Goal: Task Accomplishment & Management: Manage account settings

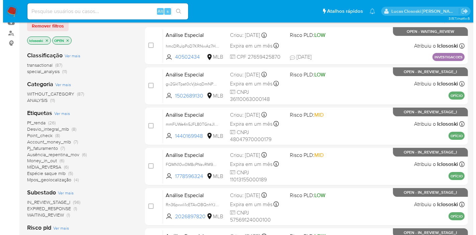
scroll to position [74, 0]
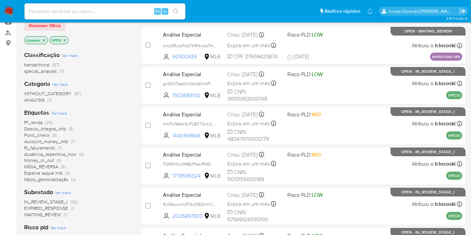
click at [59, 111] on span "Ver mais" at bounding box center [59, 113] width 16 height 6
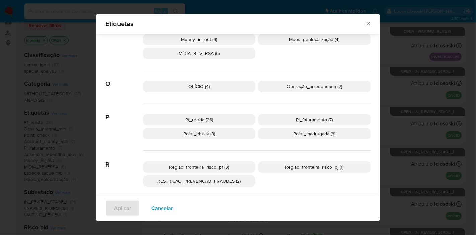
scroll to position [144, 0]
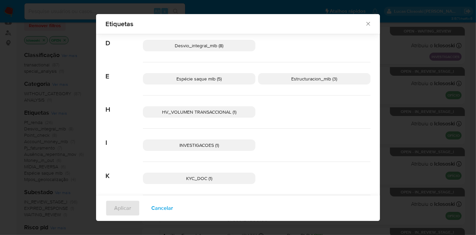
click at [209, 109] on span "HV_VOLUMEN TRANSACCIONAL (1)" at bounding box center [199, 112] width 74 height 7
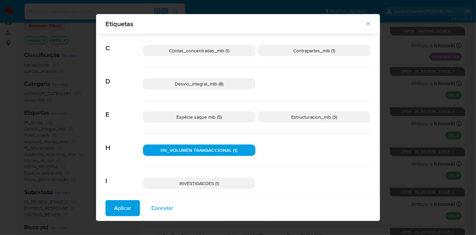
scroll to position [69, 0]
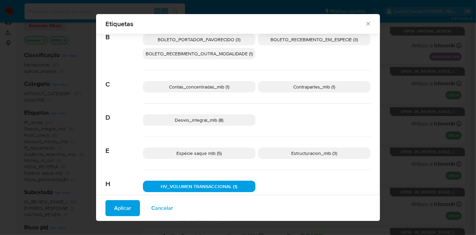
click at [119, 202] on span "Aplicar" at bounding box center [122, 208] width 17 height 15
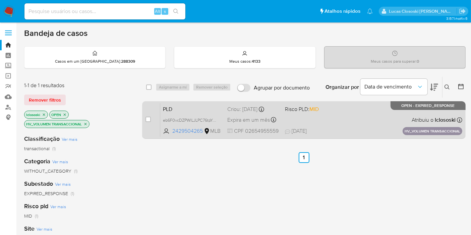
click at [363, 117] on div "PLD eb6F0vcDZPWlLJLPC76tpYrU 2429504265 MLB Risco PLD: MID Criou: 14/08/2025 Cr…" at bounding box center [311, 120] width 302 height 34
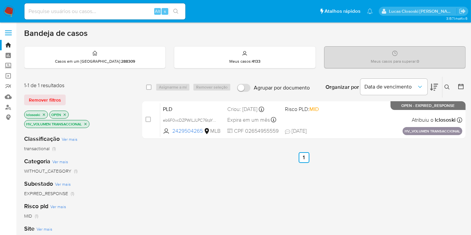
click at [83, 122] on p "HV_VOLUMEN TRANSACCIONAL" at bounding box center [56, 123] width 65 height 7
click at [85, 124] on icon "close-filter" at bounding box center [85, 124] width 2 height 2
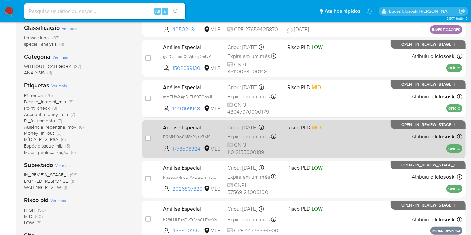
scroll to position [112, 0]
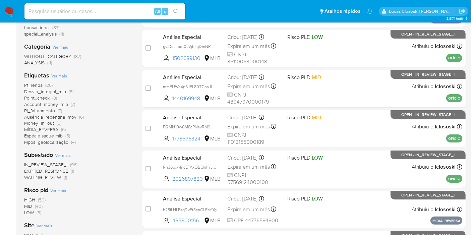
click at [54, 129] on span "MÍDIA_REVERSA" at bounding box center [41, 129] width 34 height 7
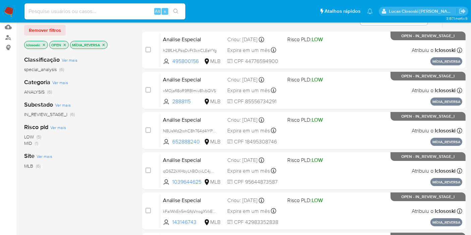
scroll to position [37, 0]
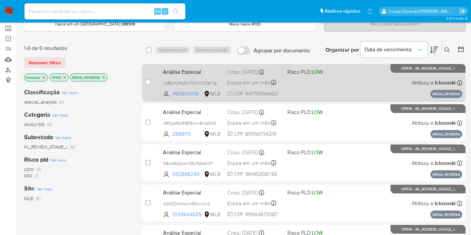
click at [377, 88] on div "Análise Especial h28fLHLPsqDvFt3cnCLEeYYg 495800156 MLB Risco PLD: LOW Criou: 1…" at bounding box center [311, 83] width 302 height 34
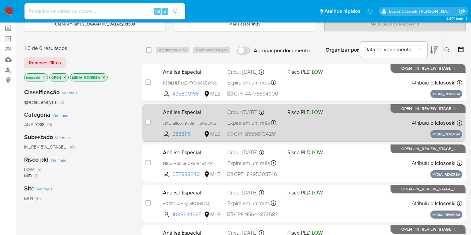
click at [308, 111] on span "Risco PLD: LOW" at bounding box center [305, 111] width 36 height 7
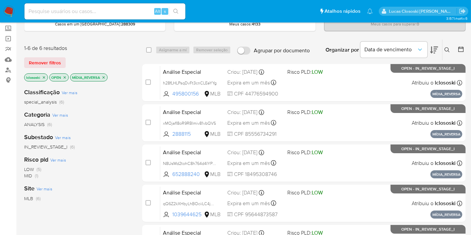
click at [105, 78] on icon "close-filter" at bounding box center [104, 77] width 4 height 4
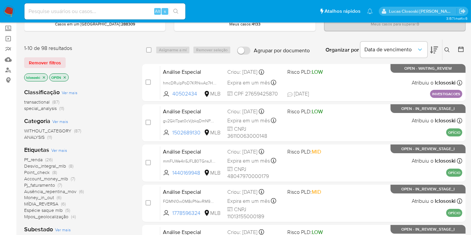
click at [36, 157] on span "Pf_renda" at bounding box center [33, 159] width 18 height 7
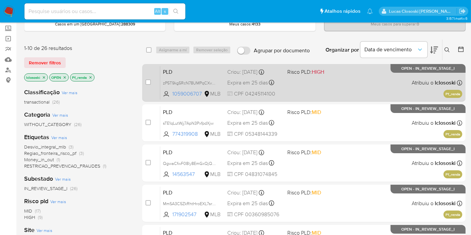
click at [359, 80] on div "PLD zP5T9kg5RcN78UMPqCXvJseR 1059006707 MLB Risco PLD: HIGH Criou: 12/08/2025 C…" at bounding box center [311, 83] width 302 height 34
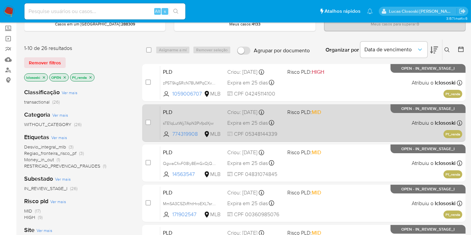
click at [325, 107] on span "Risco PLD: MID" at bounding box center [314, 111] width 55 height 9
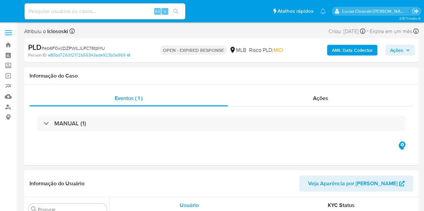
select select "10"
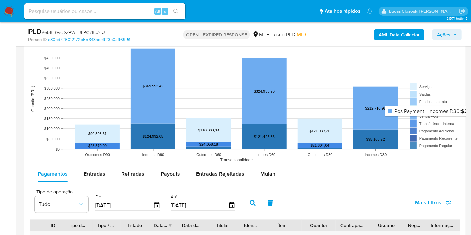
scroll to position [707, 0]
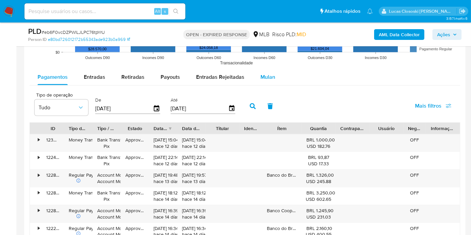
click at [262, 74] on span "Mulan" at bounding box center [267, 77] width 15 height 8
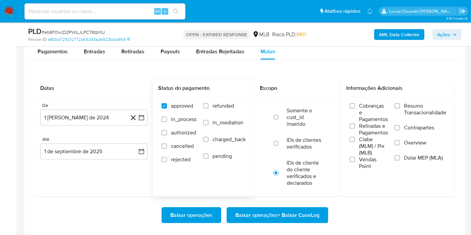
scroll to position [744, 0]
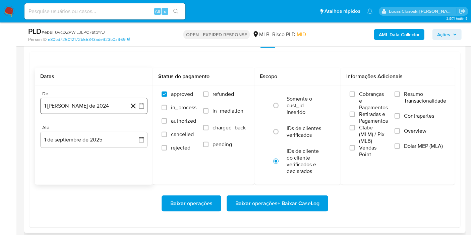
click at [138, 107] on icon "button" at bounding box center [141, 106] width 7 height 7
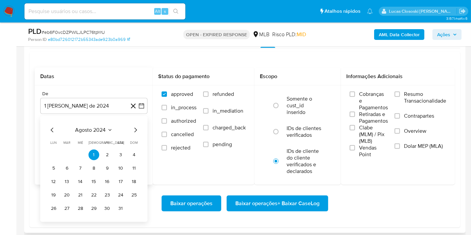
click at [91, 124] on div "agosto 2024 agosto 2024 lun lunes mar martes mié miércoles jue jueves vie viern…" at bounding box center [93, 169] width 107 height 106
click at [94, 131] on span "agosto 2024" at bounding box center [90, 130] width 30 height 7
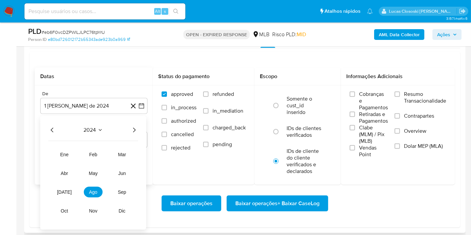
click at [135, 130] on icon "Año siguiente" at bounding box center [134, 130] width 8 height 8
click at [49, 131] on icon "Año anterior" at bounding box center [52, 130] width 8 height 8
click at [115, 195] on td "sep" at bounding box center [122, 192] width 19 height 11
click at [124, 190] on span "sep" at bounding box center [122, 191] width 8 height 5
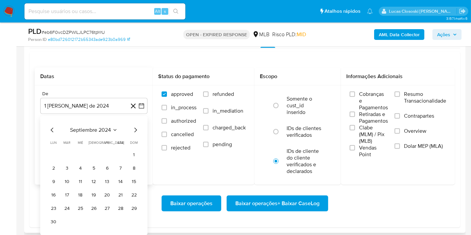
click at [124, 150] on td "Calendario" at bounding box center [120, 154] width 11 height 11
click at [129, 155] on button "1" at bounding box center [134, 154] width 11 height 11
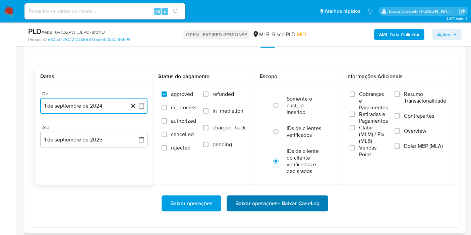
click at [321, 203] on button "Baixar operações + Baixar CaseLog" at bounding box center [277, 203] width 102 height 16
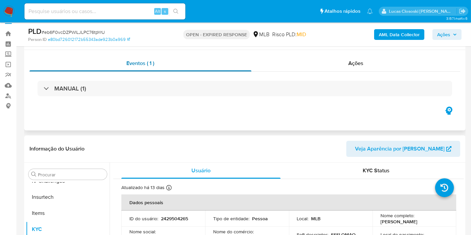
scroll to position [0, 0]
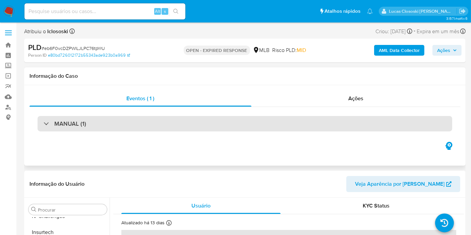
click at [182, 129] on div "MANUAL (1)" at bounding box center [245, 123] width 414 height 15
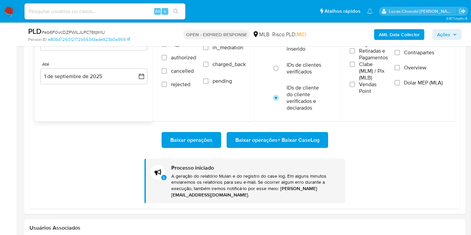
scroll to position [819, 0]
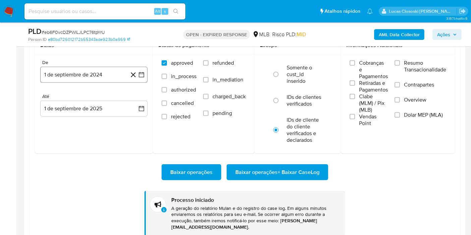
click at [135, 74] on icon at bounding box center [133, 75] width 8 height 8
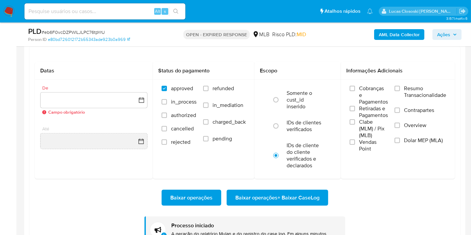
scroll to position [782, 0]
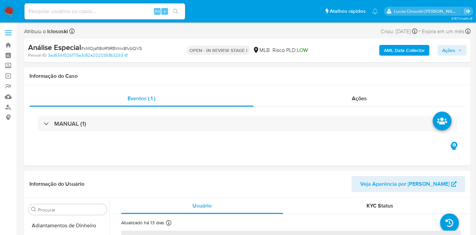
select select "10"
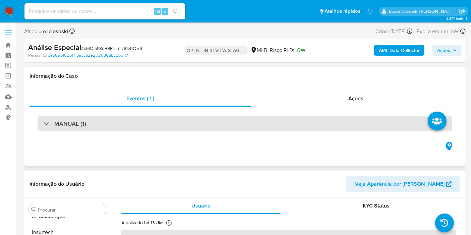
click at [111, 116] on div "MANUAL (1)" at bounding box center [245, 123] width 414 height 15
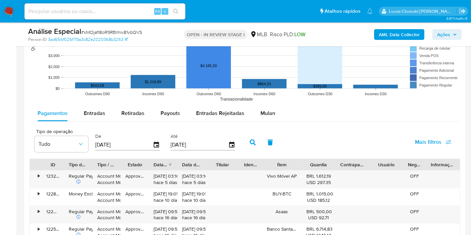
scroll to position [782, 0]
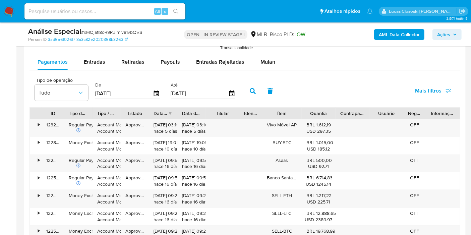
click at [272, 83] on button "button" at bounding box center [269, 91] width 17 height 16
click at [268, 66] on div "Mulan" at bounding box center [267, 62] width 15 height 16
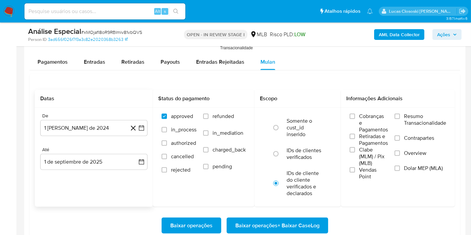
click at [148, 129] on div "De 1 de agosto de 2024 1-08-2024 Até 1 de septiembre de 2025 1-09-2025" at bounding box center [94, 147] width 118 height 78
click at [145, 125] on button "1 [PERSON_NAME] de 2024" at bounding box center [93, 128] width 107 height 16
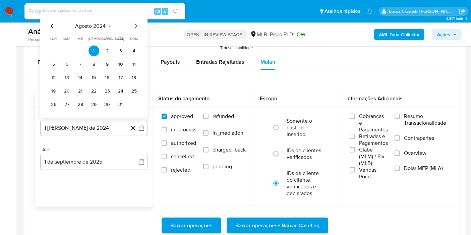
click at [95, 28] on div "agosto 2024" at bounding box center [93, 26] width 91 height 8
click at [94, 28] on div "agosto 2024" at bounding box center [93, 26] width 91 height 8
click at [93, 25] on span "agosto 2024" at bounding box center [90, 26] width 30 height 7
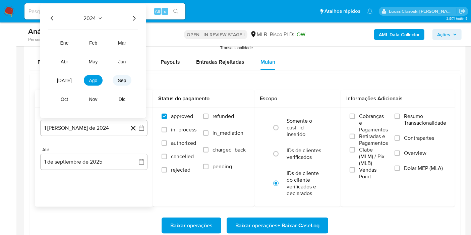
click at [123, 75] on button "sep" at bounding box center [122, 80] width 19 height 11
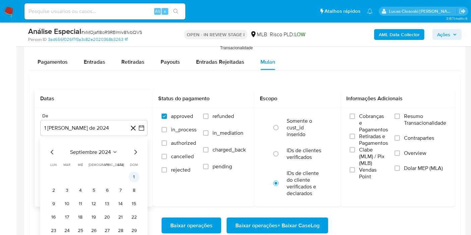
click at [135, 177] on button "1" at bounding box center [134, 177] width 11 height 11
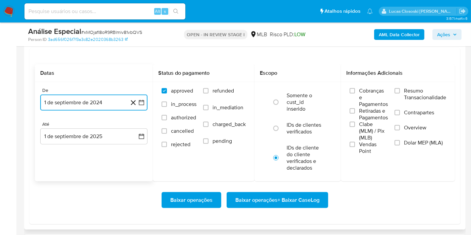
scroll to position [819, 0]
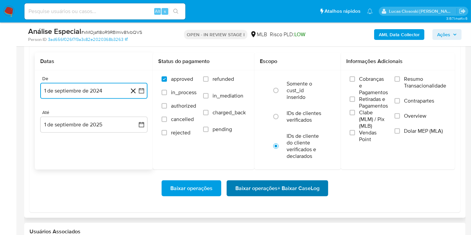
click at [305, 181] on span "Baixar operações + Baixar CaseLog" at bounding box center [277, 188] width 84 height 15
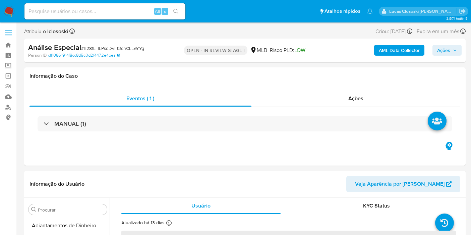
select select "10"
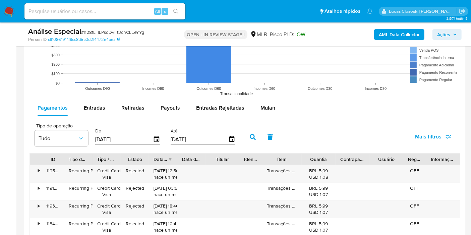
scroll to position [744, 0]
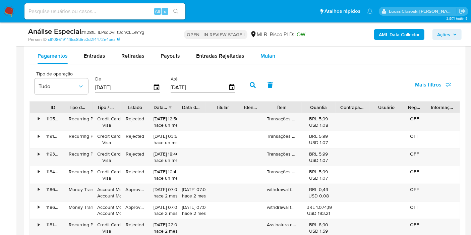
click at [279, 53] on button "Mulan" at bounding box center [267, 56] width 31 height 16
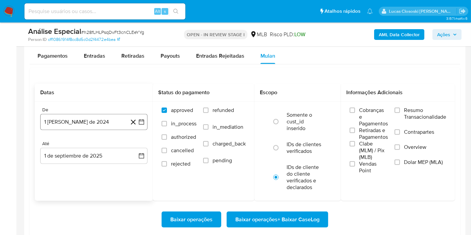
click at [147, 123] on button "1 [PERSON_NAME] de 2024" at bounding box center [93, 122] width 107 height 16
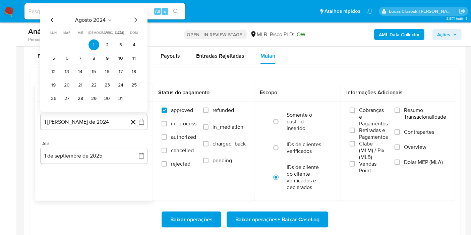
click at [91, 17] on span "agosto 2024" at bounding box center [90, 20] width 30 height 7
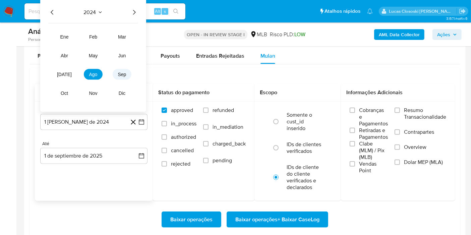
click at [131, 74] on button "sep" at bounding box center [122, 74] width 19 height 11
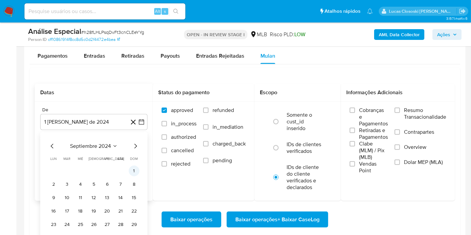
click at [135, 173] on button "1" at bounding box center [134, 170] width 11 height 11
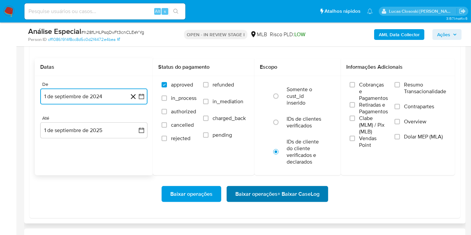
scroll to position [782, 0]
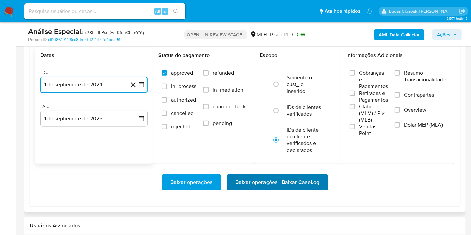
click at [281, 184] on span "Baixar operações + Baixar CaseLog" at bounding box center [277, 182] width 84 height 15
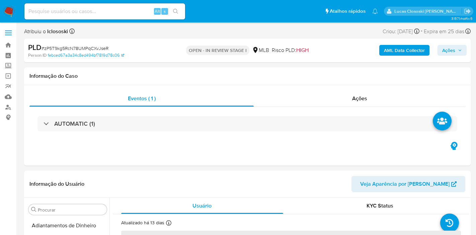
select select "10"
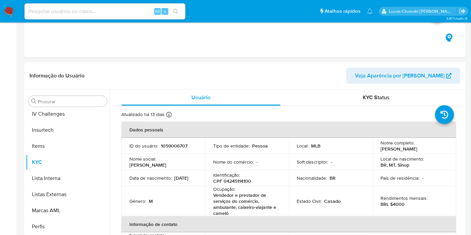
scroll to position [299, 0]
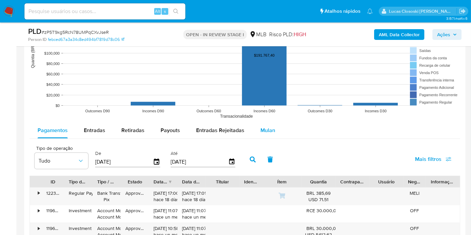
click at [280, 131] on button "Mulan" at bounding box center [267, 130] width 31 height 16
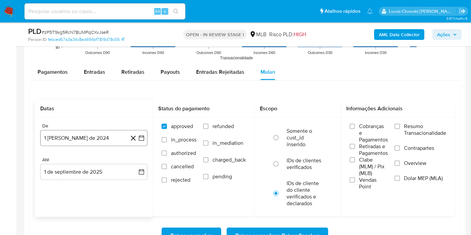
scroll to position [744, 0]
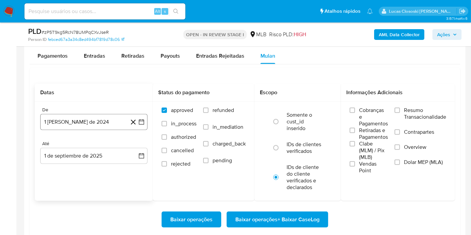
click at [145, 123] on button "1 [PERSON_NAME] de 2024" at bounding box center [93, 122] width 107 height 16
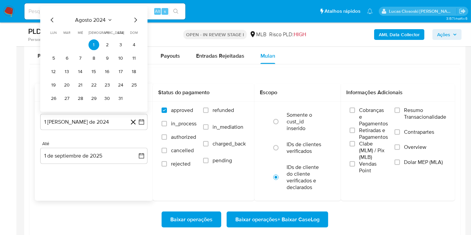
click at [106, 18] on button "agosto 2024" at bounding box center [93, 20] width 37 height 7
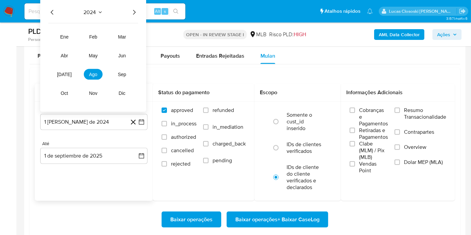
click at [129, 8] on div "2024" at bounding box center [93, 12] width 90 height 8
click at [132, 9] on icon "Año siguiente" at bounding box center [134, 12] width 8 height 8
click at [65, 74] on span "[DATE]" at bounding box center [64, 74] width 15 height 5
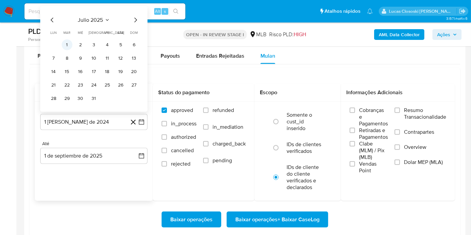
click at [70, 42] on button "1" at bounding box center [67, 45] width 11 height 11
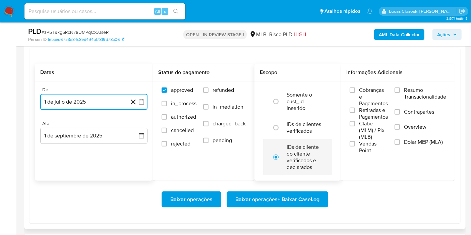
scroll to position [782, 0]
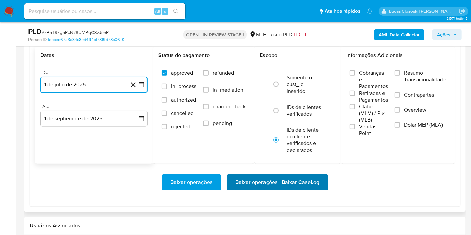
click at [285, 183] on span "Baixar operações + Baixar CaseLog" at bounding box center [277, 182] width 84 height 15
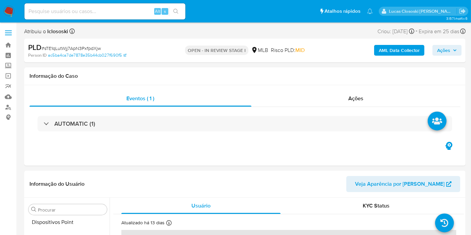
scroll to position [248, 0]
select select "10"
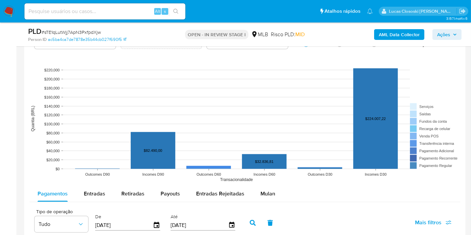
scroll to position [707, 0]
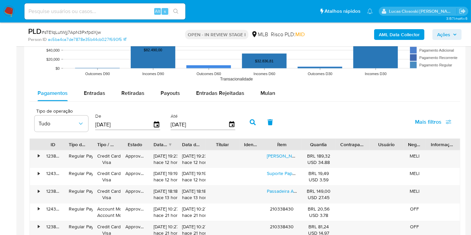
click at [256, 100] on div "Pagamentos Entradas Retiradas Payouts Entradas Rejeitadas Mulan" at bounding box center [244, 93] width 430 height 16
click at [267, 93] on span "Mulan" at bounding box center [267, 93] width 15 height 8
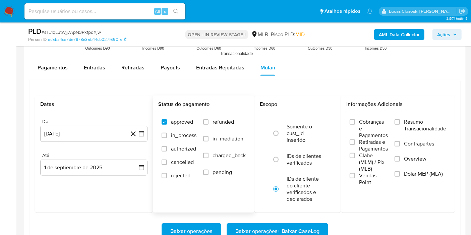
scroll to position [744, 0]
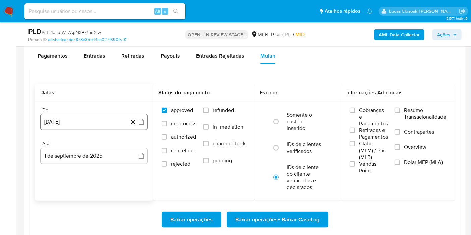
click at [145, 118] on button "1 [PERSON_NAME] de 2024" at bounding box center [93, 122] width 107 height 16
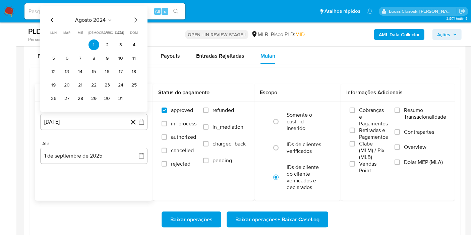
click at [96, 20] on span "agosto 2024" at bounding box center [90, 20] width 30 height 7
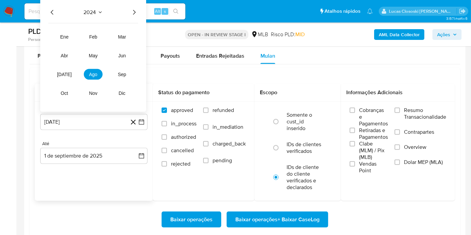
click at [137, 12] on icon "Año siguiente" at bounding box center [134, 12] width 8 height 8
click at [64, 75] on span "[DATE]" at bounding box center [64, 74] width 15 height 5
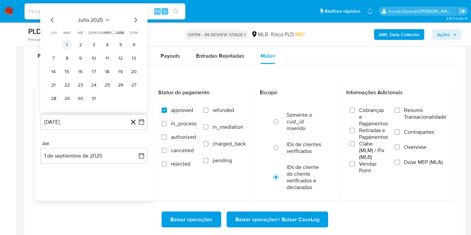
click at [71, 45] on button "1" at bounding box center [67, 45] width 11 height 11
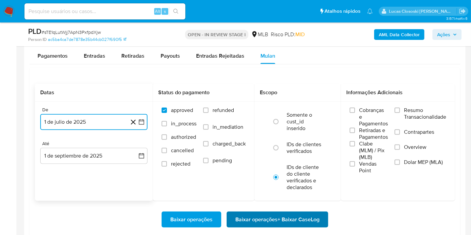
click at [297, 214] on span "Baixar operações + Baixar CaseLog" at bounding box center [277, 219] width 84 height 15
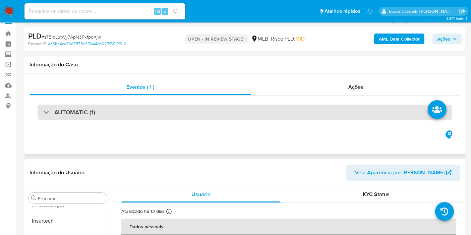
scroll to position [0, 0]
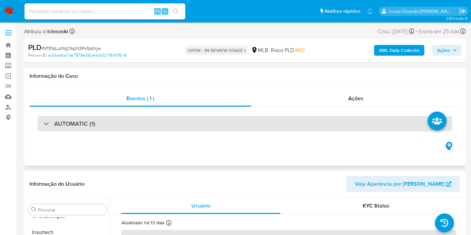
click at [105, 119] on div "AUTOMATIC (1)" at bounding box center [245, 123] width 414 height 15
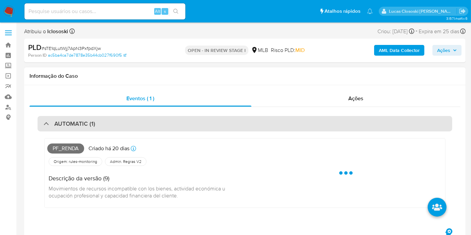
click at [107, 121] on div "AUTOMATIC (1)" at bounding box center [245, 123] width 414 height 15
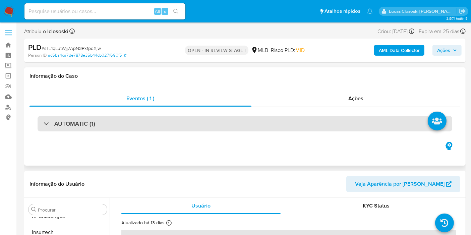
click at [107, 121] on div "AUTOMATIC (1)" at bounding box center [245, 123] width 414 height 15
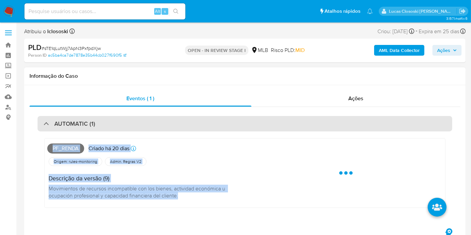
click at [145, 124] on div "AUTOMATIC (1)" at bounding box center [245, 123] width 414 height 15
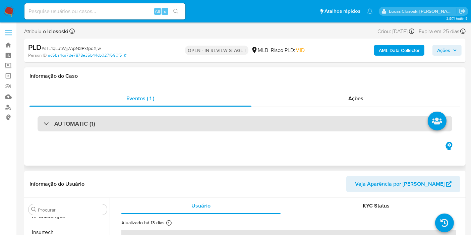
click at [132, 125] on div "AUTOMATIC (1)" at bounding box center [245, 123] width 414 height 15
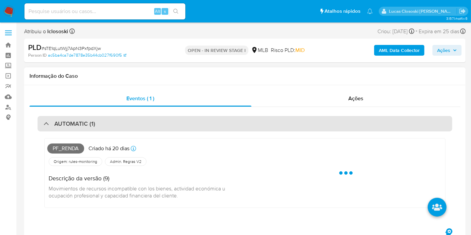
click at [132, 125] on div "AUTOMATIC (1)" at bounding box center [245, 123] width 414 height 15
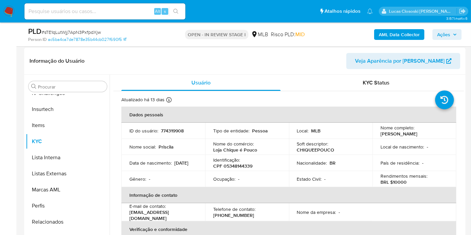
scroll to position [112, 0]
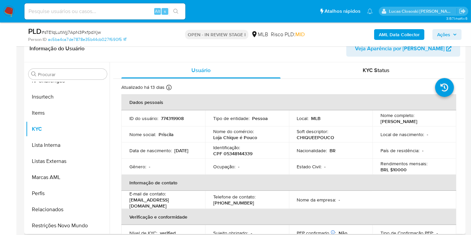
click at [230, 154] on p "CPF 05348144339" at bounding box center [232, 153] width 39 height 6
copy p "05348144339"
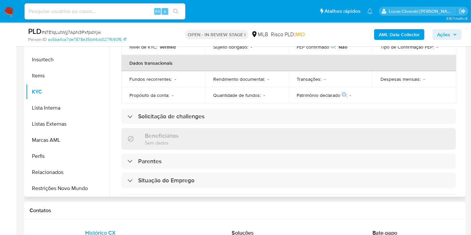
scroll to position [306, 0]
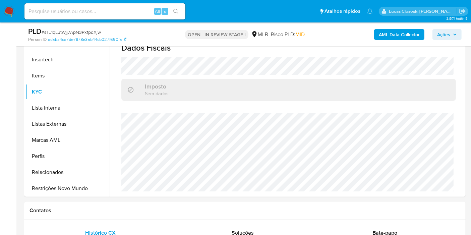
click at [410, 38] on b "AML Data Collector" at bounding box center [399, 34] width 41 height 11
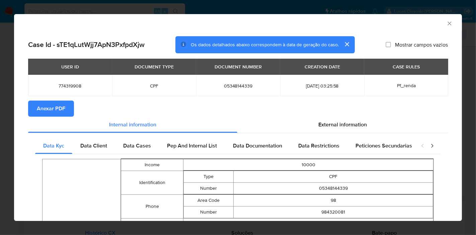
click at [65, 109] on button "Anexar PDF" at bounding box center [51, 109] width 46 height 16
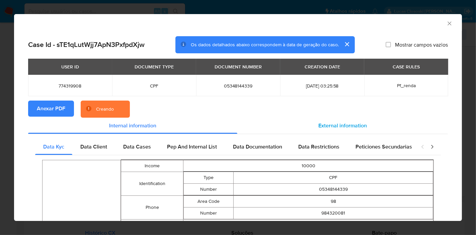
click at [308, 131] on div "External information" at bounding box center [343, 126] width 211 height 16
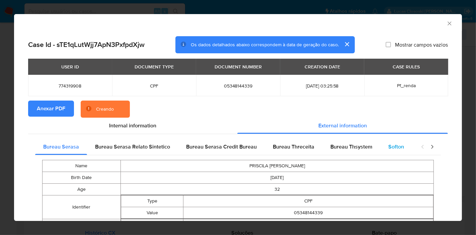
click at [399, 146] on span "Softon" at bounding box center [397, 147] width 16 height 8
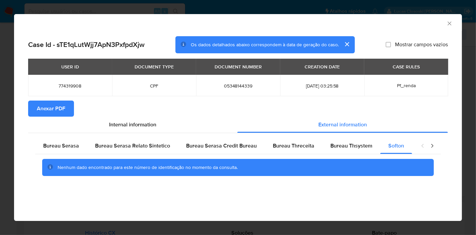
click at [449, 24] on icon "Fechar a janela" at bounding box center [450, 23] width 7 height 7
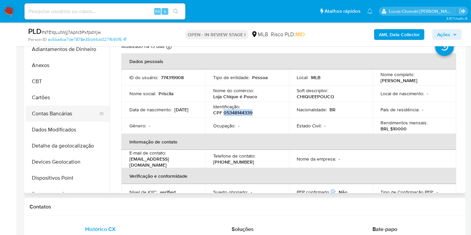
scroll to position [186, 0]
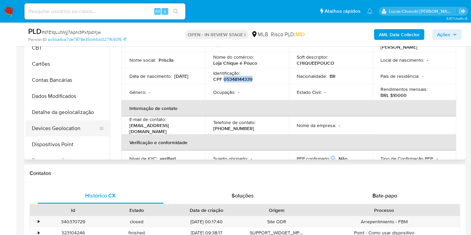
click at [64, 121] on button "Devices Geolocation" at bounding box center [65, 128] width 78 height 16
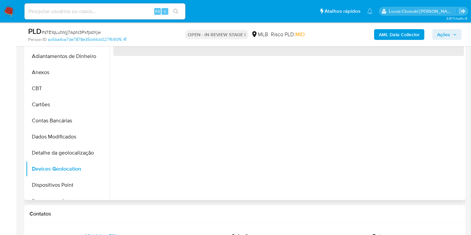
scroll to position [112, 0]
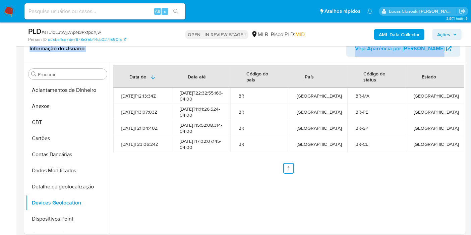
drag, startPoint x: 470, startPoint y: 44, endPoint x: 474, endPoint y: 45, distance: 4.1
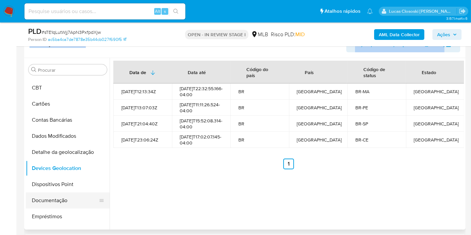
scroll to position [37, 0]
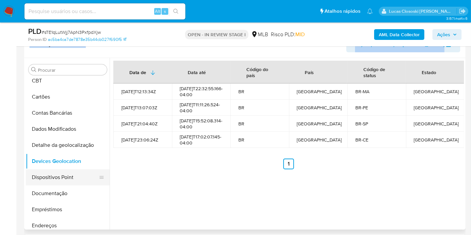
click at [66, 174] on button "Dispositivos Point" at bounding box center [65, 177] width 78 height 16
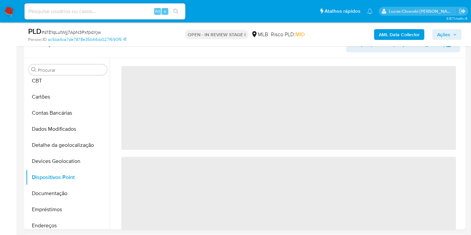
click at [336, 41] on div "AML Data Collector Ações" at bounding box center [390, 34] width 143 height 16
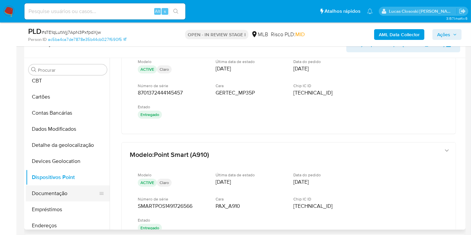
click at [55, 186] on button "Documentação" at bounding box center [65, 193] width 78 height 16
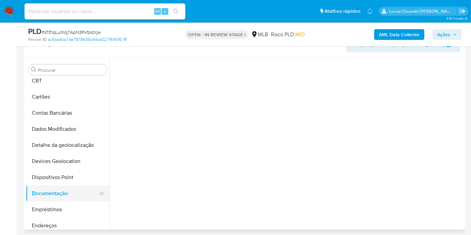
scroll to position [0, 0]
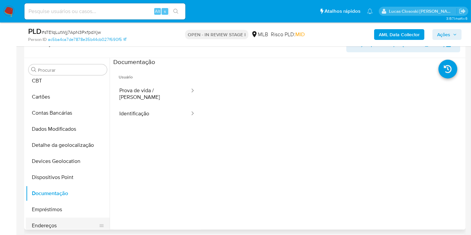
click at [65, 222] on button "Endereços" at bounding box center [65, 225] width 78 height 16
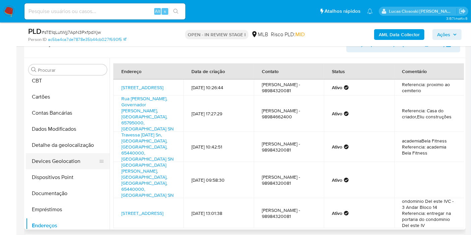
scroll to position [112, 0]
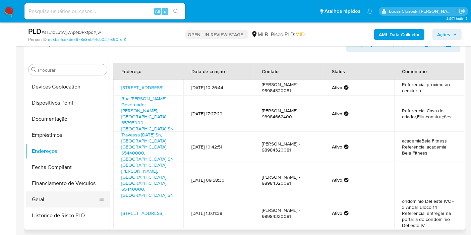
click at [65, 197] on button "Geral" at bounding box center [65, 199] width 78 height 16
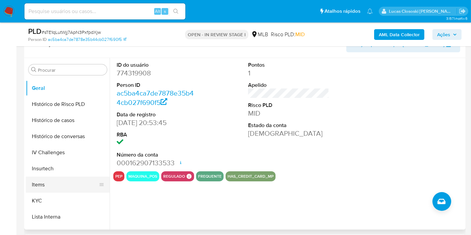
scroll to position [223, 0]
click at [62, 124] on button "Histórico de casos" at bounding box center [65, 120] width 78 height 16
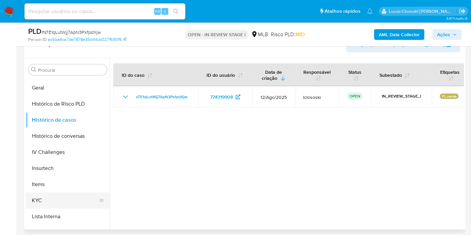
click at [52, 200] on button "KYC" at bounding box center [65, 200] width 78 height 16
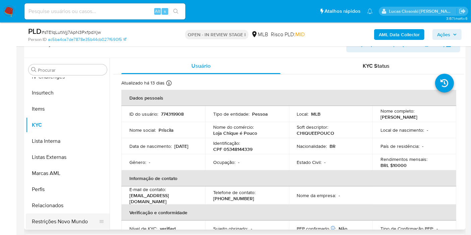
scroll to position [299, 0]
click at [75, 213] on button "Restrições Novo Mundo" at bounding box center [65, 221] width 78 height 16
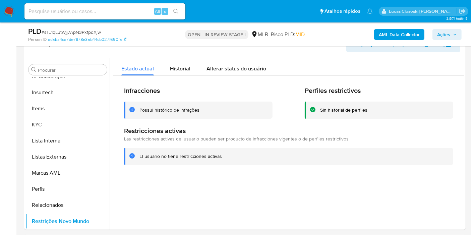
click at [94, 29] on span "# sTE1qLutWjj7ApN3PxfpdXjw" at bounding box center [71, 32] width 59 height 7
copy span "sTE1qLutWjj7ApN3PxfpdXjw"
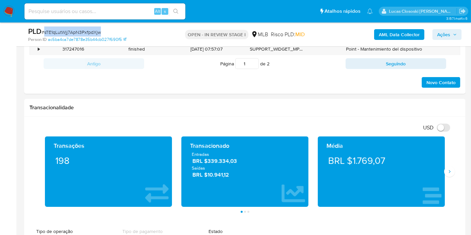
scroll to position [451, 0]
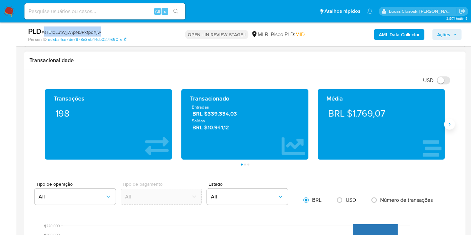
click at [453, 125] on button "Siguiente" at bounding box center [449, 124] width 11 height 11
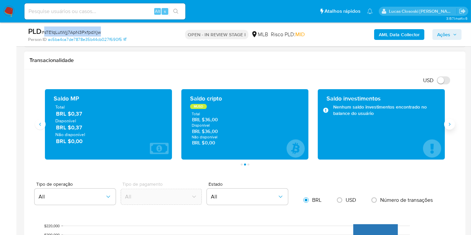
click at [452, 125] on button "Siguiente" at bounding box center [449, 124] width 11 height 11
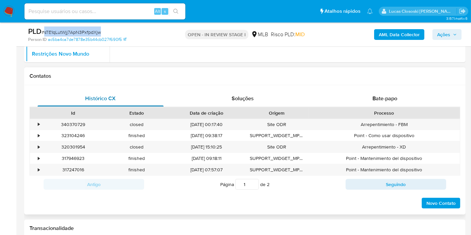
scroll to position [116, 0]
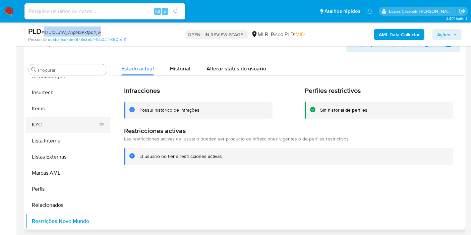
click at [65, 118] on button "KYC" at bounding box center [65, 125] width 78 height 16
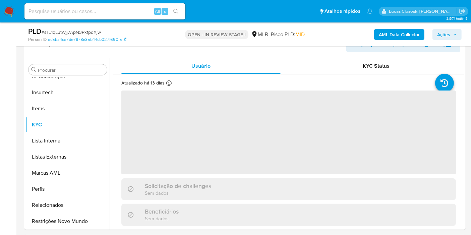
click at [131, 45] on div "PLD # sTE1qLutWjj7ApN3PxfpdXjw Person ID ac5ba4ca7de7878e35b44cb027f690f5 OPEN …" at bounding box center [244, 34] width 441 height 24
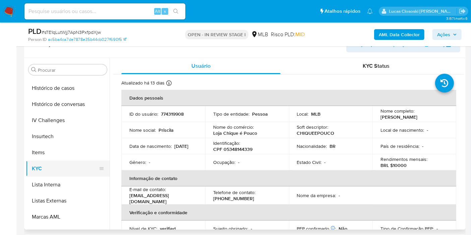
scroll to position [224, 0]
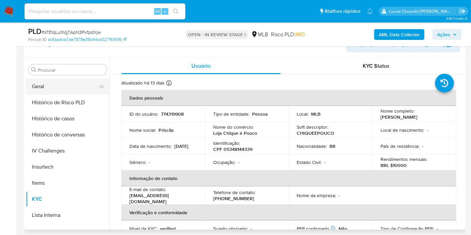
click at [49, 87] on button "Geral" at bounding box center [65, 86] width 78 height 16
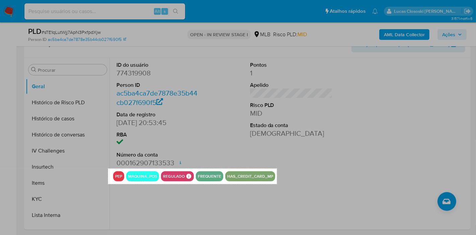
drag, startPoint x: 108, startPoint y: 168, endPoint x: 277, endPoint y: 184, distance: 169.6
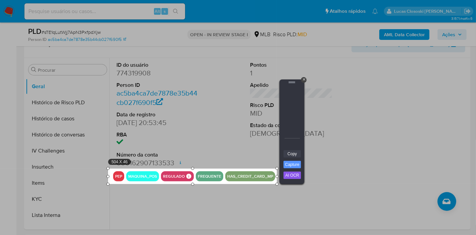
click at [292, 150] on link "Copy" at bounding box center [292, 153] width 17 height 7
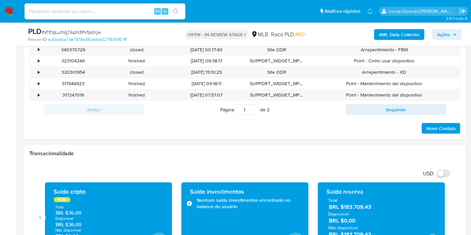
scroll to position [451, 0]
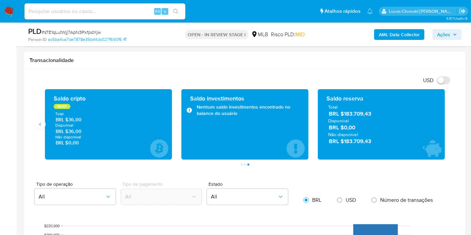
click at [446, 40] on span "Ações" at bounding box center [443, 34] width 13 height 11
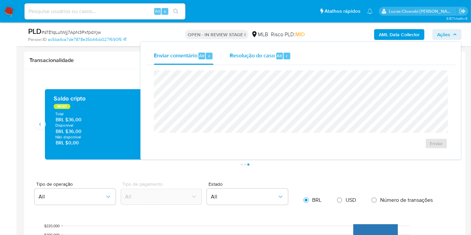
click at [282, 61] on div "Resolução do caso Alt r" at bounding box center [259, 55] width 61 height 17
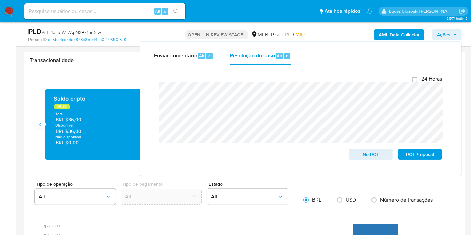
drag, startPoint x: 438, startPoint y: 44, endPoint x: 439, endPoint y: 40, distance: 4.1
click at [438, 44] on div "Enviar comentário Alt c Resolução do caso Alt r Fechamento do caso 24 Horas No …" at bounding box center [300, 109] width 320 height 134
click at [440, 39] on span "Ações" at bounding box center [443, 34] width 13 height 11
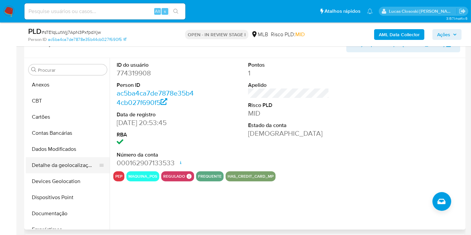
scroll to position [0, 0]
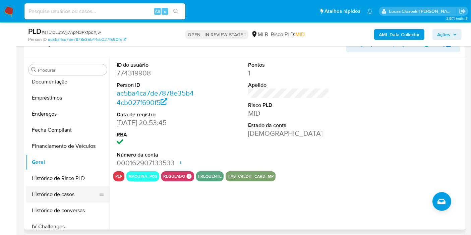
click at [65, 189] on button "Histórico de casos" at bounding box center [65, 194] width 78 height 16
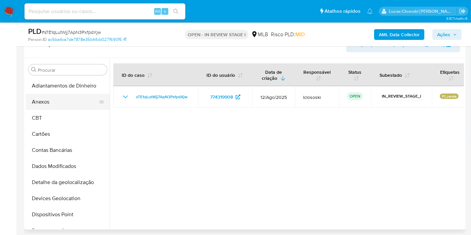
click at [53, 104] on button "Anexos" at bounding box center [65, 102] width 78 height 16
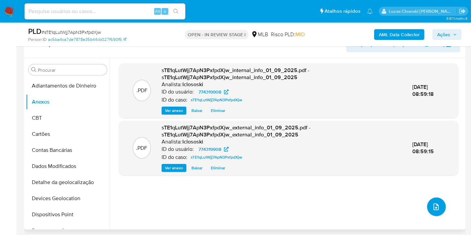
click at [432, 205] on icon "upload-file" at bounding box center [436, 207] width 8 height 8
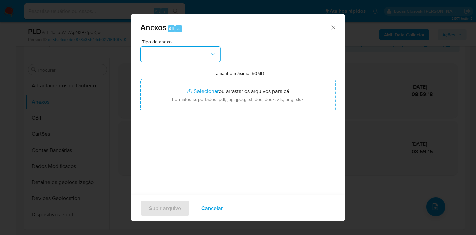
click at [204, 52] on button "button" at bounding box center [180, 54] width 80 height 16
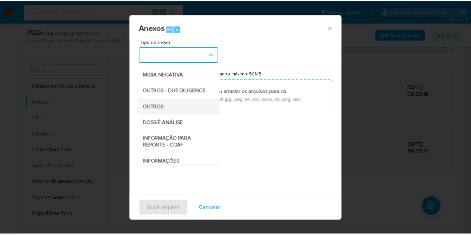
scroll to position [103, 0]
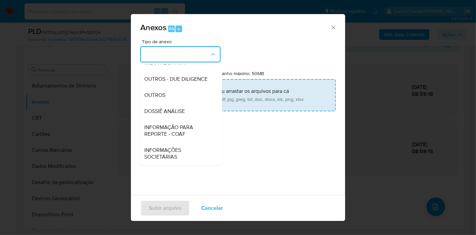
drag, startPoint x: 187, startPoint y: 111, endPoint x: 198, endPoint y: 91, distance: 22.4
click at [187, 111] on div "DOSSIÊ ANÁLISE" at bounding box center [178, 111] width 68 height 16
click at [198, 91] on input "Tamanho máximo: 50MB Selecionar arquivos" at bounding box center [238, 95] width 196 height 32
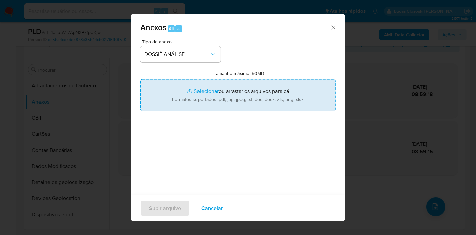
type input "C:\fakepath\SAR - XXXX - CPF 05348144339 - PRISCILA TERESA DA SILVA CARVALHO.pdf"
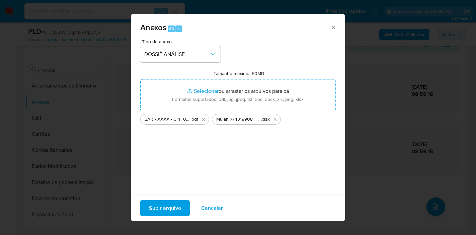
click at [156, 207] on span "Subir arquivo" at bounding box center [165, 208] width 32 height 15
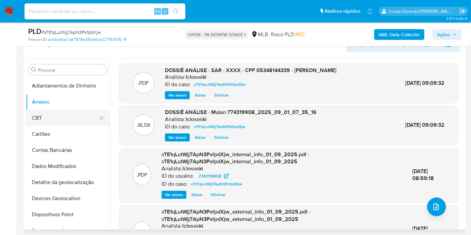
click at [47, 115] on button "CBT" at bounding box center [65, 118] width 78 height 16
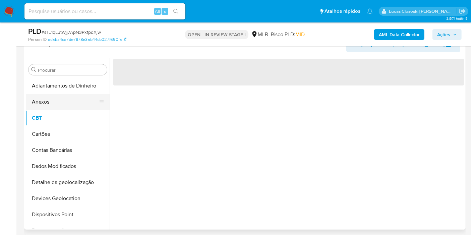
click at [44, 106] on button "Anexos" at bounding box center [65, 102] width 78 height 16
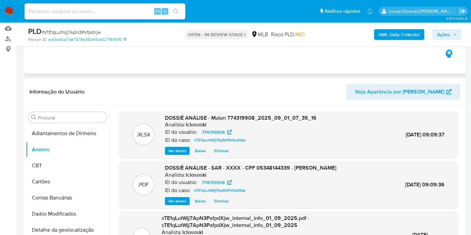
scroll to position [42, 0]
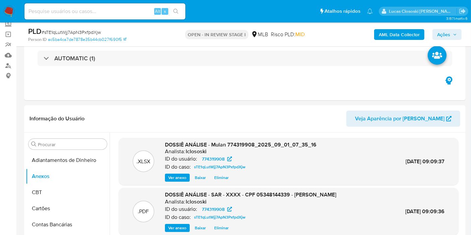
click at [449, 36] on span "Ações" at bounding box center [443, 34] width 13 height 11
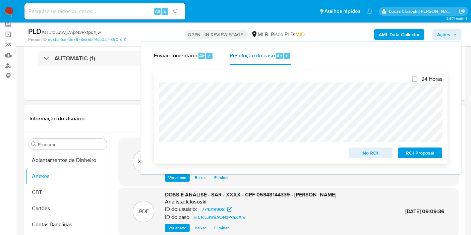
click at [424, 149] on span "ROI Proposal" at bounding box center [419, 152] width 35 height 9
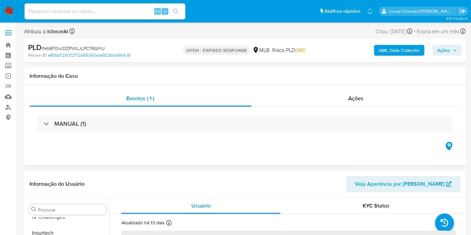
scroll to position [299, 0]
select select "10"
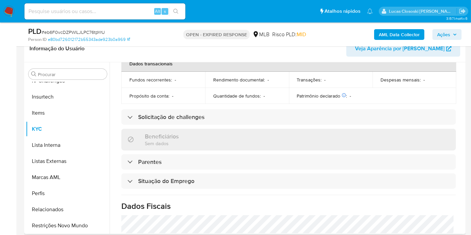
scroll to position [260, 0]
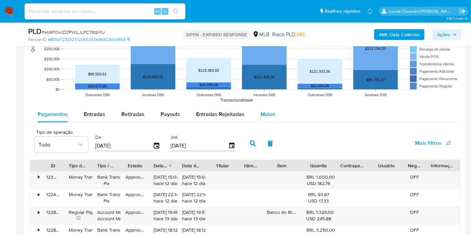
click at [255, 114] on button "Mulan" at bounding box center [267, 114] width 31 height 16
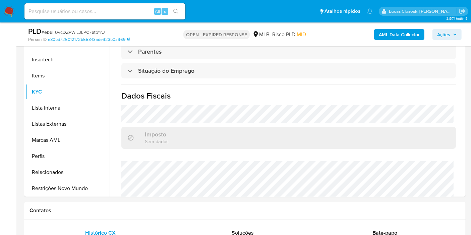
scroll to position [0, 0]
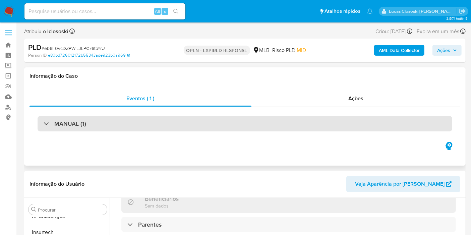
click at [137, 127] on div "MANUAL (1)" at bounding box center [245, 123] width 414 height 15
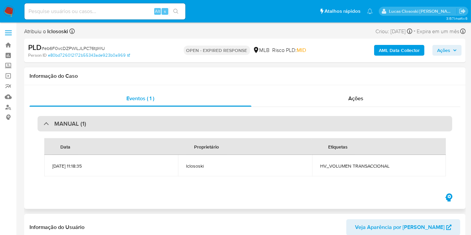
click at [137, 127] on div "MANUAL (1)" at bounding box center [245, 123] width 414 height 15
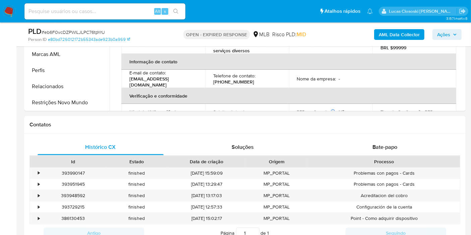
scroll to position [260, 0]
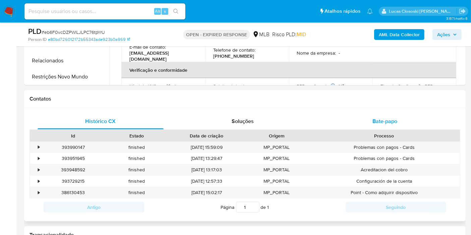
drag, startPoint x: 407, startPoint y: 101, endPoint x: 404, endPoint y: 115, distance: 14.1
click at [407, 102] on div "Contatos" at bounding box center [244, 99] width 441 height 18
click at [403, 115] on div "Bate-papo" at bounding box center [385, 121] width 126 height 16
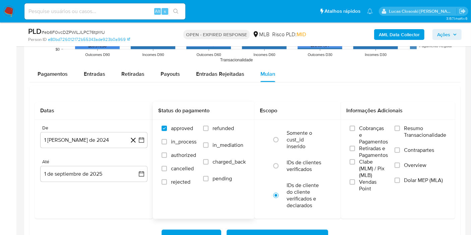
scroll to position [782, 0]
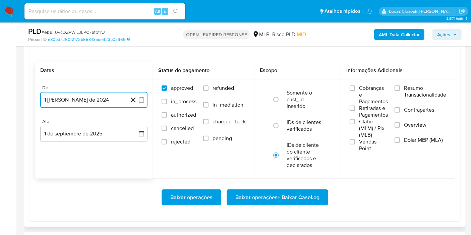
click at [141, 102] on icon "button" at bounding box center [141, 99] width 7 height 7
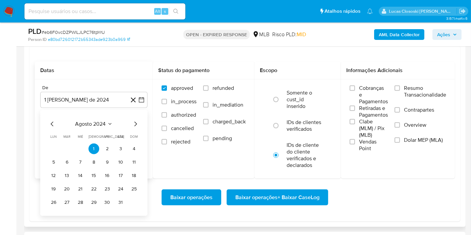
click at [108, 117] on div "agosto 2024 agosto 2024 lun lunes mar martes mié miércoles jue jueves vie viern…" at bounding box center [93, 163] width 107 height 106
click at [101, 121] on span "agosto 2024" at bounding box center [90, 124] width 30 height 7
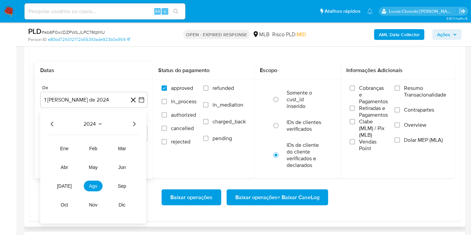
click at [133, 126] on icon "Año siguiente" at bounding box center [134, 124] width 8 height 8
click at [63, 187] on span "jul" at bounding box center [64, 185] width 15 height 5
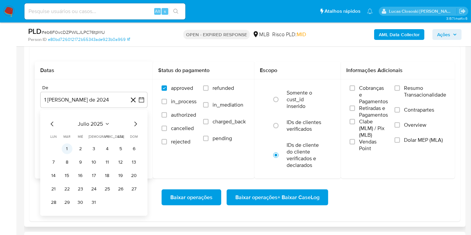
drag, startPoint x: 73, startPoint y: 146, endPoint x: 66, endPoint y: 146, distance: 7.0
click at [72, 146] on tr "1 2 3 4 5 6" at bounding box center [93, 148] width 91 height 11
click at [66, 146] on button "1" at bounding box center [67, 148] width 11 height 11
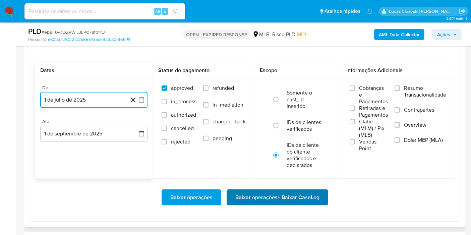
click at [258, 192] on span "Baixar operações + Baixar CaseLog" at bounding box center [277, 197] width 84 height 15
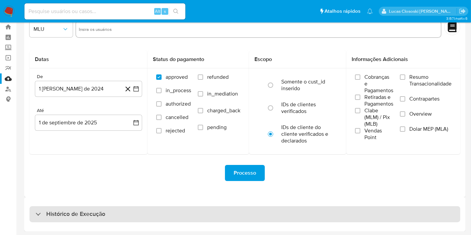
click at [219, 207] on div "Histórico de Execução" at bounding box center [244, 214] width 430 height 16
select select "10"
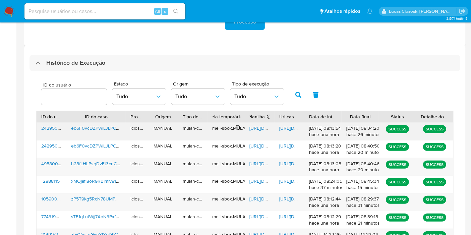
scroll to position [242, 0]
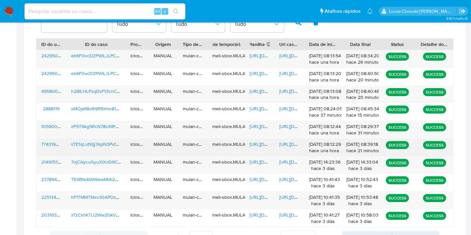
click at [259, 143] on span "[URL][DOMAIN_NAME]" at bounding box center [273, 144] width 46 height 7
click at [283, 141] on span "https://docs.google.com/document/d/1Ejr9W4-QjhAsLoM8Y1MRscEyVSAw1Q_s_7wKh_6domc…" at bounding box center [302, 144] width 46 height 7
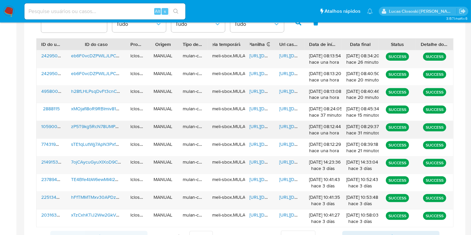
click at [262, 128] on span "https://docs.google.com/spreadsheets/d/1KqxoPWcKC36Dcw_bV9UOt9fUuSBOEvsOyoCF6wP…" at bounding box center [273, 126] width 46 height 7
click at [283, 123] on span "https://docs.google.com/document/d/1U5pIPsBJjBd81ebuBiV73Sb5cGtrjhFMEJG3nuaOg_A…" at bounding box center [302, 126] width 46 height 7
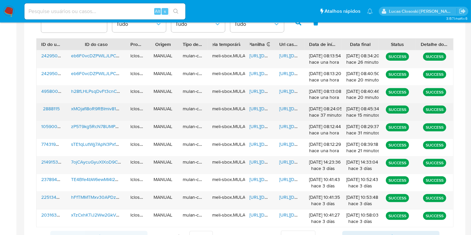
click at [259, 111] on span "https://docs.google.com/spreadsheets/d/1sEZgiyc6HiAA3kvceCT4elx_0tcQp3EvOCuprYz…" at bounding box center [273, 108] width 46 height 7
click at [292, 112] on div "https://docs.google.com/document/d/140ykGl1FdHzSMgrrZeRE7NZ5uKDxJ0rwfeNGKXV5GOc…" at bounding box center [289, 111] width 30 height 17
click at [290, 107] on span "https://docs.google.com/document/d/140ykGl1FdHzSMgrrZeRE7NZ5uKDxJ0rwfeNGKXV5GOc…" at bounding box center [302, 108] width 46 height 7
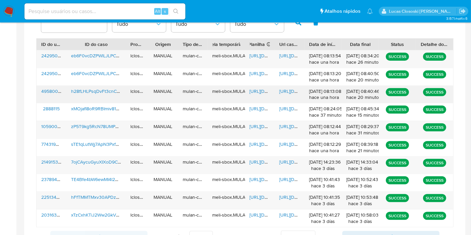
click at [255, 88] on span "https://docs.google.com/spreadsheets/d/1GnLVhOrZ4Noa2dzRRz4CI3M5AZuLgMAVgnaT3PH…" at bounding box center [273, 91] width 46 height 7
click at [291, 90] on span "https://docs.google.com/document/d/1f41doHZ5d7Mjh3ACHJJG9g-88eCxREKIoXkxkULXYHU…" at bounding box center [302, 91] width 46 height 7
click at [6, 12] on img at bounding box center [8, 11] width 11 height 11
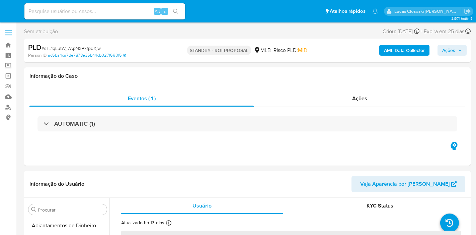
select select "10"
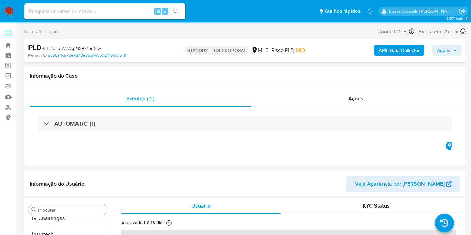
scroll to position [299, 0]
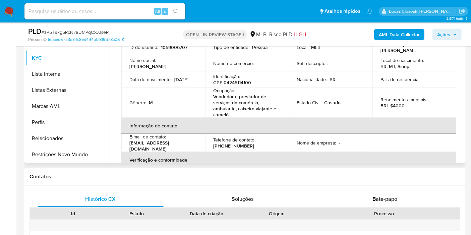
scroll to position [149, 0]
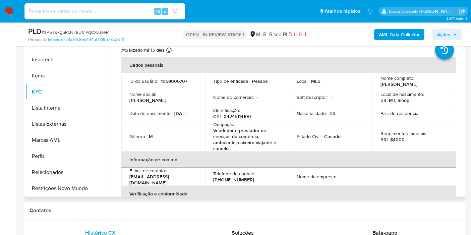
click at [224, 113] on p "CPF 04245114100" at bounding box center [232, 116] width 38 height 6
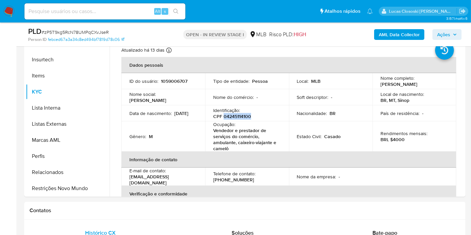
copy p "04245114100"
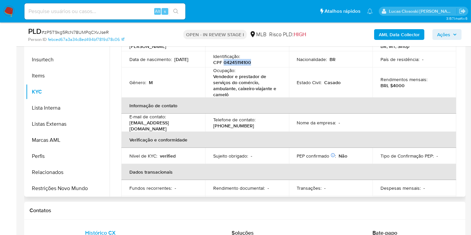
scroll to position [0, 0]
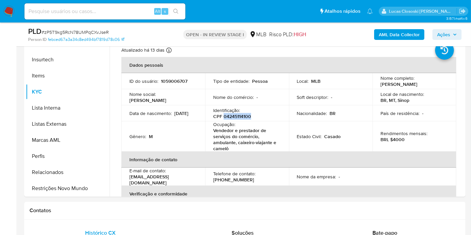
copy p "04245114100"
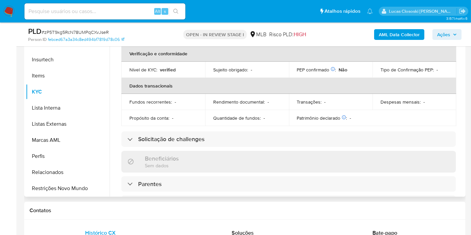
scroll to position [58, 0]
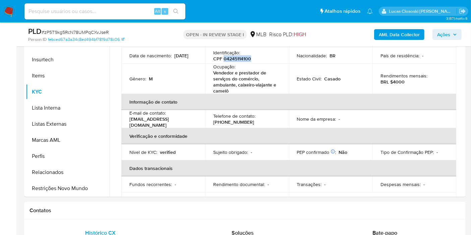
click at [418, 36] on b "AML Data Collector" at bounding box center [399, 34] width 41 height 11
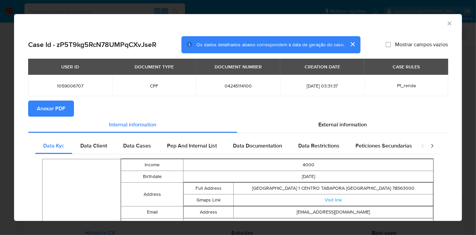
click at [49, 111] on span "Anexar PDF" at bounding box center [51, 108] width 28 height 15
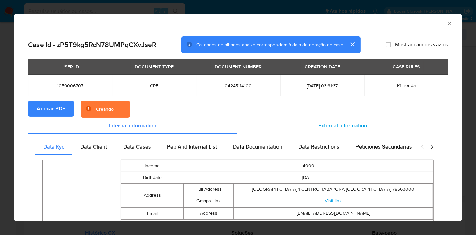
click at [314, 128] on div "External information" at bounding box center [343, 126] width 211 height 16
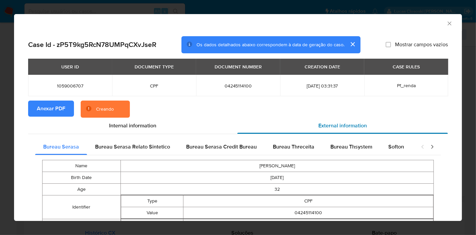
drag, startPoint x: 384, startPoint y: 144, endPoint x: 379, endPoint y: 124, distance: 20.6
click at [384, 144] on div "Softon" at bounding box center [397, 147] width 32 height 16
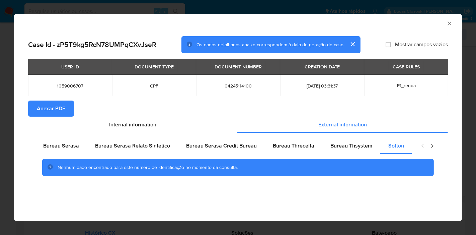
click at [442, 109] on section "Anexar PDF" at bounding box center [238, 109] width 420 height 16
click at [451, 24] on icon "Fechar a janela" at bounding box center [450, 23] width 7 height 7
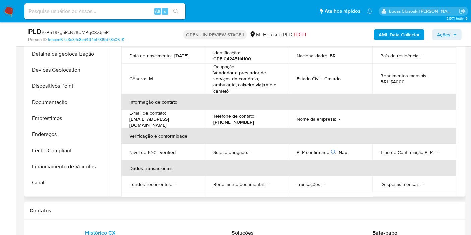
scroll to position [38, 0]
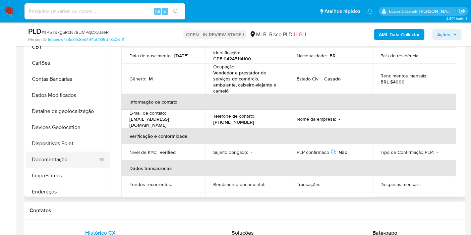
drag, startPoint x: 59, startPoint y: 142, endPoint x: 73, endPoint y: 153, distance: 18.3
click at [59, 142] on button "Dispositivos Point" at bounding box center [68, 143] width 84 height 16
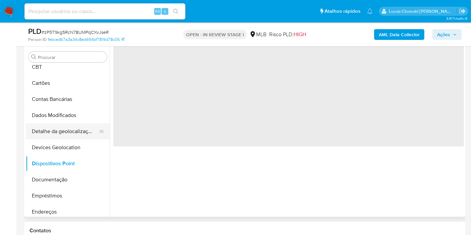
scroll to position [112, 0]
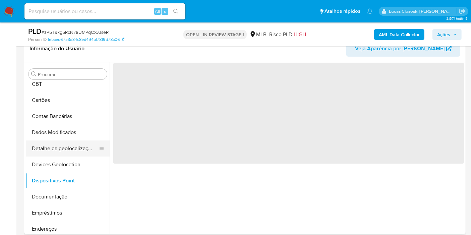
click at [38, 155] on button "Detalhe da geolocalização" at bounding box center [65, 148] width 78 height 16
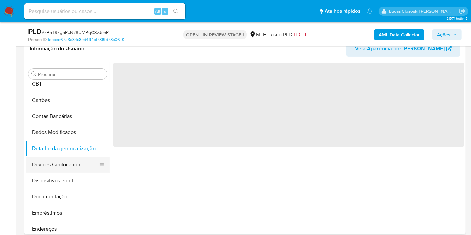
click at [83, 163] on button "Devices Geolocation" at bounding box center [65, 164] width 78 height 16
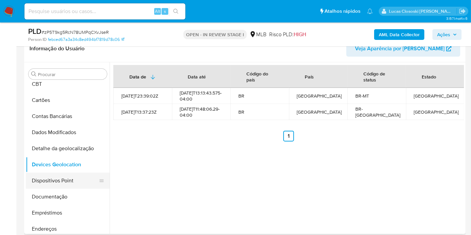
click at [55, 179] on button "Dispositivos Point" at bounding box center [65, 181] width 78 height 16
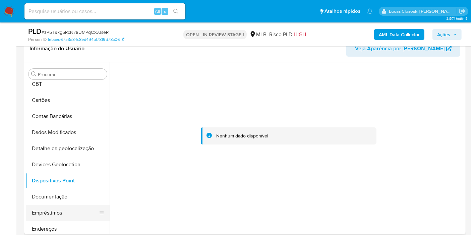
click at [62, 207] on button "Empréstimos" at bounding box center [65, 213] width 78 height 16
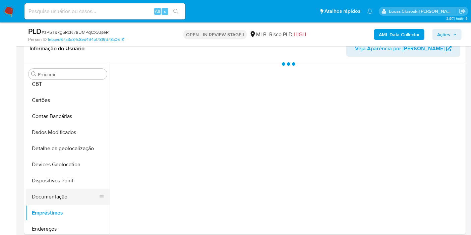
click at [58, 199] on button "Documentação" at bounding box center [65, 197] width 78 height 16
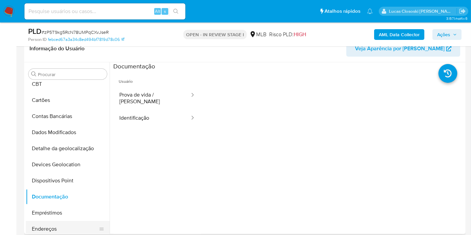
click at [58, 221] on button "Endereços" at bounding box center [65, 229] width 78 height 16
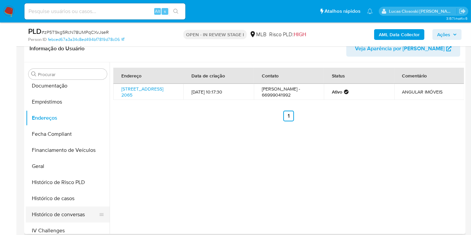
scroll to position [150, 0]
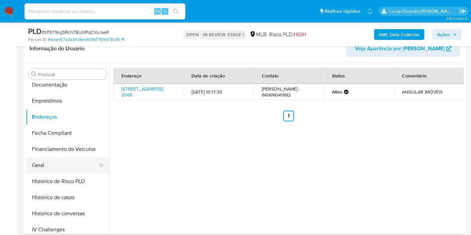
click at [51, 171] on button "Geral" at bounding box center [65, 165] width 78 height 16
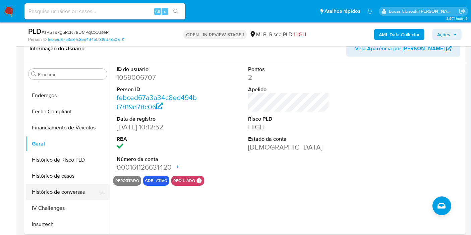
scroll to position [187, 0]
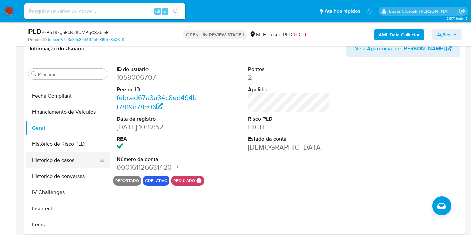
click at [53, 160] on button "Histórico de casos" at bounding box center [65, 160] width 78 height 16
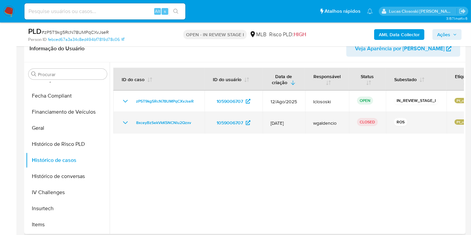
drag, startPoint x: 199, startPoint y: 122, endPoint x: 132, endPoint y: 125, distance: 67.1
click at [132, 125] on td "8xceyBzSekVkK5NCNlu2Qzxv" at bounding box center [158, 122] width 91 height 21
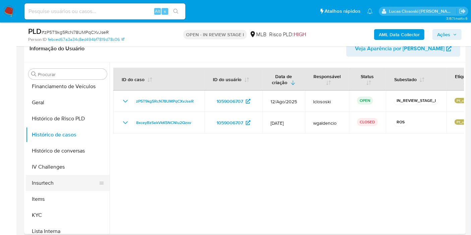
scroll to position [224, 0]
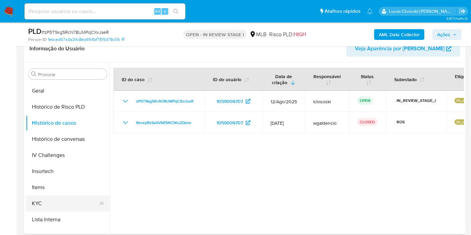
click at [47, 201] on button "KYC" at bounding box center [65, 203] width 78 height 16
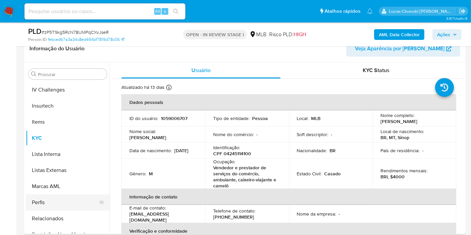
scroll to position [299, 0]
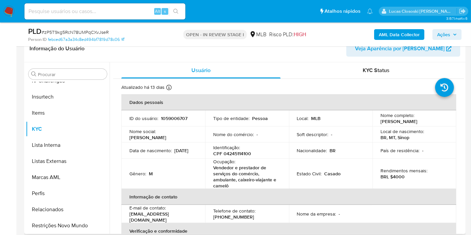
drag, startPoint x: 76, startPoint y: 228, endPoint x: 121, endPoint y: 178, distance: 67.4
click at [76, 228] on button "Restrições Novo Mundo" at bounding box center [68, 225] width 84 height 16
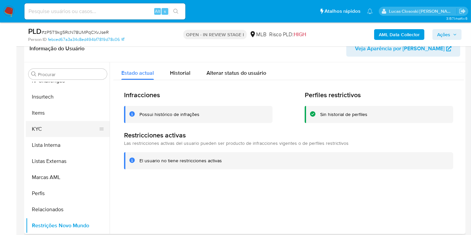
click at [71, 131] on button "KYC" at bounding box center [65, 129] width 78 height 16
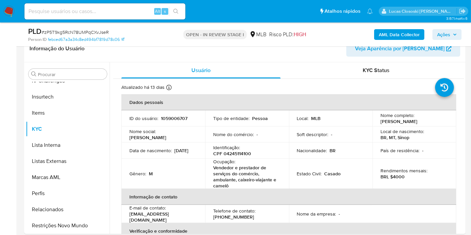
click at [100, 33] on span "# zP5T9kg5RcN78UMPqCXvJseR" at bounding box center [75, 32] width 67 height 7
copy span "zP5T9kg5RcN78UMPqCXvJseR"
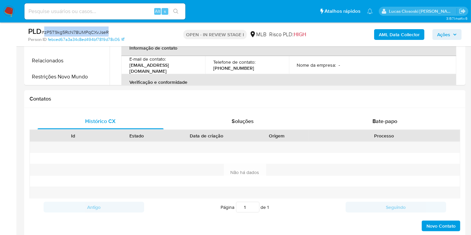
scroll to position [484, 0]
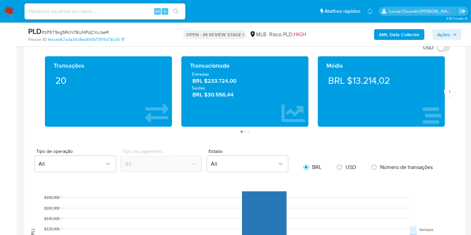
click at [450, 95] on div "Transações 20 Transacionado Entradas BRL $233.724,00 Saídas BRL $30.556,44 Médi…" at bounding box center [244, 94] width 430 height 76
click at [450, 91] on icon "Siguiente" at bounding box center [449, 91] width 5 height 5
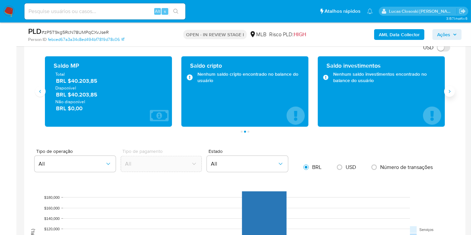
scroll to position [447, 0]
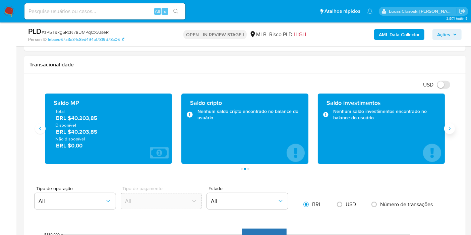
drag, startPoint x: 453, startPoint y: 122, endPoint x: 451, endPoint y: 131, distance: 9.1
click at [453, 122] on div "Transações 20 Transacionado Entradas BRL $233.724,00 Saídas BRL $30.556,44 Médi…" at bounding box center [244, 131] width 430 height 76
click at [451, 131] on button "Siguiente" at bounding box center [449, 128] width 11 height 11
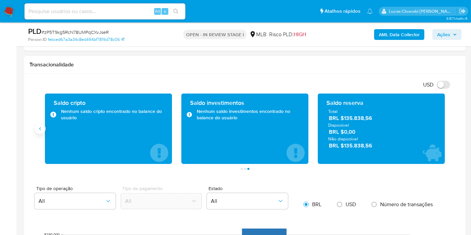
click at [41, 126] on icon "Anterior" at bounding box center [40, 128] width 5 height 5
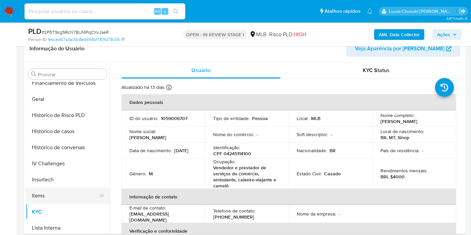
scroll to position [187, 0]
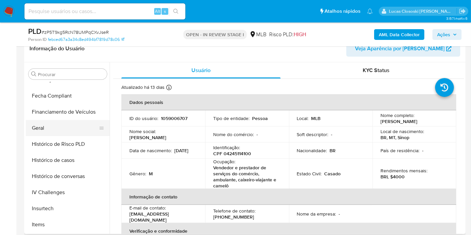
click at [40, 128] on button "Geral" at bounding box center [65, 128] width 78 height 16
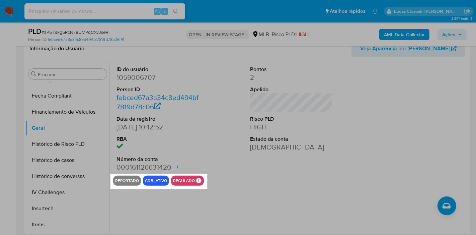
drag, startPoint x: 111, startPoint y: 174, endPoint x: 207, endPoint y: 189, distance: 98.0
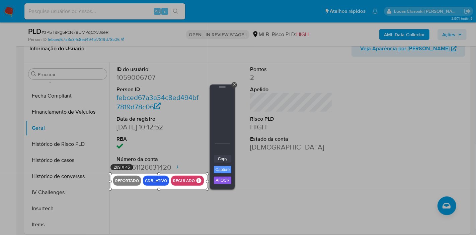
click at [229, 156] on link "Copy" at bounding box center [222, 158] width 17 height 7
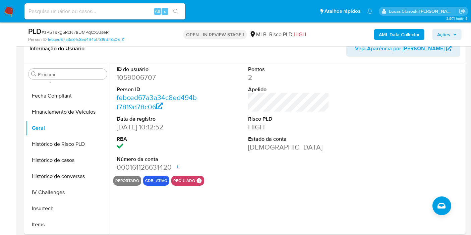
scroll to position [75, 0]
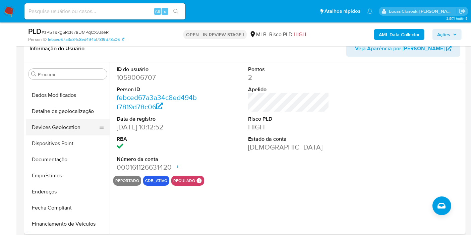
click at [40, 130] on button "Devices Geolocation" at bounding box center [65, 127] width 78 height 16
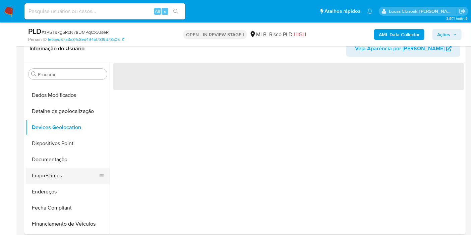
click at [54, 168] on button "Empréstimos" at bounding box center [65, 176] width 78 height 16
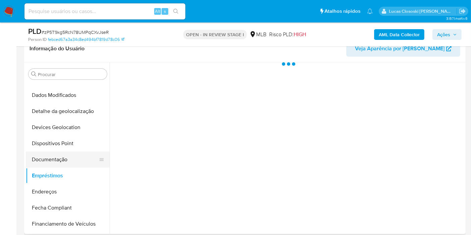
click at [52, 163] on button "Documentação" at bounding box center [65, 159] width 78 height 16
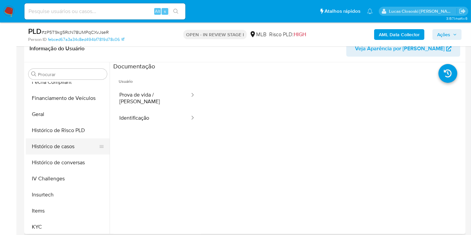
scroll to position [262, 0]
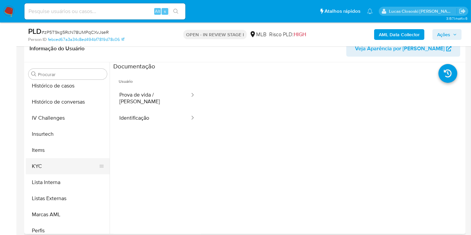
click at [52, 168] on button "KYC" at bounding box center [65, 166] width 78 height 16
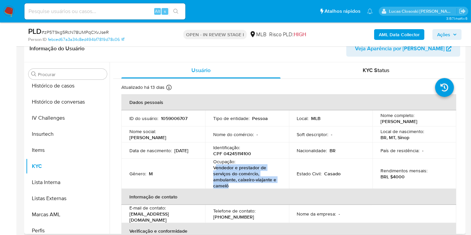
drag, startPoint x: 237, startPoint y: 186, endPoint x: 222, endPoint y: 115, distance: 72.6
click at [214, 169] on p "Vendedor e prestador de serviços do comércio, ambulante, caixeiro-viajante e ca…" at bounding box center [245, 176] width 65 height 24
copy p "endedor e prestador de serviços do comércio, ambulante, caixeiro-viajante e cam…"
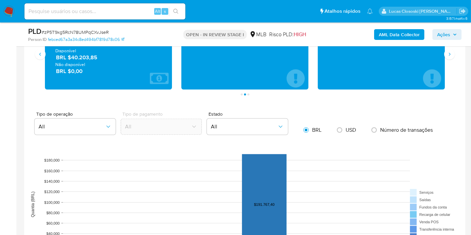
scroll to position [409, 0]
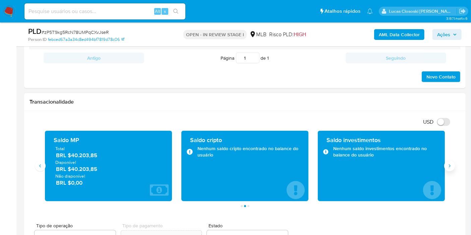
click at [452, 167] on icon "Siguiente" at bounding box center [449, 165] width 5 height 5
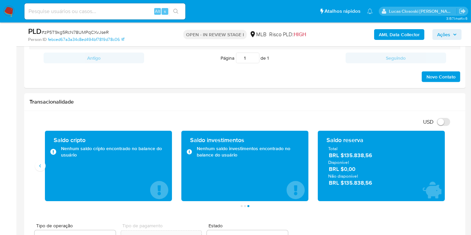
click at [451, 36] on span "Ações" at bounding box center [447, 34] width 20 height 9
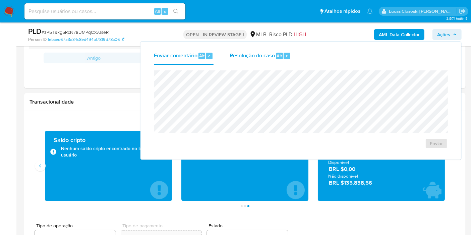
drag, startPoint x: 256, startPoint y: 59, endPoint x: 256, endPoint y: 63, distance: 4.0
click at [256, 59] on span "Resolução do caso" at bounding box center [251, 56] width 45 height 8
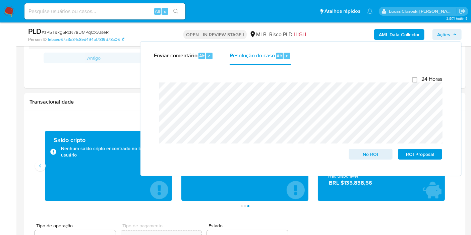
click at [458, 40] on div "AML Data Collector Ações Enviar comentário Alt c Resolução do caso Alt r Fecham…" at bounding box center [390, 34] width 143 height 16
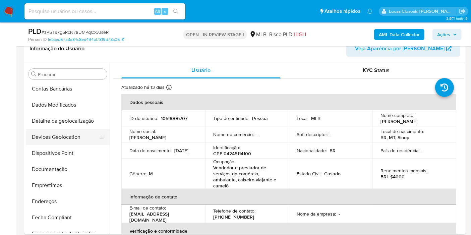
scroll to position [1, 0]
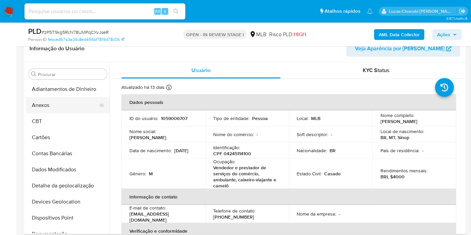
drag, startPoint x: 49, startPoint y: 107, endPoint x: 75, endPoint y: 96, distance: 27.8
click at [49, 107] on button "Anexos" at bounding box center [65, 105] width 78 height 16
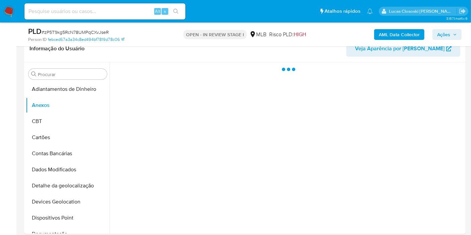
click at [165, 42] on div "Person ID febced67a3a34c8ed494bf7819d78c06" at bounding box center [99, 40] width 143 height 6
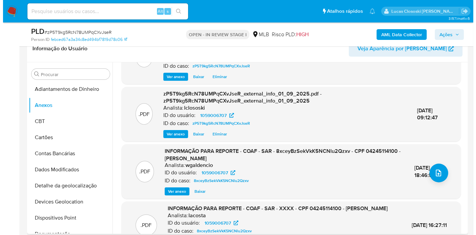
scroll to position [74, 0]
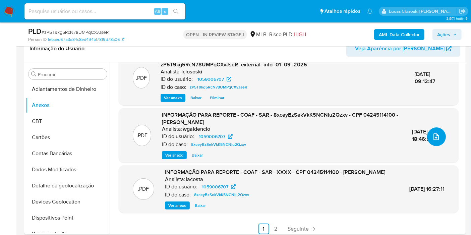
click at [436, 134] on icon "upload-file" at bounding box center [436, 137] width 8 height 8
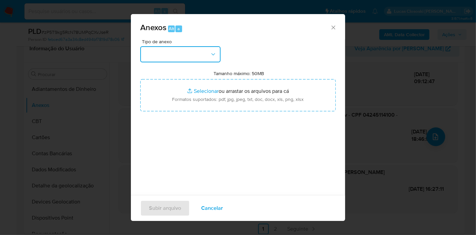
click at [204, 61] on button "button" at bounding box center [180, 54] width 80 height 16
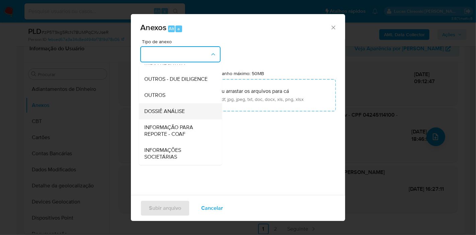
scroll to position [103, 0]
click at [172, 111] on span "DOSSIÊ ANÁLISE" at bounding box center [164, 111] width 41 height 7
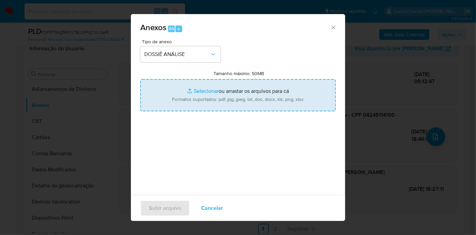
click at [192, 87] on input "Tamanho máximo: 50MB Selecionar arquivos" at bounding box center [238, 95] width 196 height 32
type input "C:\fakepath\Mulan 1059006707_2025_09_01_07_26_18.xlsx"
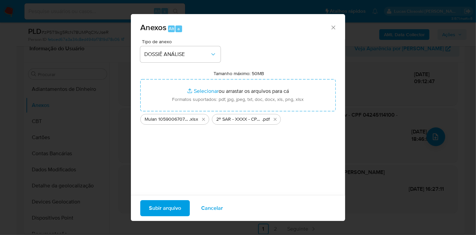
click at [182, 197] on div "Subir arquivo Cancelar" at bounding box center [238, 208] width 214 height 26
click at [181, 201] on button "Subir arquivo" at bounding box center [165, 208] width 50 height 16
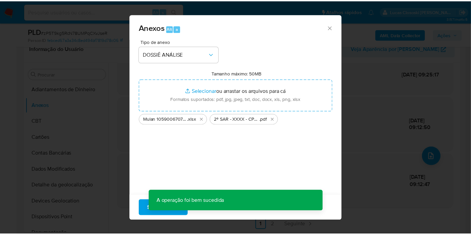
scroll to position [55, 0]
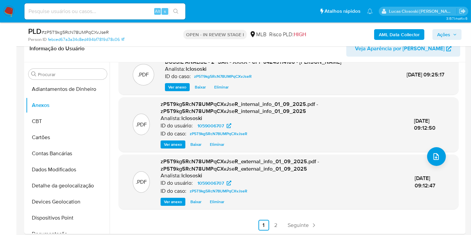
click at [446, 35] on span "Ações" at bounding box center [443, 34] width 13 height 11
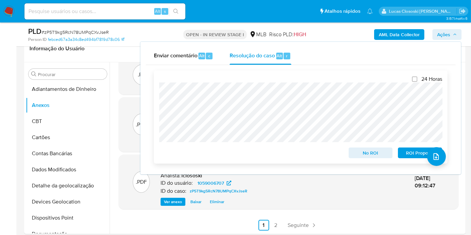
click at [409, 157] on span "ROI Proposal" at bounding box center [419, 152] width 35 height 9
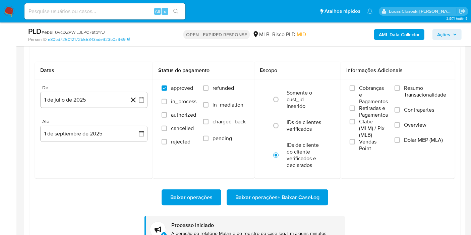
scroll to position [141, 0]
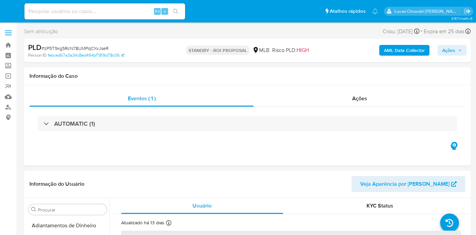
select select "10"
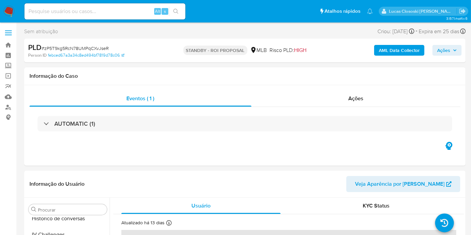
scroll to position [299, 0]
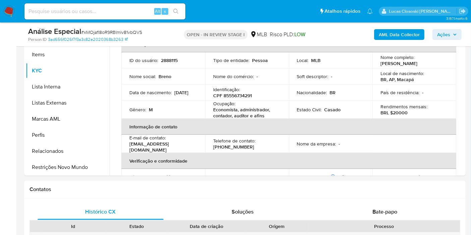
scroll to position [186, 0]
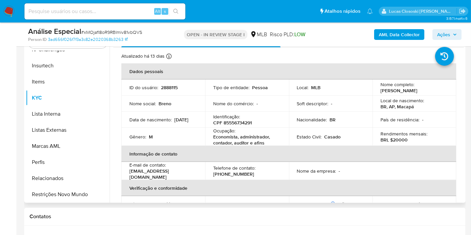
click at [240, 115] on div "Identificação : CPF 85556734291" at bounding box center [247, 120] width 68 height 12
click at [242, 125] on p "CPF 85556734291" at bounding box center [232, 123] width 39 height 6
copy p "85556734291"
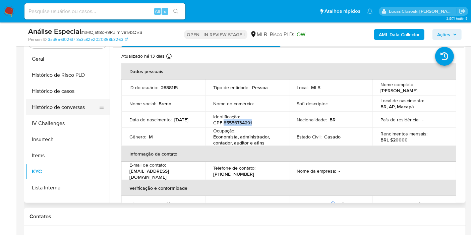
scroll to position [224, 0]
click at [74, 93] on button "Histórico de casos" at bounding box center [65, 92] width 78 height 16
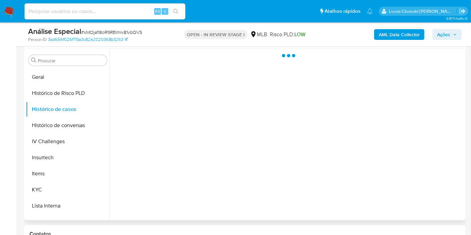
scroll to position [149, 0]
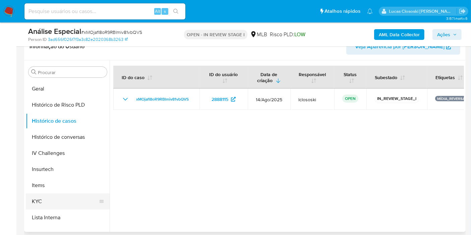
click at [56, 193] on button "KYC" at bounding box center [65, 201] width 78 height 16
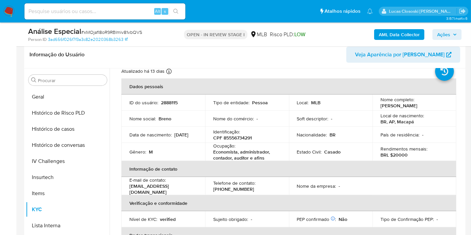
scroll to position [8, 0]
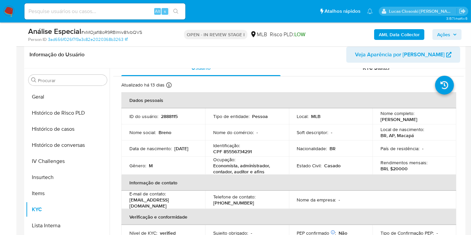
click at [247, 151] on p "CPF 85556734291" at bounding box center [232, 151] width 39 height 6
copy p "85556734291"
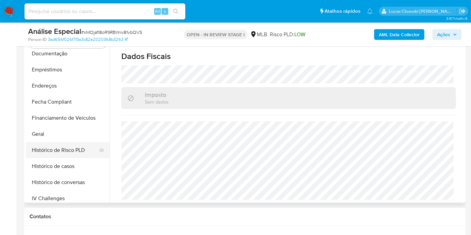
scroll to position [224, 0]
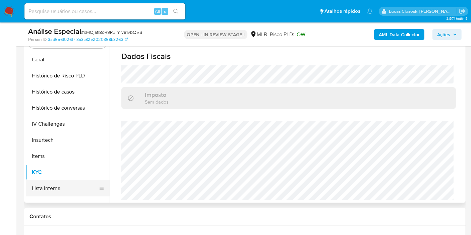
click at [63, 186] on button "Lista Interna" at bounding box center [65, 188] width 78 height 16
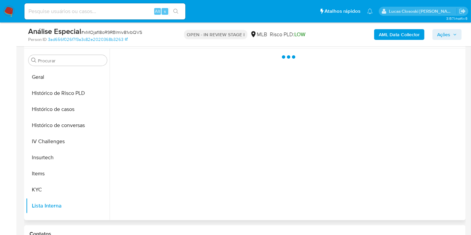
scroll to position [149, 0]
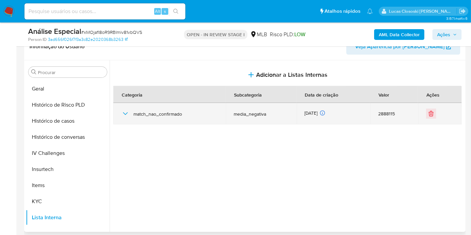
click at [120, 111] on td "match_nao_confirmado" at bounding box center [169, 113] width 112 height 21
click at [122, 112] on icon "button" at bounding box center [125, 114] width 8 height 8
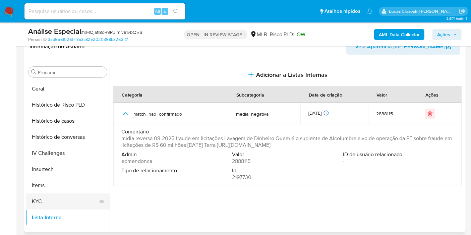
click at [59, 196] on button "KYC" at bounding box center [65, 201] width 78 height 16
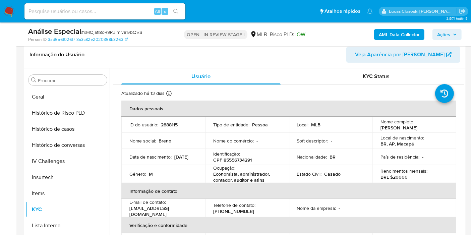
click at [223, 161] on p "CPF 85556734291" at bounding box center [232, 160] width 39 height 6
copy p "85556734291"
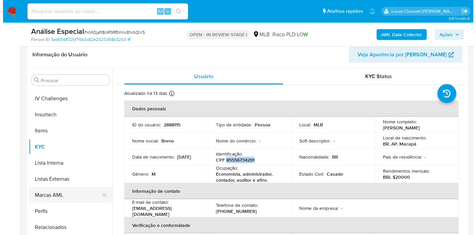
scroll to position [299, 0]
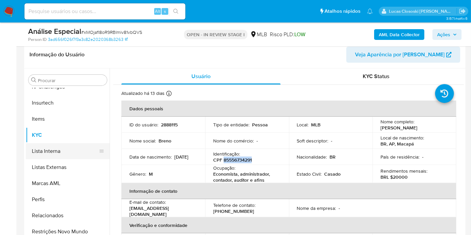
click at [57, 152] on button "Lista Interna" at bounding box center [65, 151] width 78 height 16
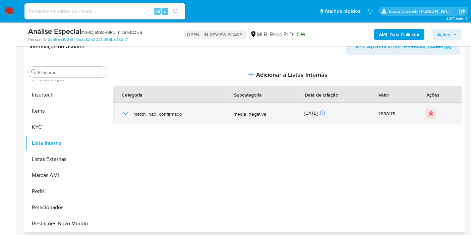
click at [124, 111] on icon "button" at bounding box center [125, 114] width 8 height 8
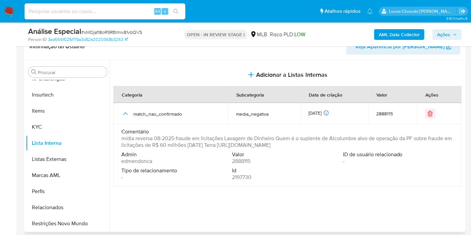
drag, startPoint x: 419, startPoint y: 146, endPoint x: 238, endPoint y: 147, distance: 181.2
click at [238, 147] on span "mídia reversa 08-2025 fraude em licitações Lavagem de Dinheiro Quem é o suplent…" at bounding box center [286, 141] width 331 height 13
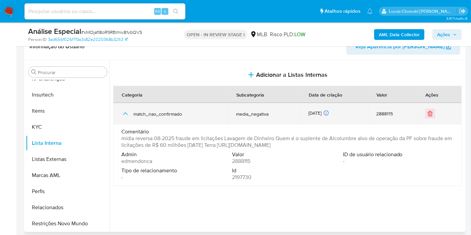
click at [121, 116] on icon "button" at bounding box center [125, 114] width 8 height 8
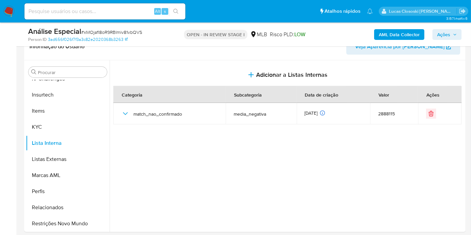
click at [400, 30] on b "AML Data Collector" at bounding box center [399, 34] width 41 height 11
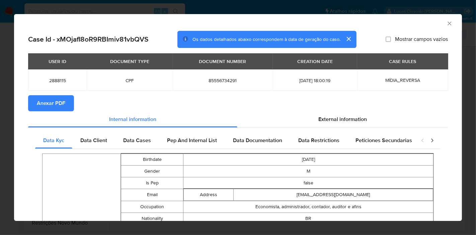
click at [55, 97] on span "Anexar PDF" at bounding box center [51, 103] width 28 height 15
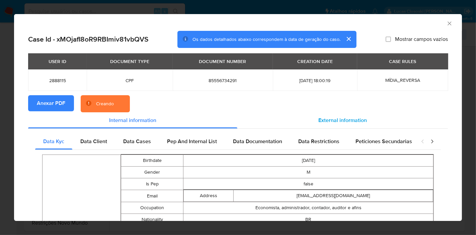
click at [357, 120] on span "External information" at bounding box center [343, 120] width 49 height 8
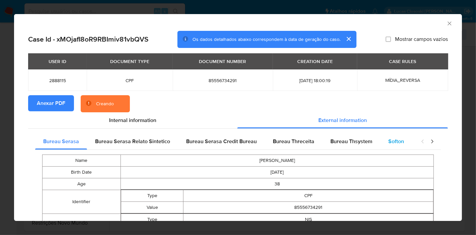
click at [390, 143] on span "Softon" at bounding box center [397, 141] width 16 height 8
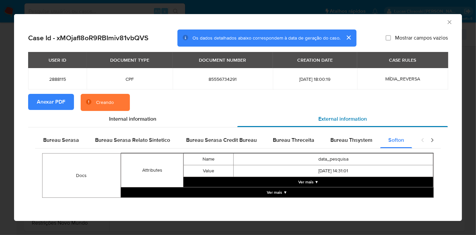
scroll to position [2, 0]
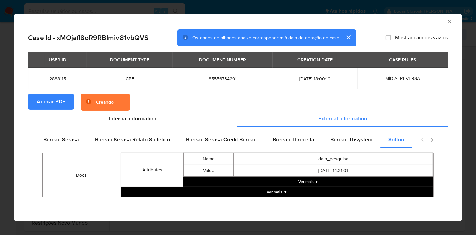
click at [306, 180] on button "Ver mais ▼" at bounding box center [309, 182] width 250 height 10
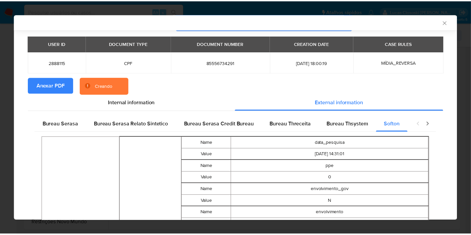
scroll to position [0, 0]
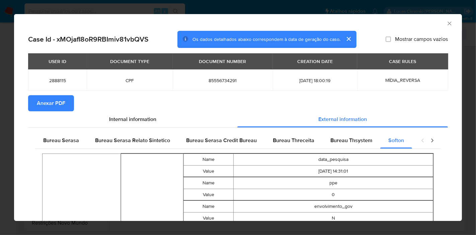
click at [444, 18] on div "AML Data Collector" at bounding box center [238, 22] width 448 height 17
click at [447, 21] on icon "Fechar a janela" at bounding box center [450, 23] width 7 height 7
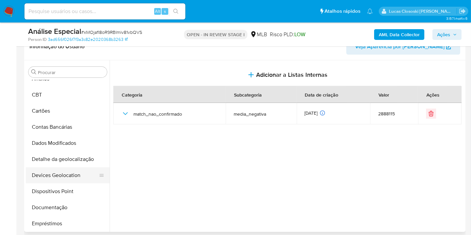
scroll to position [37, 0]
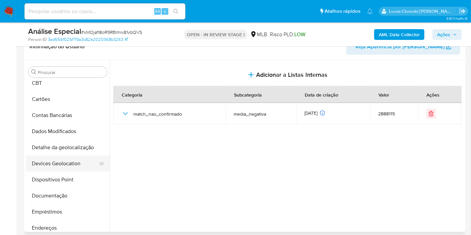
click at [76, 169] on button "Devices Geolocation" at bounding box center [65, 163] width 78 height 16
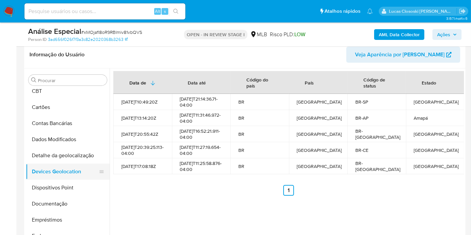
drag, startPoint x: 68, startPoint y: 187, endPoint x: 90, endPoint y: 164, distance: 32.0
click at [68, 187] on button "Dispositivos Point" at bounding box center [68, 188] width 84 height 16
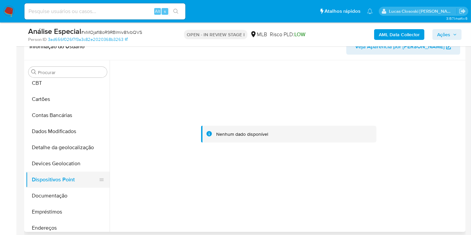
click at [46, 185] on button "Dispositivos Point" at bounding box center [65, 180] width 78 height 16
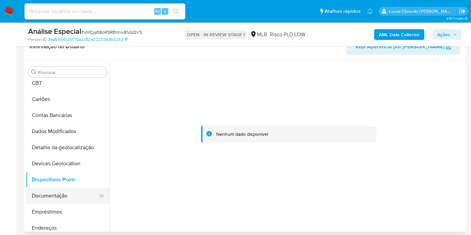
click at [44, 192] on button "Documentação" at bounding box center [65, 196] width 78 height 16
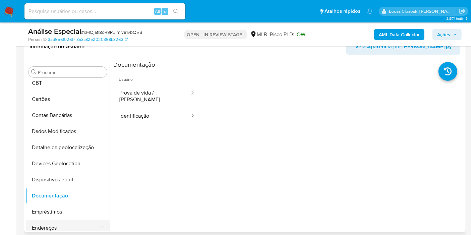
click at [59, 225] on button "Endereços" at bounding box center [65, 228] width 78 height 16
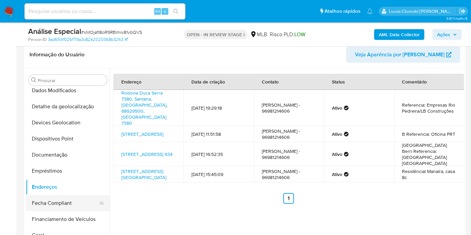
scroll to position [112, 0]
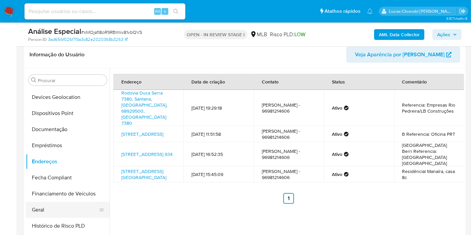
click at [64, 203] on button "Geral" at bounding box center [65, 210] width 78 height 16
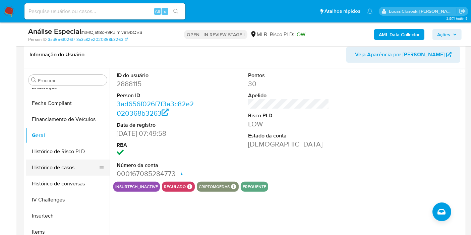
click at [66, 169] on button "Histórico de casos" at bounding box center [65, 167] width 78 height 16
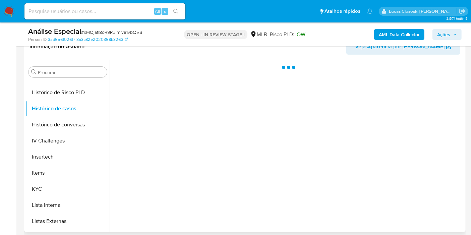
scroll to position [297, 0]
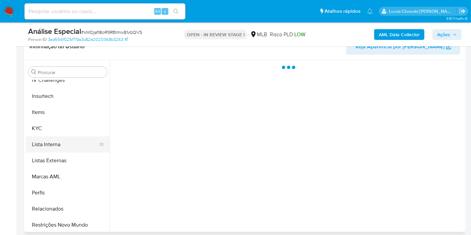
click at [45, 141] on button "Lista Interna" at bounding box center [65, 144] width 78 height 16
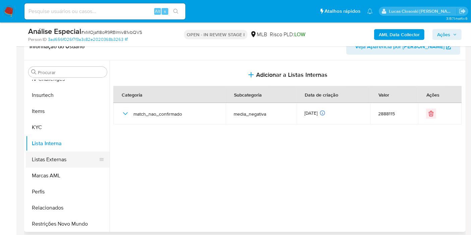
scroll to position [299, 0]
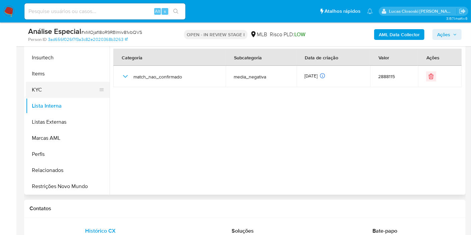
click at [54, 86] on button "KYC" at bounding box center [65, 90] width 78 height 16
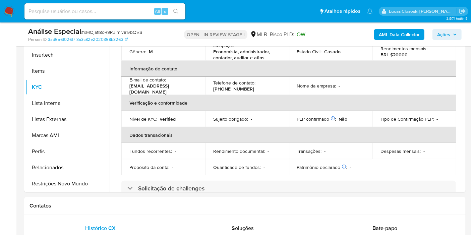
scroll to position [228, 0]
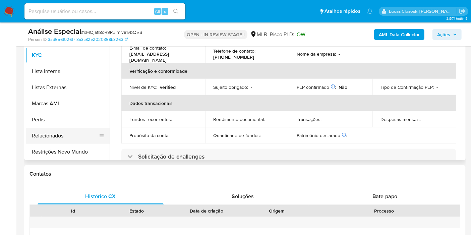
drag, startPoint x: 52, startPoint y: 141, endPoint x: 51, endPoint y: 148, distance: 7.1
click at [52, 141] on button "Relacionados" at bounding box center [68, 136] width 84 height 16
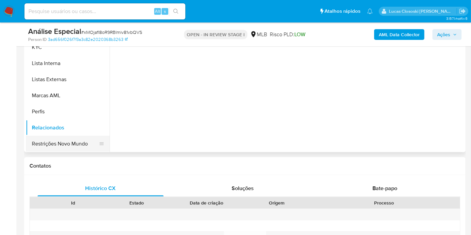
click at [51, 149] on button "Restrições Novo Mundo" at bounding box center [65, 144] width 78 height 16
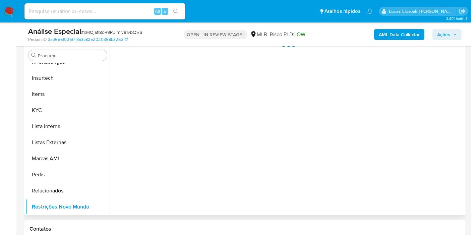
scroll to position [154, 0]
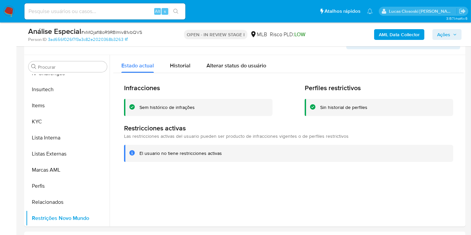
click at [94, 31] on span "# xMOjafI8oR9RBImiv81vbQVS" at bounding box center [111, 32] width 61 height 7
copy span "xMOjafI8oR9RBImiv81vbQVS"
drag, startPoint x: 43, startPoint y: 126, endPoint x: 82, endPoint y: 113, distance: 42.0
click at [43, 126] on button "KYC" at bounding box center [65, 122] width 78 height 16
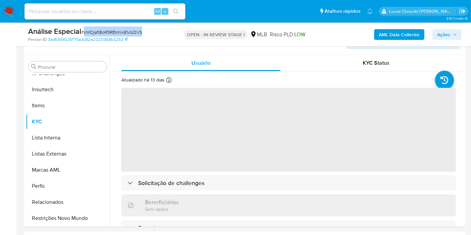
click at [166, 26] on div "Análise Especial # xMOjafI8oR9RBImiv81vbQVS" at bounding box center [99, 31] width 142 height 10
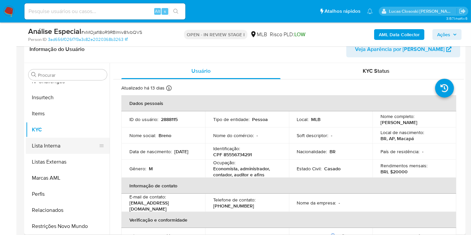
scroll to position [224, 0]
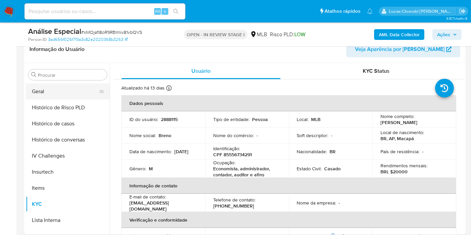
click at [52, 96] on button "Geral" at bounding box center [65, 91] width 78 height 16
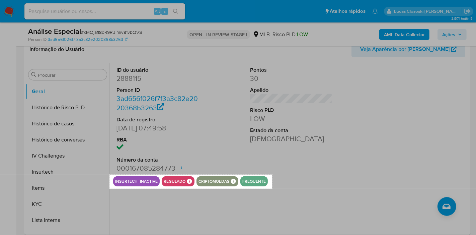
drag, startPoint x: 110, startPoint y: 174, endPoint x: 272, endPoint y: 188, distance: 163.4
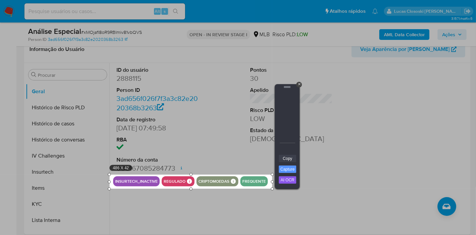
click at [285, 157] on link "Copy" at bounding box center [287, 158] width 17 height 7
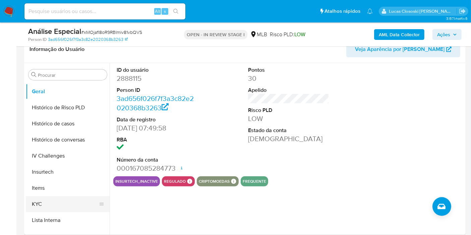
click at [71, 202] on button "KYC" at bounding box center [65, 204] width 78 height 16
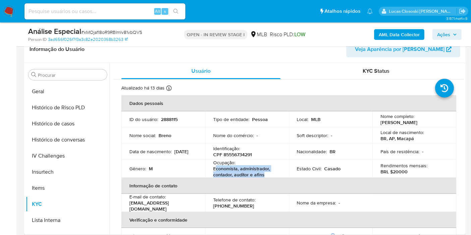
drag, startPoint x: 268, startPoint y: 175, endPoint x: 214, endPoint y: 170, distance: 54.2
click at [214, 170] on p "Economista, administrador, contador, auditor e afins" at bounding box center [245, 171] width 65 height 12
copy p "conomista, administrador, contador, auditor e afins"
click at [440, 23] on div "Análise Especial # xMOjafI8oR9RBImiv81vbQVS Person ID 3ad656f026f7f3a3c82e20203…" at bounding box center [244, 34] width 441 height 24
click at [446, 29] on span "Ações" at bounding box center [443, 34] width 13 height 11
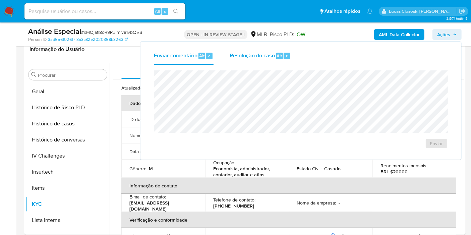
click at [291, 56] on button "Resolução do caso Alt r" at bounding box center [259, 55] width 77 height 17
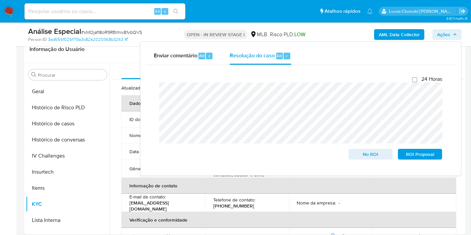
click at [457, 30] on span "Ações" at bounding box center [447, 34] width 20 height 9
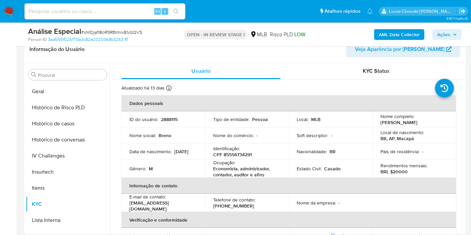
click at [437, 31] on button "Ações" at bounding box center [446, 34] width 29 height 11
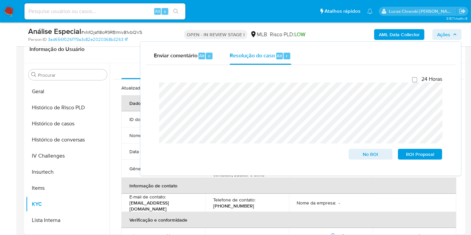
click at [437, 31] on button "Ações" at bounding box center [446, 34] width 29 height 11
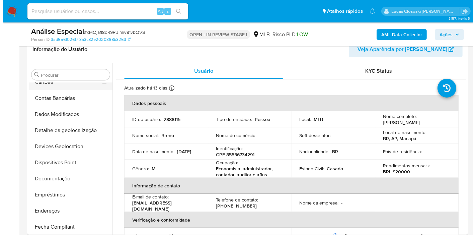
scroll to position [1, 0]
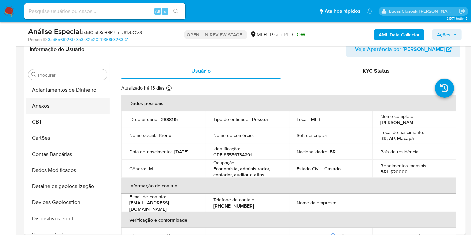
click at [50, 108] on button "Anexos" at bounding box center [65, 106] width 78 height 16
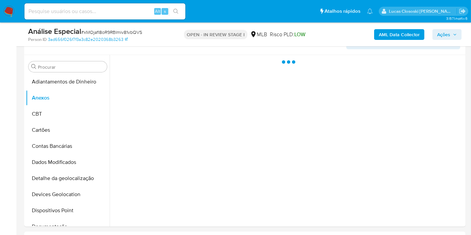
click at [160, 41] on div "Person ID 3ad656f026f7f3a3c82e2020368b3263" at bounding box center [99, 40] width 143 height 6
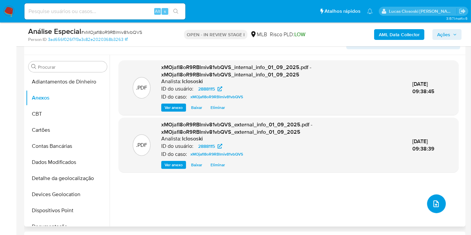
click at [429, 209] on button "upload-file" at bounding box center [436, 203] width 19 height 19
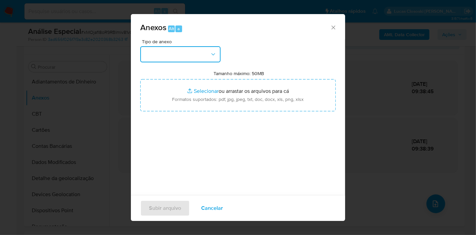
click at [204, 47] on button "button" at bounding box center [180, 54] width 80 height 16
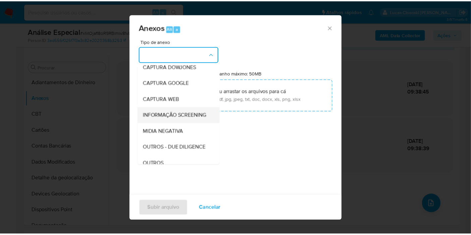
scroll to position [37, 0]
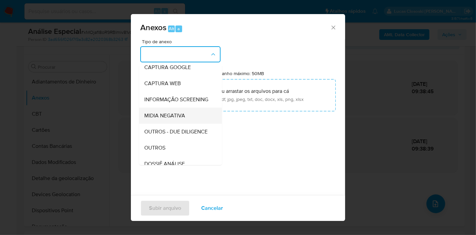
click at [189, 124] on div "MIDIA NEGATIVA" at bounding box center [178, 116] width 68 height 16
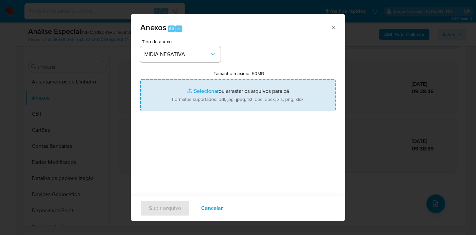
click at [201, 100] on input "Tamanho máximo: 50MB Selecionar arquivos" at bounding box center [238, 95] width 196 height 32
type input "C:\fakepath\SAR - XXXX - CPF 85556734291 - BRENO BARBOSA CHAVES PINTO.pdf"
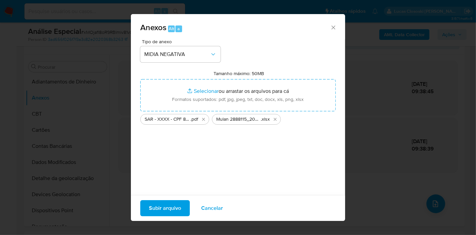
click at [168, 210] on span "Subir arquivo" at bounding box center [165, 208] width 32 height 15
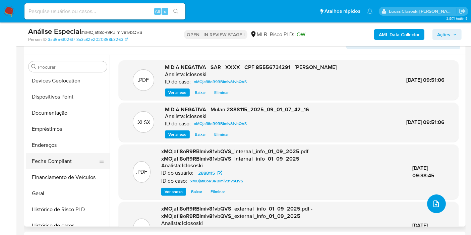
scroll to position [187, 0]
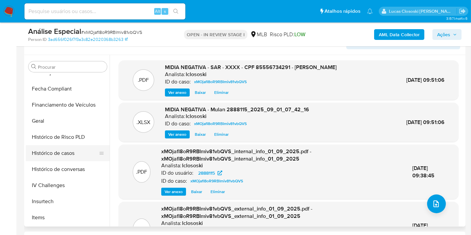
click at [64, 150] on button "Histórico de casos" at bounding box center [65, 153] width 78 height 16
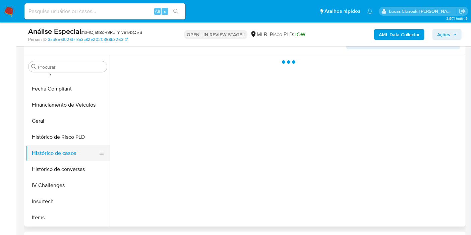
scroll to position [298, 0]
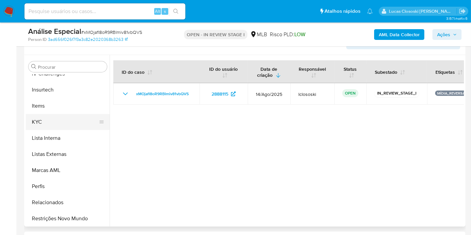
click at [62, 121] on button "KYC" at bounding box center [65, 122] width 78 height 16
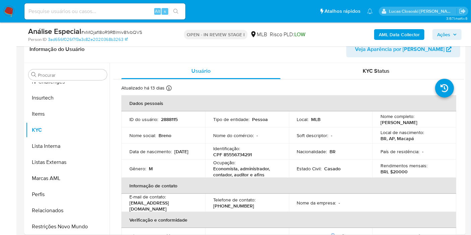
click at [453, 36] on icon "button" at bounding box center [455, 34] width 4 height 4
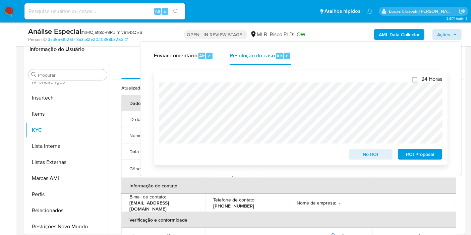
click at [434, 155] on span "ROI Proposal" at bounding box center [419, 153] width 35 height 9
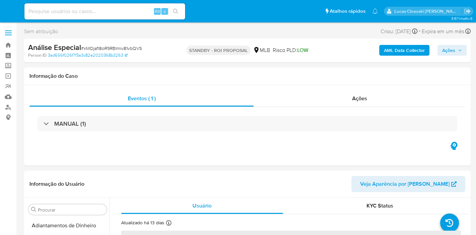
select select "10"
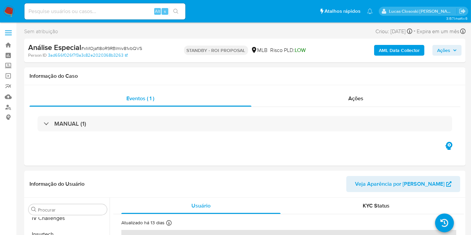
scroll to position [299, 0]
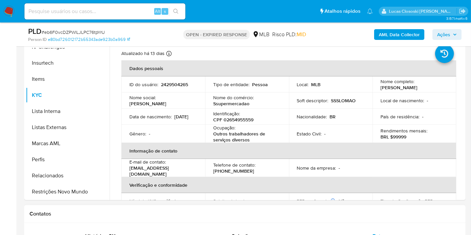
scroll to position [112, 0]
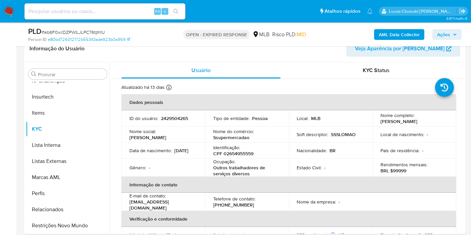
click at [58, 34] on span "# eb6F0vcDZPWlLJLPC76tpYrU" at bounding box center [73, 32] width 63 height 7
copy span "eb6F0vcDZPWlLJLPC76tpYrU"
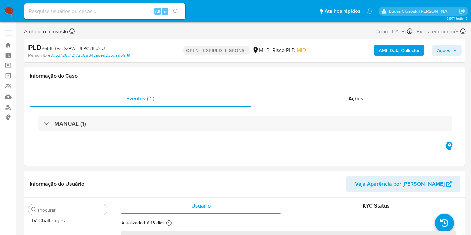
scroll to position [299, 0]
click at [0, 8] on nav "Pausado Ver notificaciones Alt s Atalhos rápidos Presiona las siguientes teclas…" at bounding box center [235, 11] width 471 height 22
click at [16, 8] on nav "Pausado Ver notificaciones Alt s Atalhos rápidos Presiona las siguientes teclas…" at bounding box center [235, 11] width 471 height 22
click at [13, 8] on img at bounding box center [8, 11] width 11 height 11
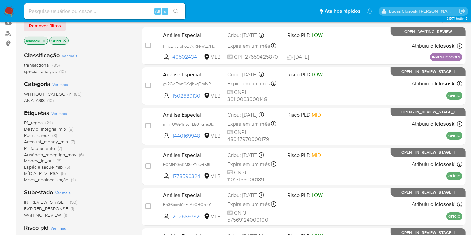
scroll to position [74, 0]
click at [36, 119] on span "Pf_renda" at bounding box center [33, 122] width 18 height 7
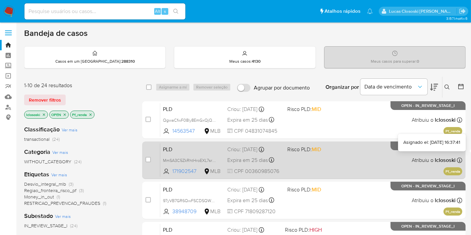
scroll to position [37, 0]
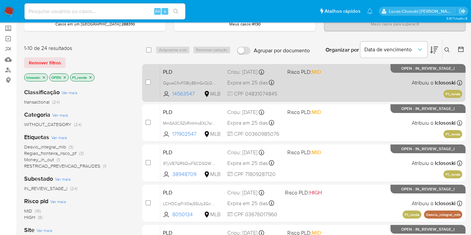
click at [366, 90] on div "PLD QgwaCfwF08ly8EmGxQjQz1R1 14563547 MLB Risco PLD: MID Criou: [DATE] Criou: […" at bounding box center [311, 83] width 302 height 34
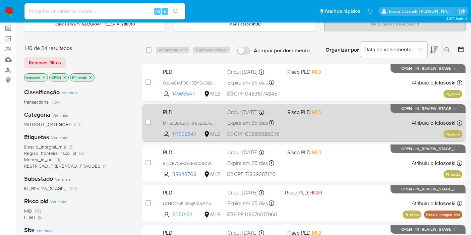
click at [349, 127] on div "PLD MmSA3C5ZkRhtHroEXL7srd3o 171902547 MLB Risco PLD: MID Criou: [DATE] Criou: …" at bounding box center [311, 123] width 302 height 34
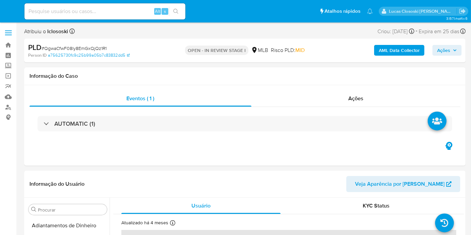
select select "10"
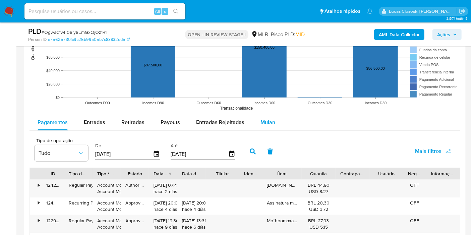
click at [265, 120] on span "Mulan" at bounding box center [267, 122] width 15 height 8
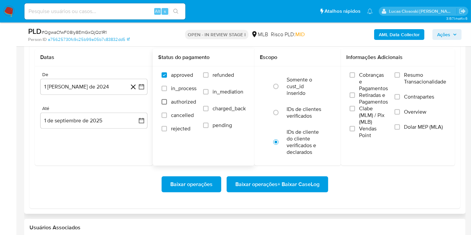
scroll to position [707, 0]
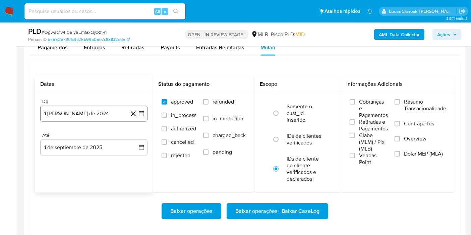
click at [139, 116] on button "1 [PERSON_NAME] de 2024" at bounding box center [93, 114] width 107 height 16
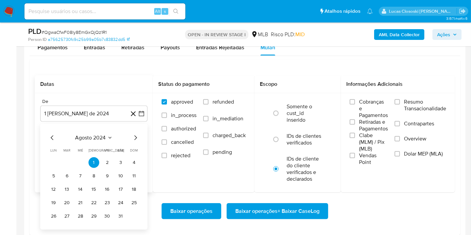
drag, startPoint x: 102, startPoint y: 126, endPoint x: 90, endPoint y: 141, distance: 19.5
click at [102, 126] on div "agosto 2024 agosto 2024 lun lunes mar martes mié miércoles jue jueves vie viern…" at bounding box center [93, 177] width 107 height 106
click at [90, 141] on div "agosto 2024 agosto 2024 lun lunes mar martes mié miércoles jue jueves vie viern…" at bounding box center [93, 178] width 91 height 88
click at [90, 138] on span "agosto 2024" at bounding box center [90, 137] width 30 height 7
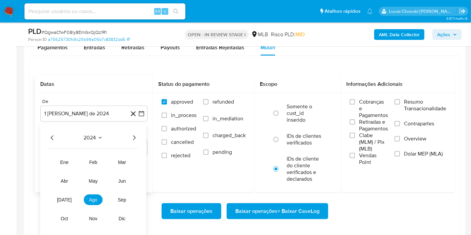
click at [138, 134] on div "2024 2024 ene feb mar abr may jun [DATE] ago sep oct nov dic" at bounding box center [93, 181] width 106 height 114
click at [134, 135] on icon "Año siguiente" at bounding box center [134, 138] width 8 height 8
click at [60, 198] on button "[DATE]" at bounding box center [64, 199] width 19 height 11
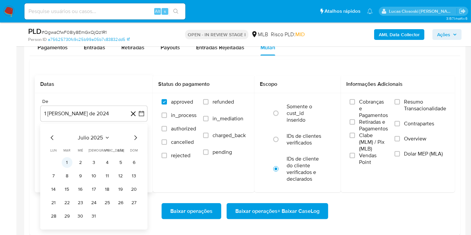
click at [67, 163] on button "1" at bounding box center [67, 162] width 11 height 11
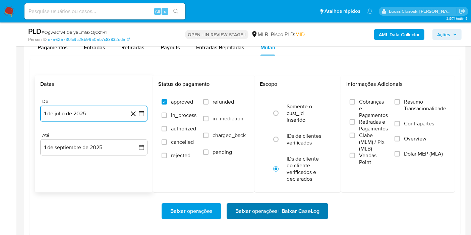
click at [306, 206] on span "Baixar operações + Baixar CaseLog" at bounding box center [277, 211] width 84 height 15
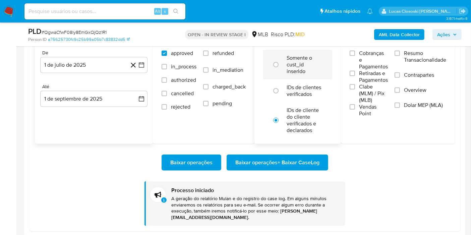
scroll to position [744, 0]
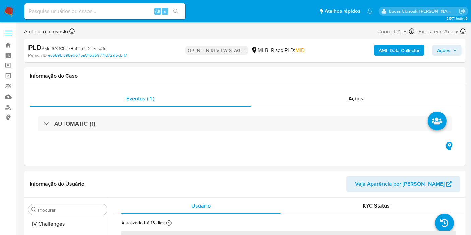
scroll to position [298, 0]
select select "10"
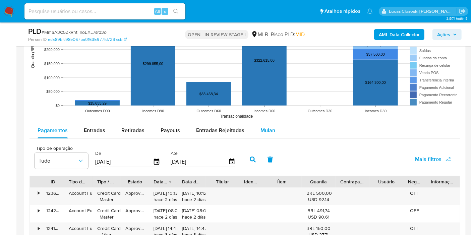
click at [271, 133] on div "Mulan" at bounding box center [267, 130] width 15 height 16
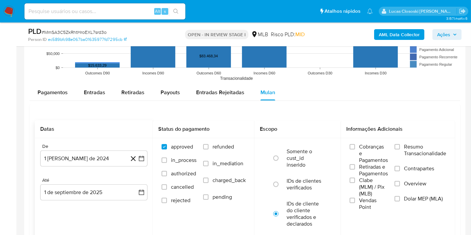
scroll to position [744, 0]
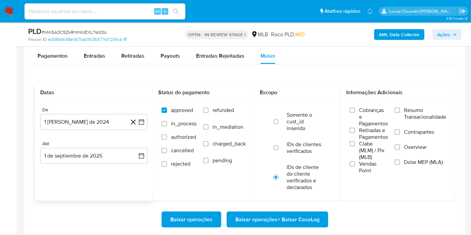
click at [148, 125] on div "De 1 [PERSON_NAME] de 2024 [DATE] Até 1 de septiembre de 2025 [DATE]" at bounding box center [94, 141] width 118 height 78
click at [140, 123] on icon "button" at bounding box center [141, 121] width 5 height 5
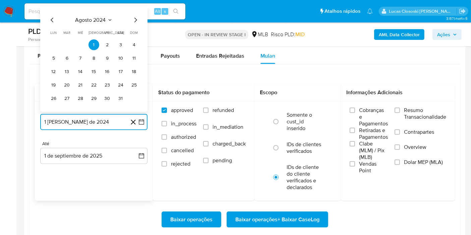
click at [87, 20] on span "agosto 2024" at bounding box center [90, 20] width 30 height 7
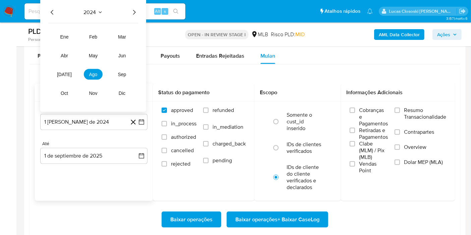
drag, startPoint x: 129, startPoint y: 12, endPoint x: 140, endPoint y: 10, distance: 11.6
click at [130, 11] on div "2024" at bounding box center [93, 12] width 90 height 8
click at [140, 10] on div "2024 2024 ene feb mar abr may jun [DATE] ago sep oct nov dic" at bounding box center [93, 55] width 106 height 114
click at [137, 9] on icon "Año siguiente" at bounding box center [134, 12] width 8 height 8
click at [69, 75] on button "[DATE]" at bounding box center [64, 74] width 19 height 11
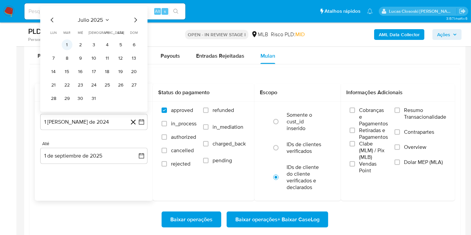
click at [71, 47] on button "1" at bounding box center [67, 45] width 11 height 11
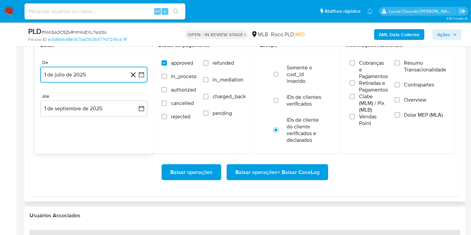
scroll to position [819, 0]
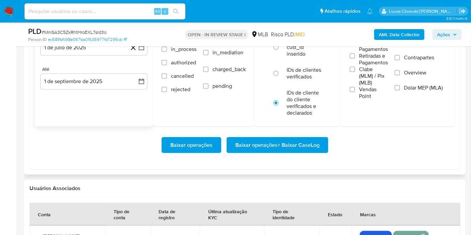
click at [298, 135] on div "Baixar operações Baixar operações + Baixar CaseLog" at bounding box center [245, 145] width 420 height 38
click at [300, 140] on span "Baixar operações + Baixar CaseLog" at bounding box center [277, 145] width 84 height 15
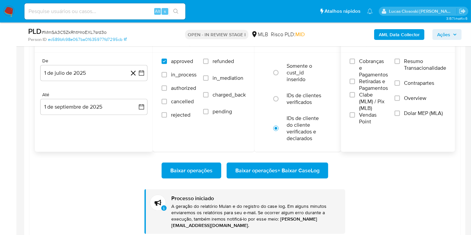
scroll to position [782, 0]
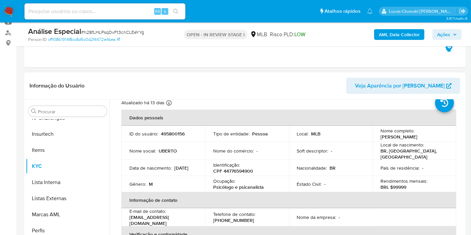
scroll to position [37, 0]
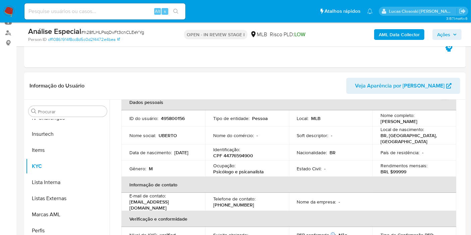
click at [223, 162] on p "Ocupação :" at bounding box center [224, 165] width 22 height 6
click at [225, 161] on td "Ocupação : Psicólogo e psicanalista" at bounding box center [247, 168] width 84 height 16
click at [228, 157] on p "CPF 44776594900" at bounding box center [233, 155] width 40 height 6
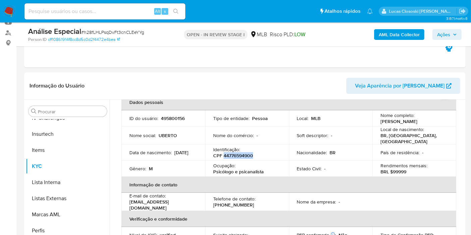
copy p "44776594900"
click at [62, 179] on button "Lista Interna" at bounding box center [65, 182] width 78 height 16
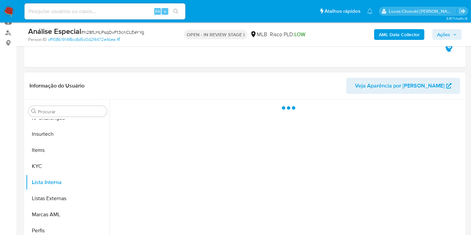
scroll to position [0, 0]
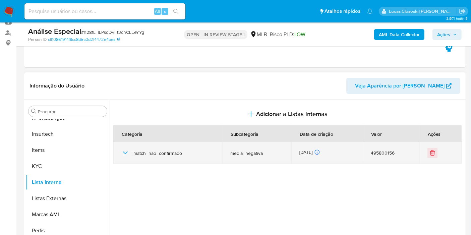
click at [121, 152] on td "match_nao_confirmado" at bounding box center [167, 152] width 109 height 21
click at [121, 152] on icon "button" at bounding box center [125, 153] width 8 height 8
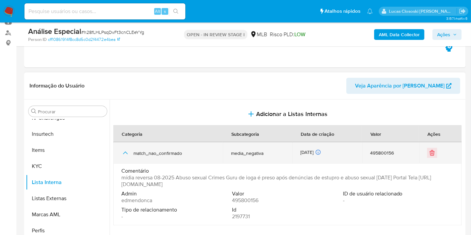
scroll to position [112, 0]
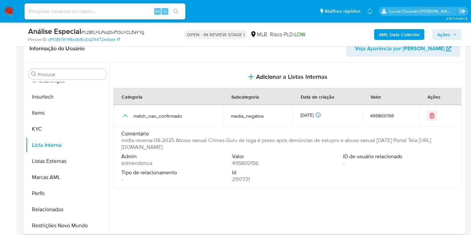
drag, startPoint x: 313, startPoint y: 147, endPoint x: 122, endPoint y: 151, distance: 191.0
click at [122, 151] on div "Comentário mídia reversa 08-2025 Abuso sexual Crimes Guru de ioga é preso após …" at bounding box center [287, 141] width 332 height 23
click at [211, 197] on div at bounding box center [287, 148] width 354 height 172
click at [402, 29] on b "AML Data Collector" at bounding box center [399, 34] width 41 height 11
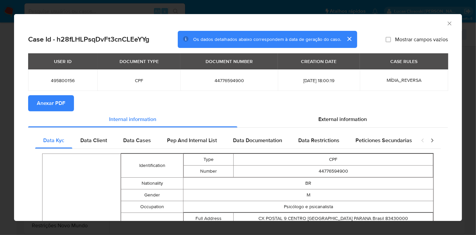
click at [57, 105] on span "Anexar PDF" at bounding box center [51, 103] width 28 height 15
click at [447, 26] on icon "Fechar a janela" at bounding box center [450, 23] width 7 height 7
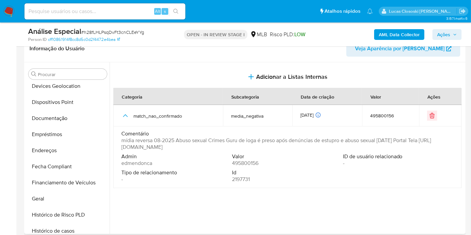
scroll to position [75, 0]
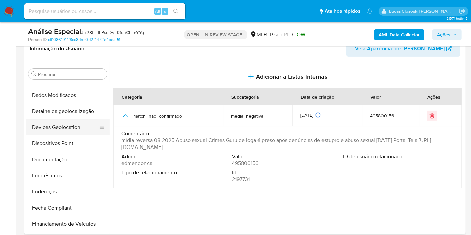
click at [55, 122] on button "Devices Geolocation" at bounding box center [65, 127] width 78 height 16
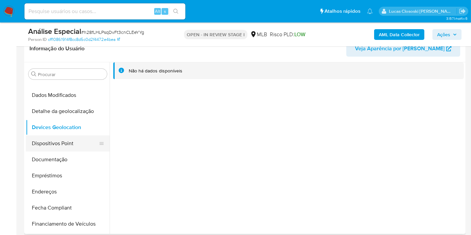
click at [37, 139] on button "Dispositivos Point" at bounding box center [65, 143] width 78 height 16
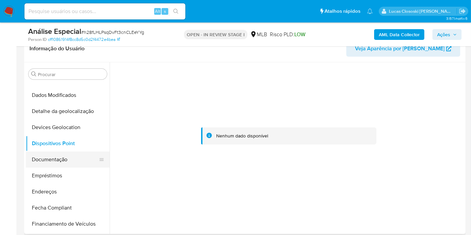
click at [60, 160] on button "Documentação" at bounding box center [65, 159] width 78 height 16
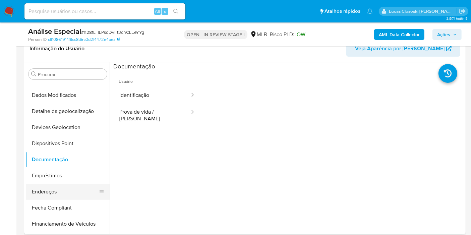
click at [57, 189] on button "Endereços" at bounding box center [65, 192] width 78 height 16
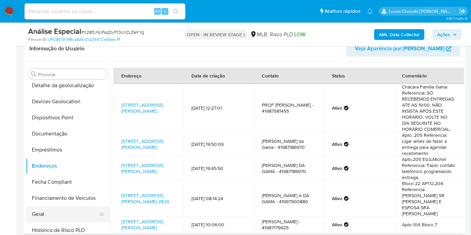
scroll to position [113, 0]
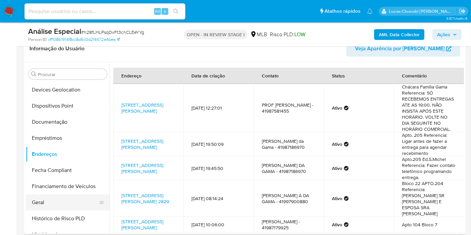
click at [60, 200] on button "Geral" at bounding box center [65, 202] width 78 height 16
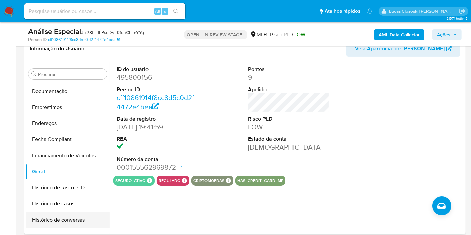
scroll to position [187, 0]
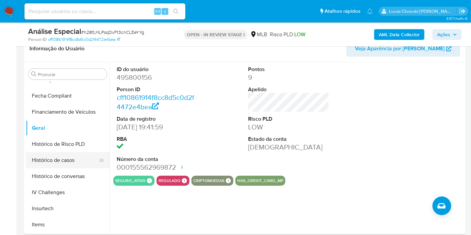
click at [63, 163] on button "Histórico de casos" at bounding box center [65, 160] width 78 height 16
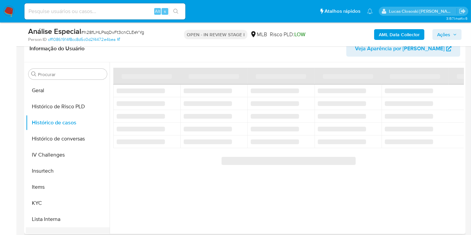
scroll to position [262, 0]
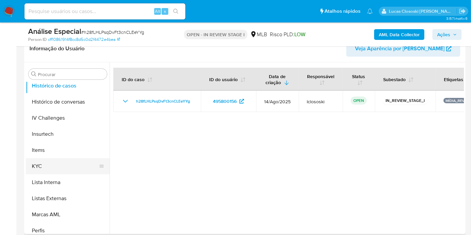
click at [48, 166] on button "KYC" at bounding box center [65, 166] width 78 height 16
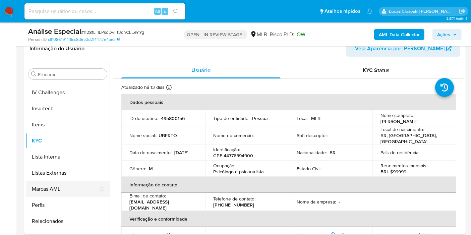
scroll to position [299, 0]
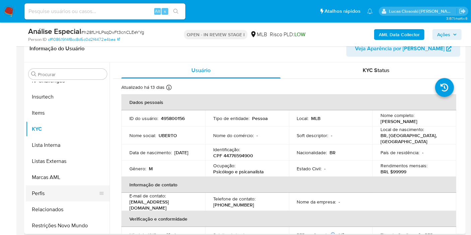
drag, startPoint x: 75, startPoint y: 221, endPoint x: 78, endPoint y: 190, distance: 31.2
click at [75, 221] on button "Restrições Novo Mundo" at bounding box center [68, 225] width 84 height 16
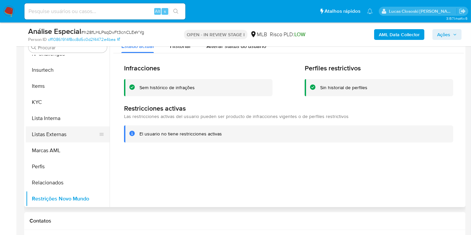
scroll to position [112, 0]
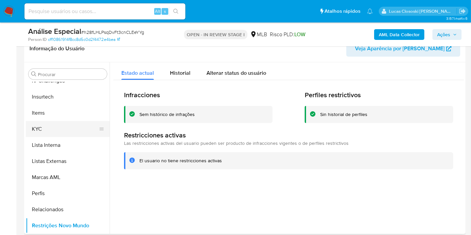
click at [41, 131] on button "KYC" at bounding box center [65, 129] width 78 height 16
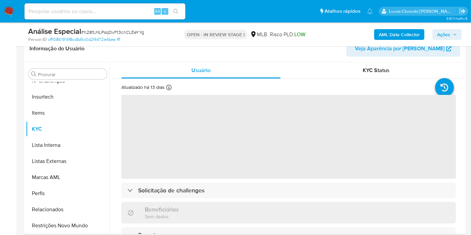
click at [124, 37] on div "Person ID cff10861914f8cc8d5c0d2f4472e4bea" at bounding box center [99, 40] width 143 height 6
click at [126, 34] on span "# h28fLHLPsqDvFt3cnCLEeYYg" at bounding box center [112, 32] width 63 height 7
copy span "h28fLHLPsqDvFt3cnCLEeYYg"
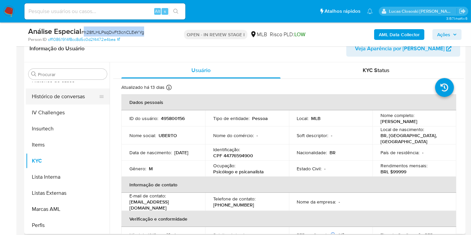
scroll to position [224, 0]
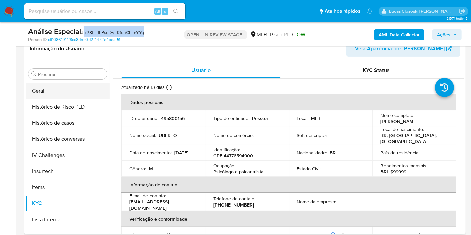
click at [37, 96] on button "Geral" at bounding box center [65, 91] width 78 height 16
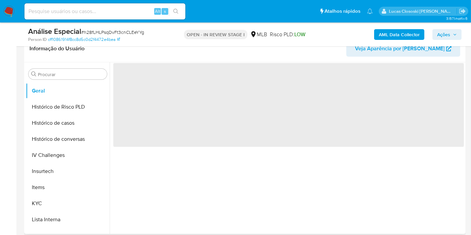
click at [161, 47] on header "Informação do Usuário Veja Aparência por Pessoa" at bounding box center [244, 49] width 430 height 16
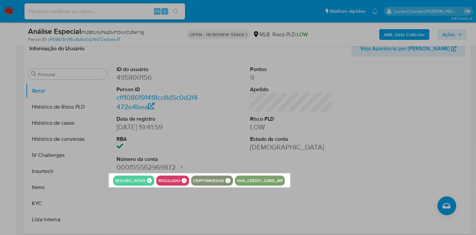
drag, startPoint x: 109, startPoint y: 173, endPoint x: 290, endPoint y: 187, distance: 182.1
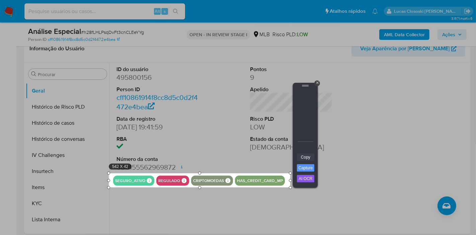
click at [308, 157] on link "Copy" at bounding box center [305, 156] width 17 height 7
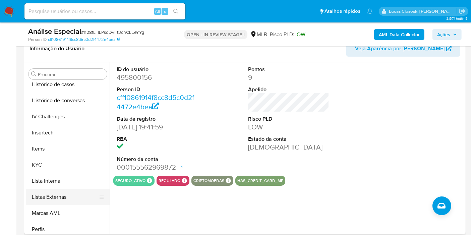
scroll to position [299, 0]
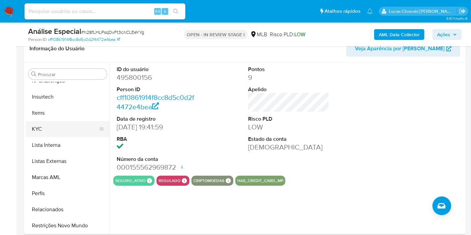
drag, startPoint x: 58, startPoint y: 116, endPoint x: 67, endPoint y: 126, distance: 13.7
click at [58, 116] on button "Items" at bounding box center [68, 113] width 84 height 16
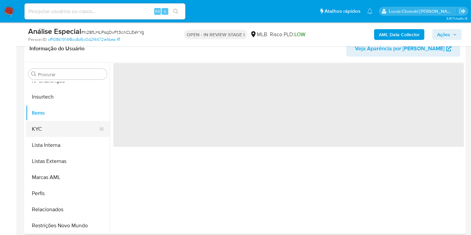
click at [68, 128] on button "KYC" at bounding box center [65, 129] width 78 height 16
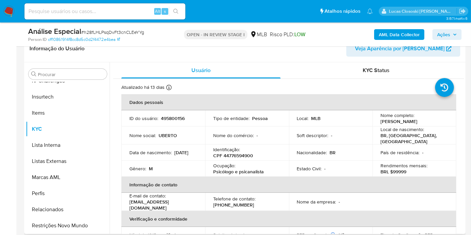
scroll to position [75, 0]
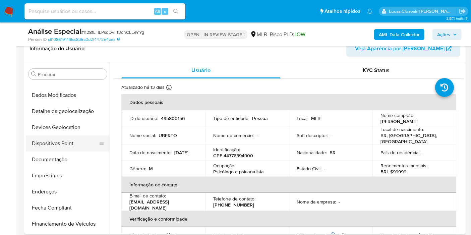
click at [58, 150] on button "Dispositivos Point" at bounding box center [65, 143] width 78 height 16
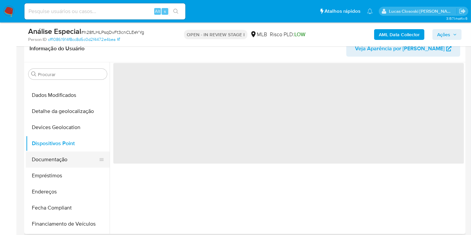
click at [58, 152] on button "Documentação" at bounding box center [65, 159] width 78 height 16
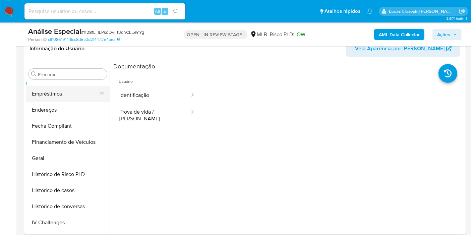
scroll to position [224, 0]
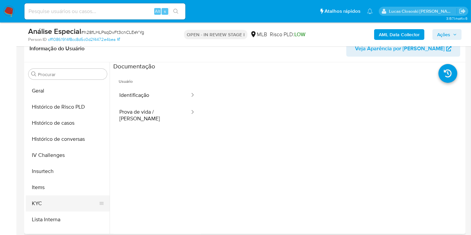
click at [55, 209] on button "KYC" at bounding box center [65, 203] width 78 height 16
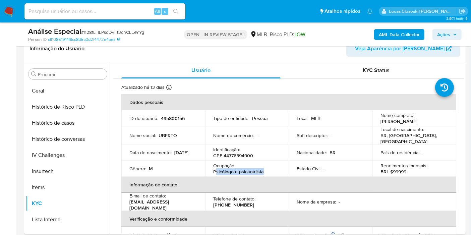
drag, startPoint x: 269, startPoint y: 171, endPoint x: 215, endPoint y: 171, distance: 53.9
click at [215, 171] on div "Ocupação : Psicólogo e psicanalista" at bounding box center [247, 168] width 68 height 12
copy p "sicólogo e psicanalista"
click at [457, 31] on button "Ações" at bounding box center [446, 34] width 29 height 11
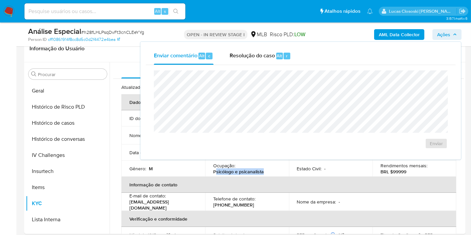
drag, startPoint x: 281, startPoint y: 52, endPoint x: 280, endPoint y: 65, distance: 12.7
click at [280, 53] on span "Alt" at bounding box center [279, 56] width 5 height 6
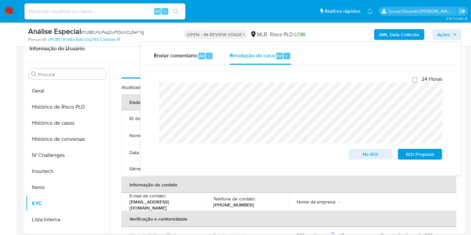
click at [456, 36] on icon "button" at bounding box center [455, 34] width 4 height 4
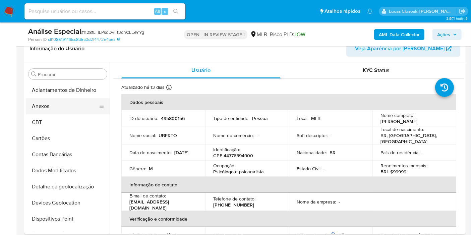
scroll to position [0, 0]
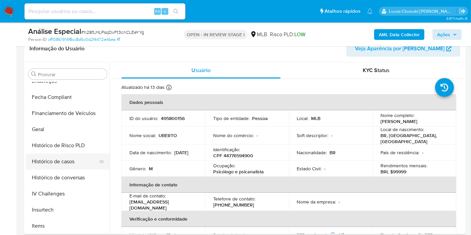
click at [66, 167] on button "Histórico de casos" at bounding box center [65, 161] width 78 height 16
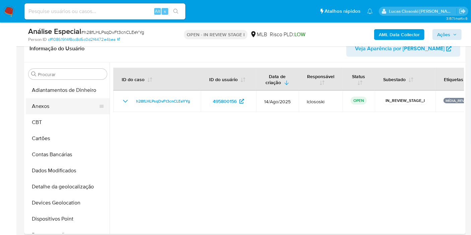
click at [46, 109] on button "Anexos" at bounding box center [65, 106] width 78 height 16
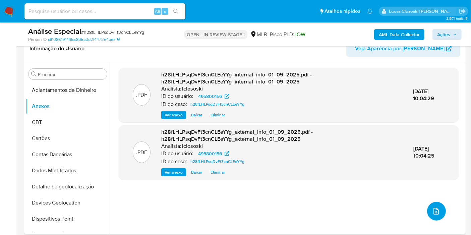
click at [432, 207] on icon "upload-file" at bounding box center [436, 211] width 8 height 8
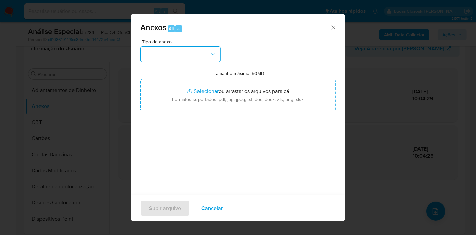
click at [177, 58] on button "button" at bounding box center [180, 54] width 80 height 16
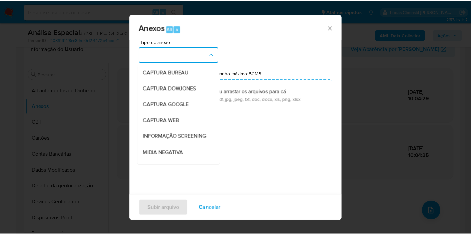
scroll to position [103, 0]
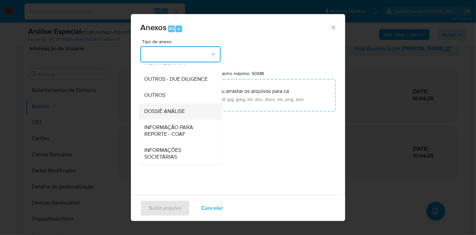
click at [190, 111] on div "DOSSIÊ ANÁLISE" at bounding box center [178, 111] width 68 height 16
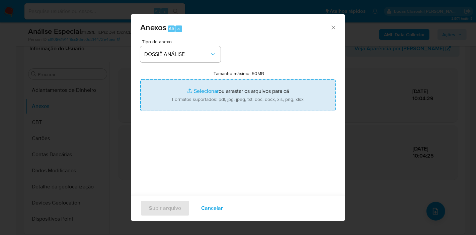
click at [190, 99] on input "Tamanho máximo: 50MB Selecionar arquivos" at bounding box center [238, 95] width 196 height 32
type input "C:\fakepath\SAR - XXXX - CPF 44776594900 - UBERTO AFONSO ALBUQUERQUE DA GAMA.pdf"
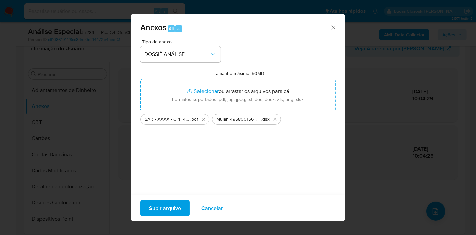
click at [168, 210] on span "Subir arquivo" at bounding box center [165, 208] width 32 height 15
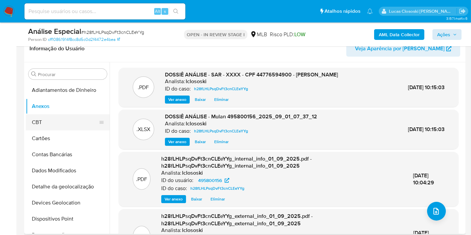
click at [42, 120] on button "CBT" at bounding box center [65, 122] width 78 height 16
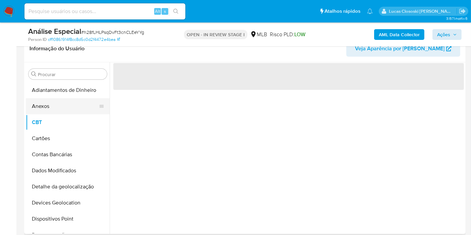
click at [40, 107] on button "Anexos" at bounding box center [65, 106] width 78 height 16
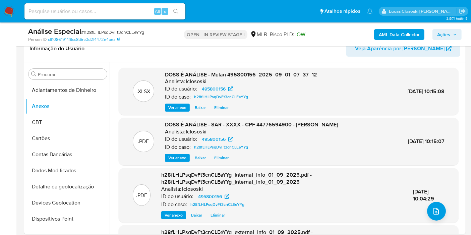
click at [447, 29] on span "Ações" at bounding box center [443, 34] width 13 height 11
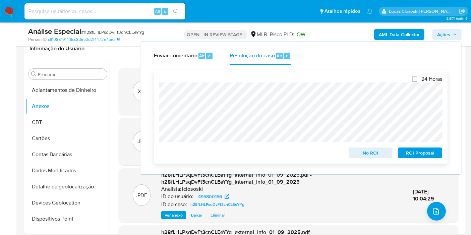
click at [424, 157] on span "ROI Proposal" at bounding box center [419, 152] width 35 height 9
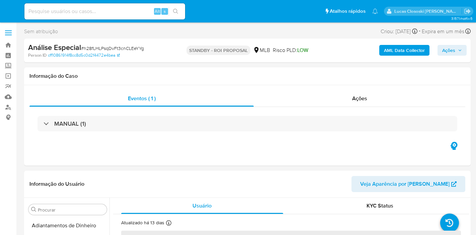
select select "10"
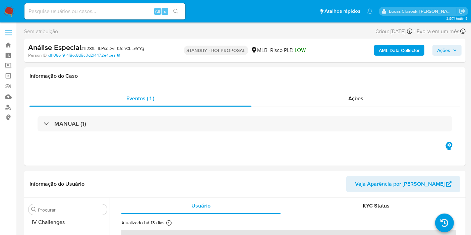
scroll to position [299, 0]
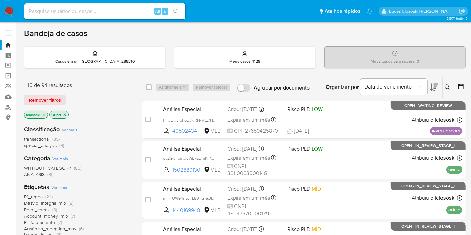
click at [447, 83] on button at bounding box center [447, 87] width 11 height 8
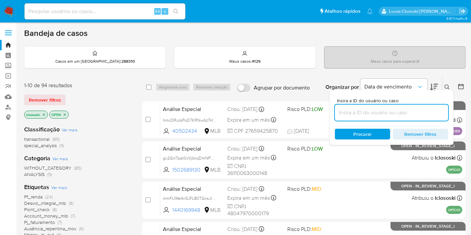
click at [361, 113] on input at bounding box center [391, 112] width 113 height 9
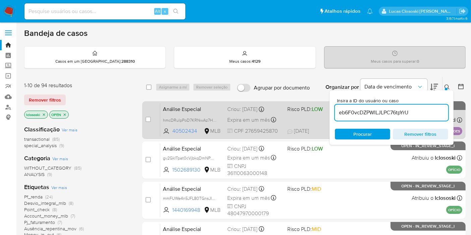
type input "eb6F0vcDZPWlLJLPC76tpYrU"
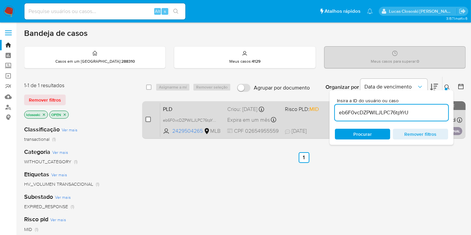
click at [146, 120] on input "checkbox" at bounding box center [147, 119] width 5 height 5
checkbox input "true"
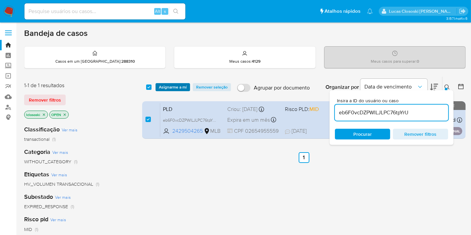
click at [168, 87] on span "Asignarme a mí" at bounding box center [173, 87] width 28 height 7
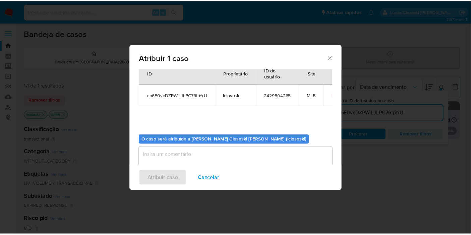
scroll to position [34, 0]
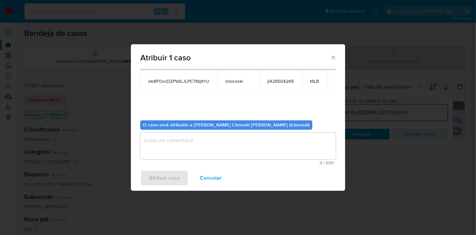
click at [184, 148] on textarea "assign-modal" at bounding box center [238, 145] width 196 height 27
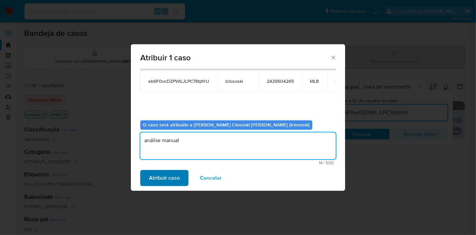
type textarea "análise manual"
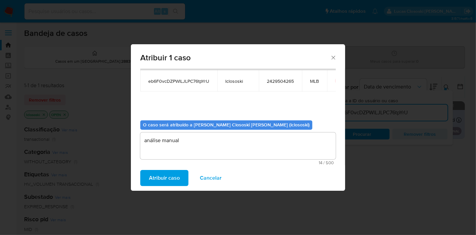
click at [151, 179] on span "Atribuir caso" at bounding box center [164, 178] width 31 height 15
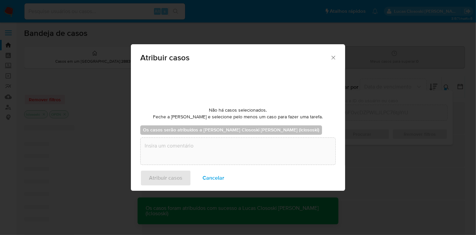
checkbox input "false"
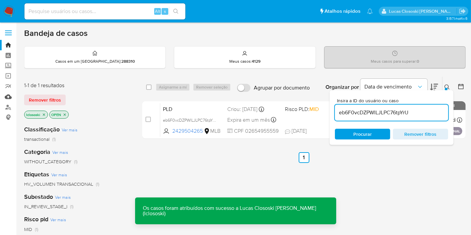
click at [6, 94] on link "Mulan" at bounding box center [40, 96] width 80 height 10
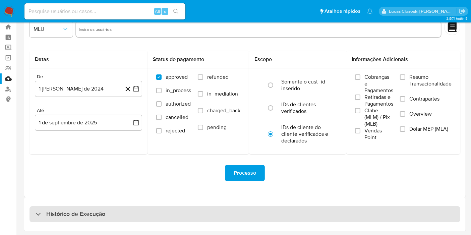
drag, startPoint x: 135, startPoint y: 200, endPoint x: 137, endPoint y: 207, distance: 6.8
click at [136, 201] on div "Histórico de Execução" at bounding box center [244, 214] width 441 height 34
click at [138, 211] on div "Histórico de Execução" at bounding box center [244, 214] width 430 height 16
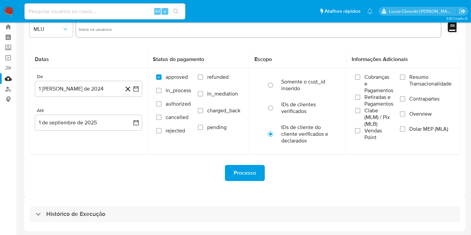
select select "10"
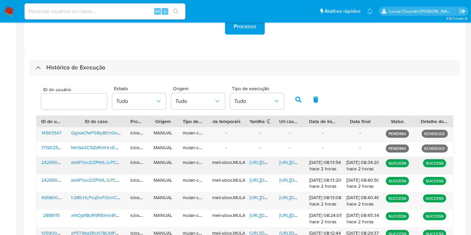
scroll to position [204, 0]
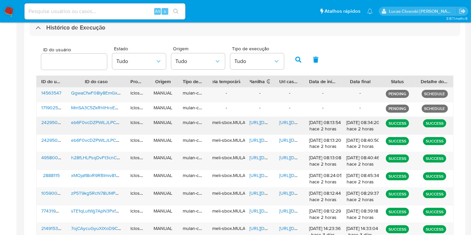
click at [261, 123] on span "[URL][DOMAIN_NAME]" at bounding box center [273, 122] width 46 height 7
click at [287, 118] on div "[URL][DOMAIN_NAME]" at bounding box center [289, 125] width 30 height 17
click at [287, 123] on span "[URL][DOMAIN_NAME]" at bounding box center [302, 122] width 46 height 7
click at [95, 32] on div "Histórico de Execução" at bounding box center [244, 28] width 430 height 16
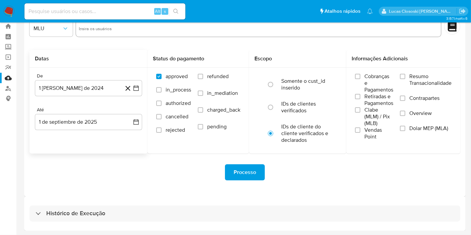
scroll to position [18, 0]
click at [107, 203] on div "Histórico de Execução" at bounding box center [244, 214] width 441 height 34
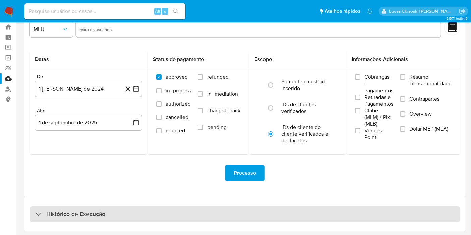
click at [106, 206] on div "Histórico de Execução" at bounding box center [244, 214] width 430 height 16
select select "10"
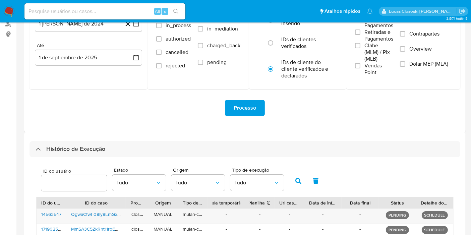
scroll to position [167, 0]
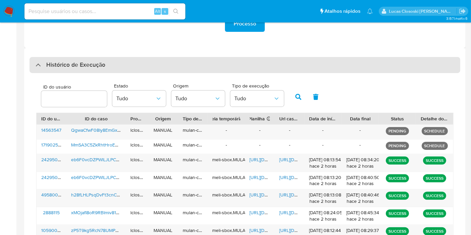
click at [143, 65] on div "Histórico de Execução" at bounding box center [244, 65] width 430 height 16
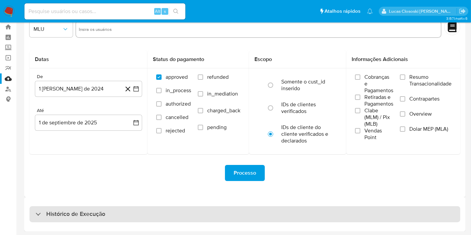
click at [131, 208] on div "Histórico de Execução" at bounding box center [244, 214] width 430 height 16
select select "10"
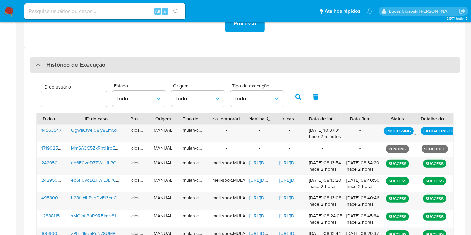
click at [118, 61] on div "Histórico de Execução" at bounding box center [244, 65] width 430 height 16
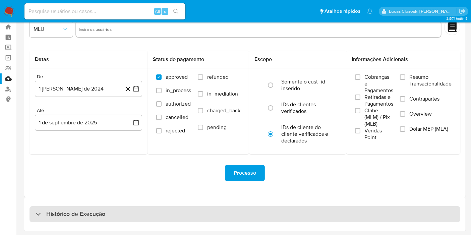
click at [126, 206] on div "Histórico de Execução" at bounding box center [244, 214] width 430 height 16
select select "10"
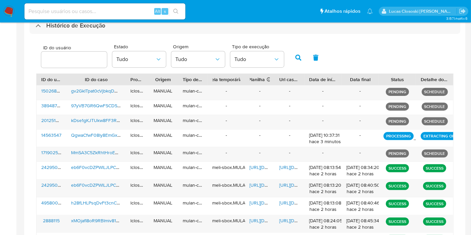
scroll to position [207, 0]
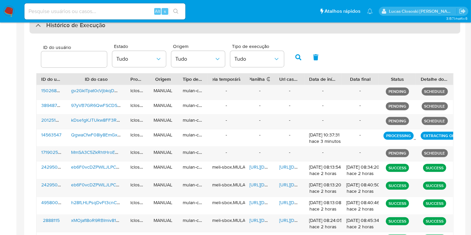
click at [179, 25] on div "Histórico de Execução" at bounding box center [244, 25] width 430 height 16
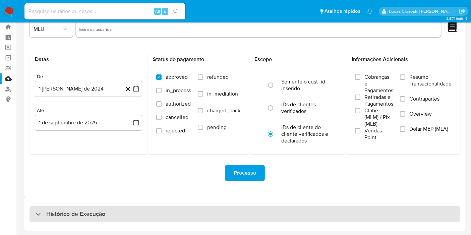
click at [168, 212] on div "Histórico de Execução" at bounding box center [244, 214] width 430 height 16
select select "10"
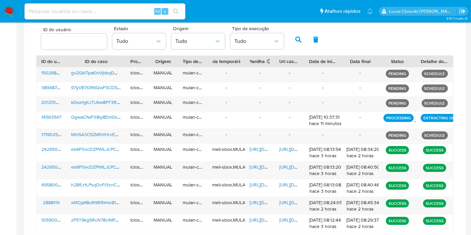
scroll to position [220, 0]
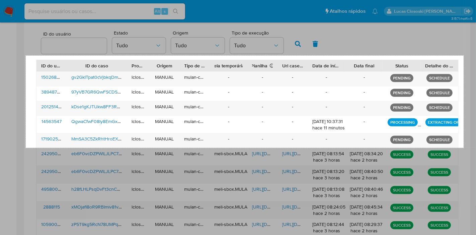
drag, startPoint x: 79, startPoint y: 57, endPoint x: 464, endPoint y: 148, distance: 395.6
click at [464, 148] on div "1308 X 275" at bounding box center [238, 26] width 476 height 493
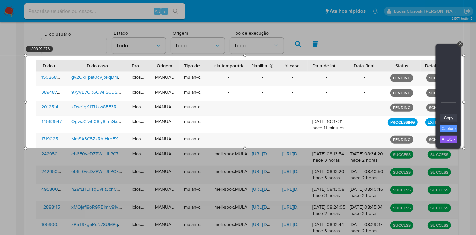
click at [450, 119] on link "Copy" at bounding box center [448, 117] width 17 height 7
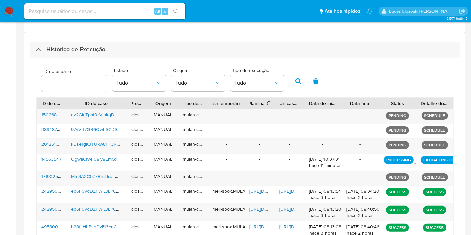
click at [90, 54] on div "Histórico de Execução" at bounding box center [244, 50] width 430 height 16
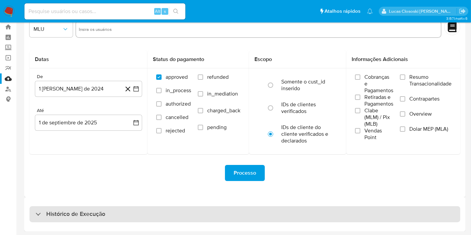
click at [98, 206] on div "Histórico de Execução" at bounding box center [244, 214] width 430 height 16
select select "10"
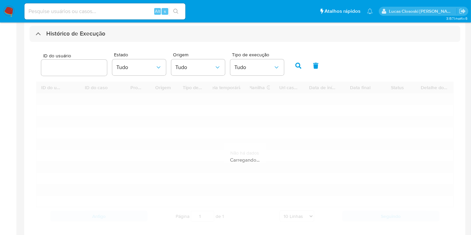
scroll to position [207, 0]
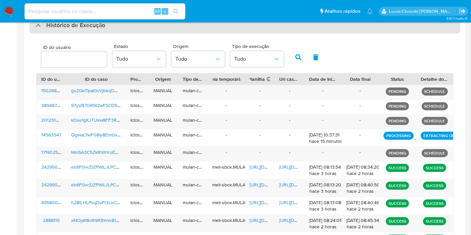
click at [161, 27] on div "Histórico de Execução" at bounding box center [244, 25] width 430 height 16
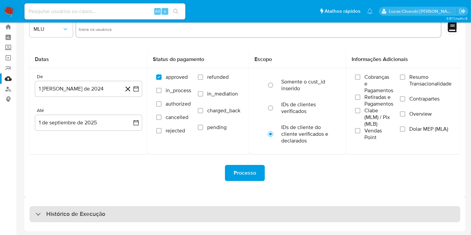
click at [139, 218] on div "Histórico de Execução" at bounding box center [244, 214] width 430 height 16
select select "10"
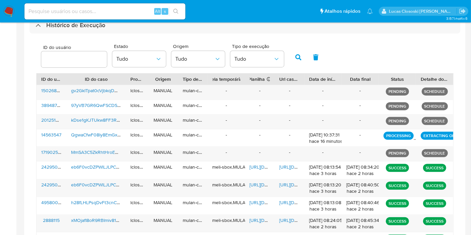
click at [171, 34] on div "ID do usuário Estado Tudo Origem Tudo Tipo de execução Tudo ID do usuário ID do…" at bounding box center [244, 154] width 430 height 241
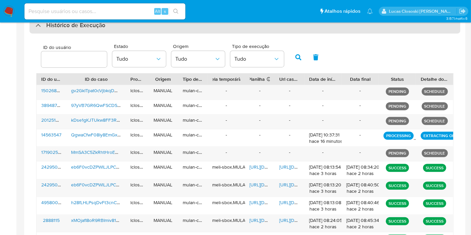
click at [172, 30] on div "Histórico de Execução" at bounding box center [244, 25] width 430 height 16
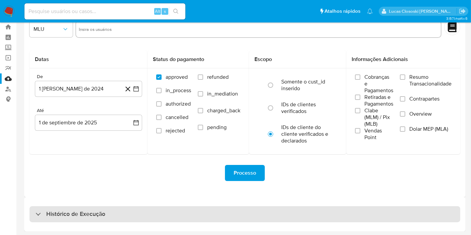
click at [180, 216] on div "Histórico de Execução" at bounding box center [244, 214] width 430 height 16
select select "10"
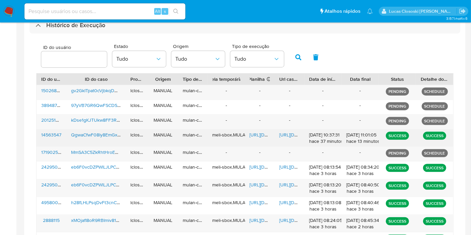
click at [262, 139] on div "https://docs.google.com/spreadsheets/d/1A8DsVCc9v2Wp_SYgQKBOMPPgPArOdotpftqRMv0…" at bounding box center [260, 137] width 30 height 17
click at [260, 136] on span "https://docs.google.com/spreadsheets/d/1A8DsVCc9v2Wp_SYgQKBOMPPgPArOdotpftqRMv0…" at bounding box center [273, 134] width 46 height 7
click at [290, 133] on span "https://docs.google.com/document/d/19gP9mLdEwnE3Zx_sh1QS6NeggWXGozqTWuX2bzpsmx4…" at bounding box center [302, 134] width 46 height 7
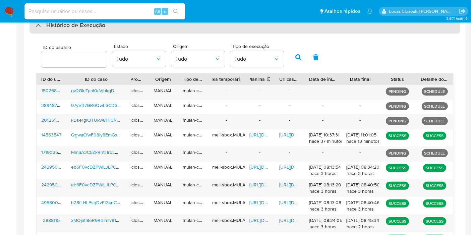
click at [59, 29] on div "Histórico de Execução" at bounding box center [244, 25] width 430 height 16
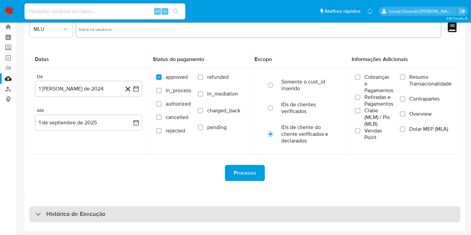
click at [107, 206] on div "Histórico de Execução" at bounding box center [244, 214] width 430 height 16
select select "10"
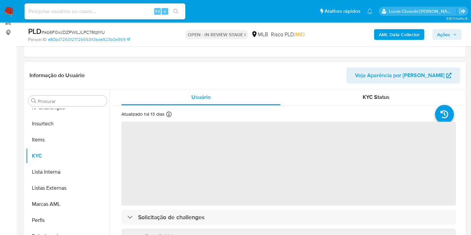
scroll to position [149, 0]
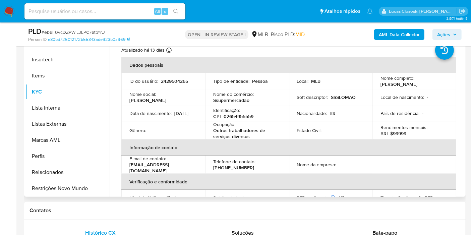
select select "10"
click at [229, 116] on p "CPF 02654955559" at bounding box center [233, 116] width 40 height 6
copy p "02654955559"
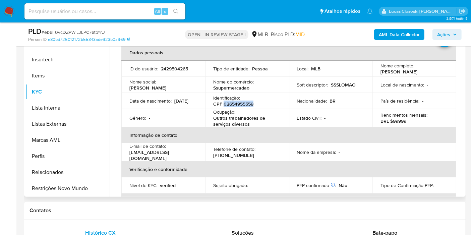
scroll to position [0, 0]
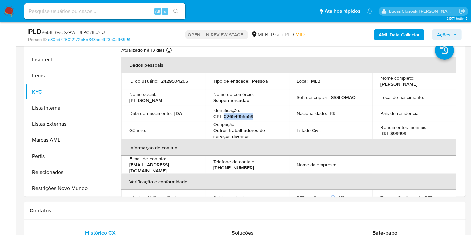
click at [407, 37] on b "AML Data Collector" at bounding box center [399, 34] width 41 height 11
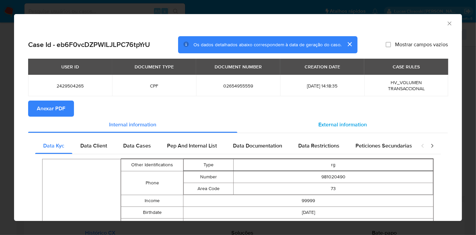
click at [348, 119] on div "External information" at bounding box center [343, 125] width 211 height 16
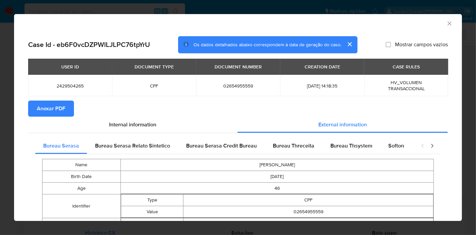
click at [60, 105] on span "Anexar PDF" at bounding box center [51, 108] width 28 height 15
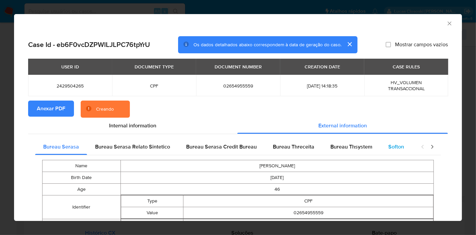
click at [382, 146] on div "Softon" at bounding box center [397, 147] width 32 height 16
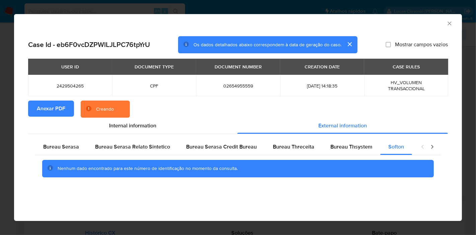
click at [440, 34] on div "Case Id - eb6F0vcDZPWlLJLPC76tpYrU Os dados detalhados abaixo correspondem à da…" at bounding box center [238, 116] width 448 height 170
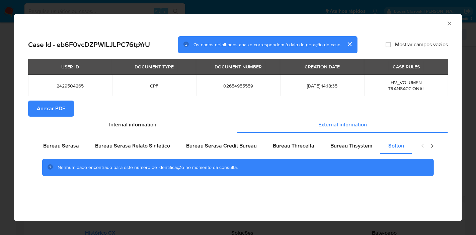
click at [449, 26] on icon "Fechar a janela" at bounding box center [450, 23] width 7 height 7
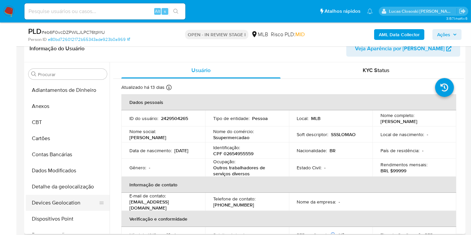
click at [74, 195] on button "Devices Geolocation" at bounding box center [65, 203] width 78 height 16
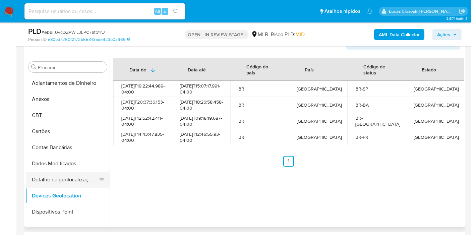
scroll to position [37, 0]
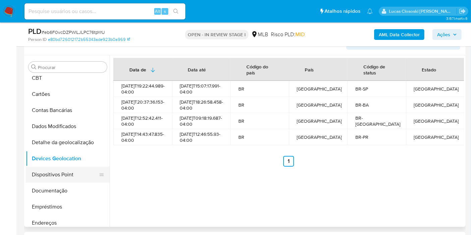
click at [58, 175] on button "Dispositivos Point" at bounding box center [65, 174] width 78 height 16
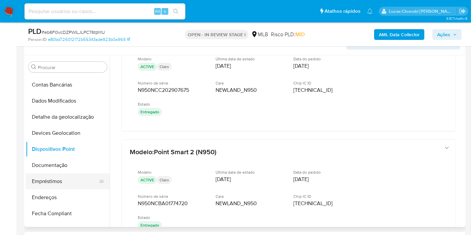
scroll to position [74, 0]
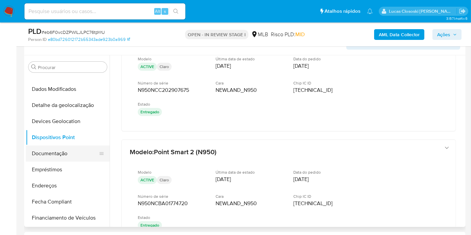
click at [68, 147] on button "Documentação" at bounding box center [65, 153] width 78 height 16
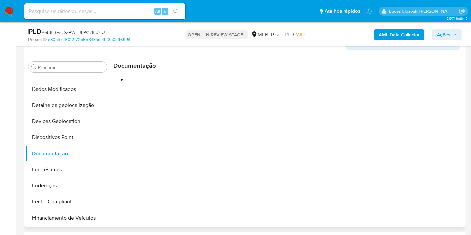
scroll to position [0, 0]
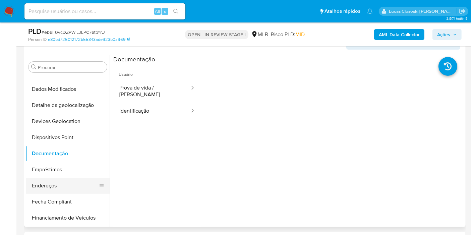
click at [55, 190] on button "Endereços" at bounding box center [65, 186] width 78 height 16
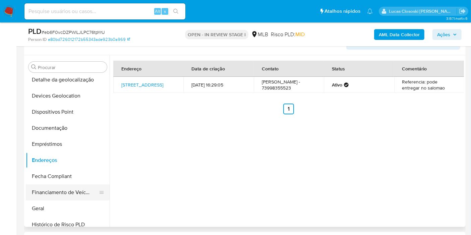
scroll to position [112, 0]
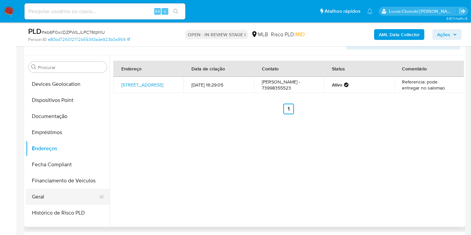
click at [57, 195] on button "Geral" at bounding box center [65, 197] width 78 height 16
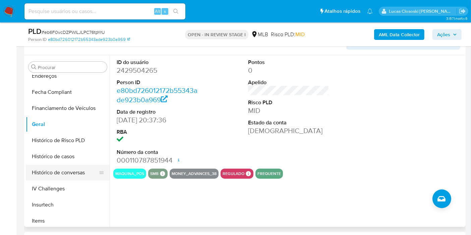
scroll to position [186, 0]
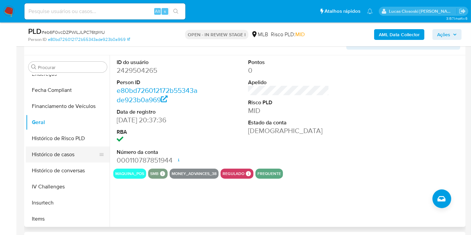
click at [58, 155] on button "Histórico de casos" at bounding box center [65, 154] width 78 height 16
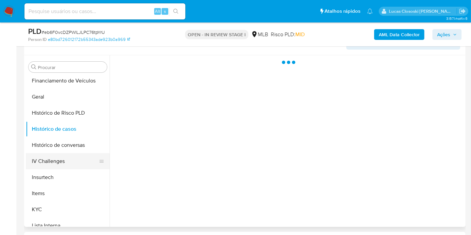
scroll to position [223, 0]
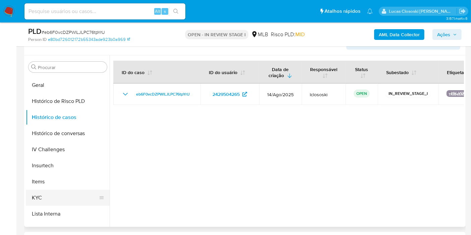
click at [53, 192] on button "KYC" at bounding box center [65, 198] width 78 height 16
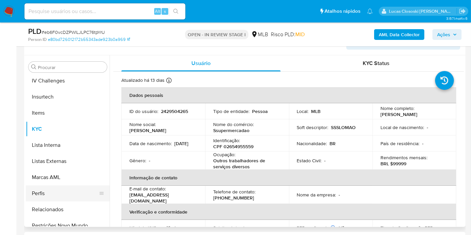
scroll to position [299, 0]
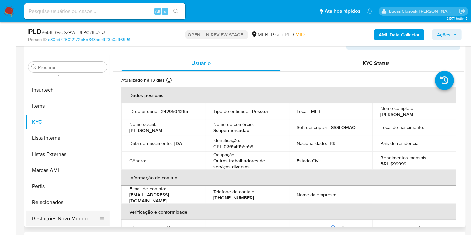
click at [74, 217] on button "Restrições Novo Mundo" at bounding box center [65, 218] width 78 height 16
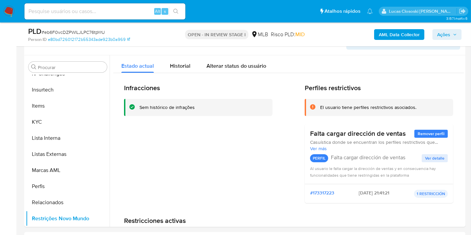
click at [86, 33] on span "# eb6F0vcDZPWlLJLPC76tpYrU" at bounding box center [73, 32] width 63 height 7
copy span "eb6F0vcDZPWlLJLPC76tpYrU"
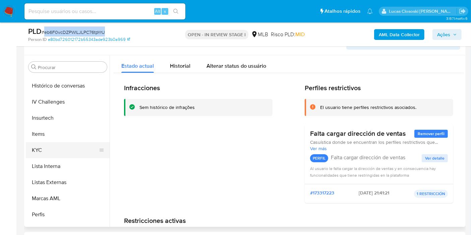
scroll to position [224, 0]
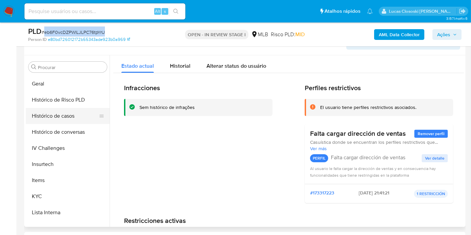
click at [41, 121] on button "Histórico de casos" at bounding box center [65, 116] width 78 height 16
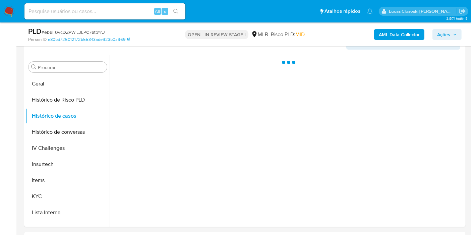
click at [137, 70] on div at bounding box center [287, 141] width 354 height 172
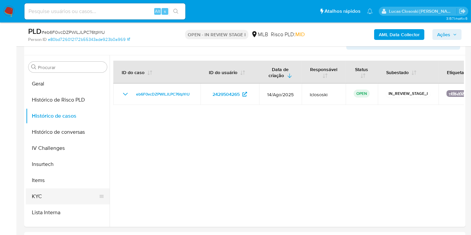
click at [31, 201] on button "KYC" at bounding box center [65, 196] width 78 height 16
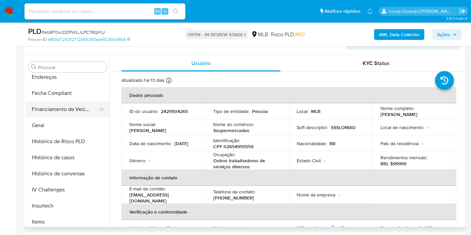
scroll to position [150, 0]
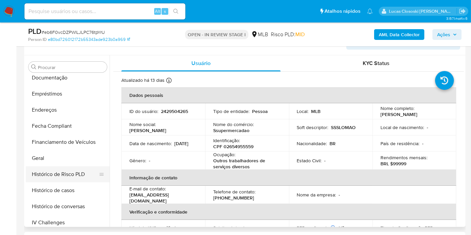
click at [51, 169] on button "Histórico de Risco PLD" at bounding box center [65, 174] width 78 height 16
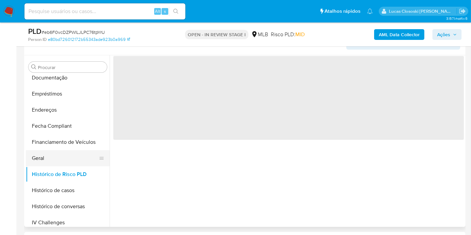
click at [47, 162] on button "Geral" at bounding box center [65, 158] width 78 height 16
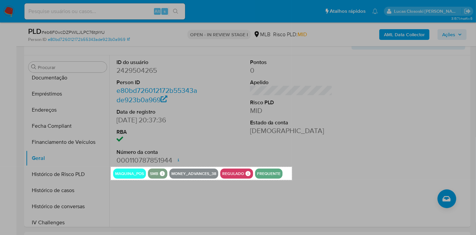
drag, startPoint x: 111, startPoint y: 167, endPoint x: 292, endPoint y: 180, distance: 181.7
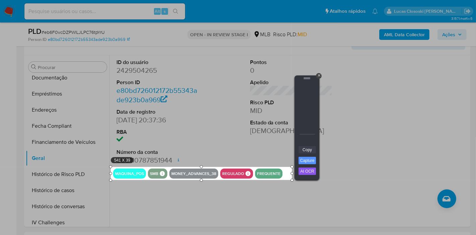
click at [307, 147] on link "Copy" at bounding box center [307, 149] width 17 height 7
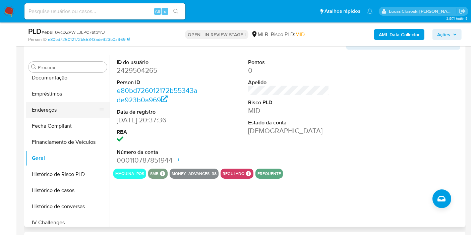
scroll to position [113, 0]
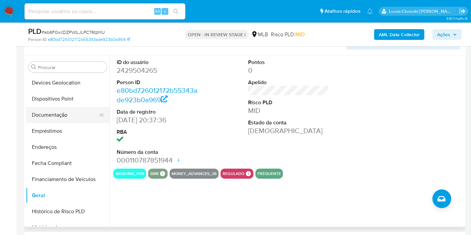
click at [59, 110] on button "Documentação" at bounding box center [65, 115] width 78 height 16
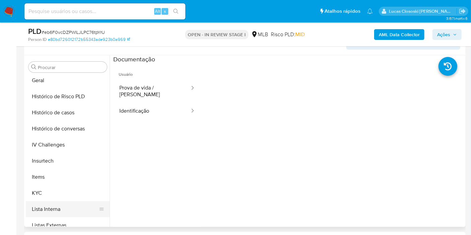
scroll to position [262, 0]
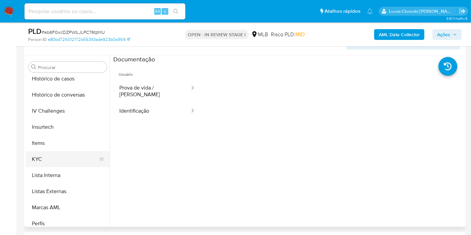
click at [57, 158] on button "KYC" at bounding box center [65, 159] width 78 height 16
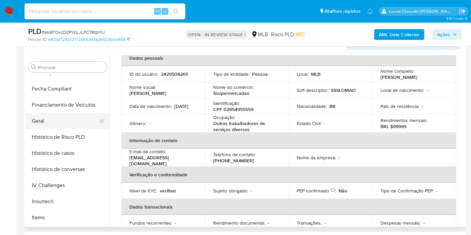
scroll to position [75, 0]
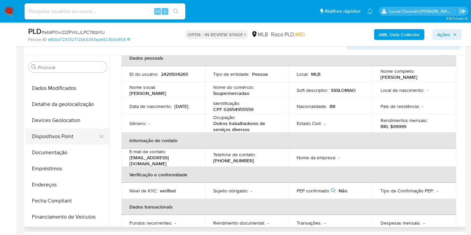
click at [69, 133] on button "Dispositivos Point" at bounding box center [65, 136] width 78 height 16
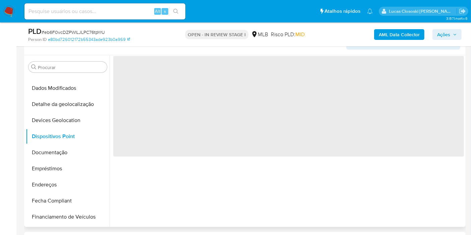
scroll to position [0, 0]
click at [171, 40] on div "Person ID e80bd726012172b55343ade923b0a969" at bounding box center [99, 40] width 143 height 6
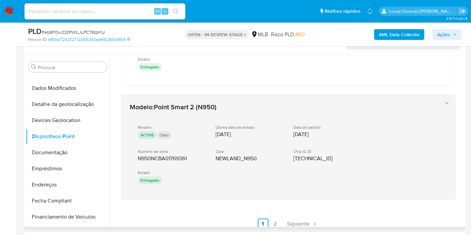
scroll to position [432, 0]
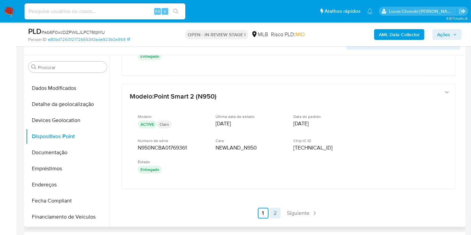
click at [272, 208] on link "2" at bounding box center [275, 213] width 11 height 11
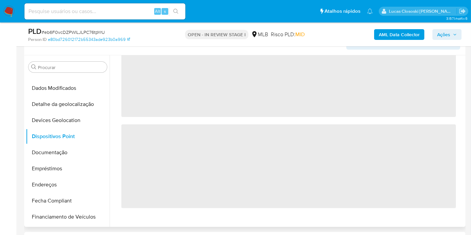
scroll to position [0, 0]
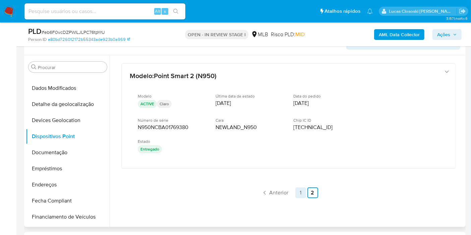
click at [297, 194] on link "1" at bounding box center [300, 192] width 11 height 11
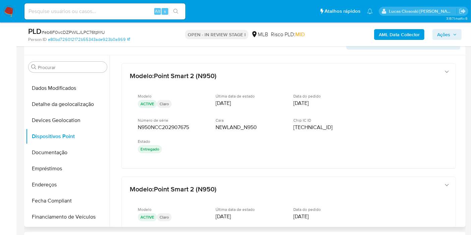
click at [433, 32] on button "Ações" at bounding box center [446, 34] width 29 height 11
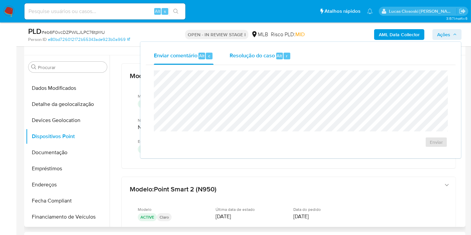
click at [248, 58] on span "Resolução do caso" at bounding box center [251, 56] width 45 height 8
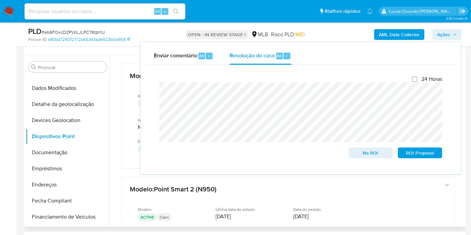
click at [439, 36] on span "Ações" at bounding box center [443, 34] width 13 height 11
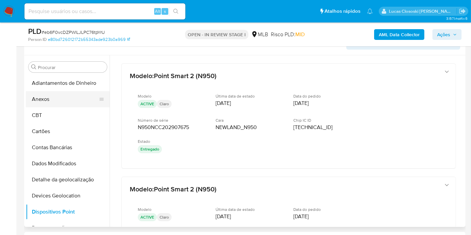
click at [39, 93] on button "Anexos" at bounding box center [65, 99] width 78 height 16
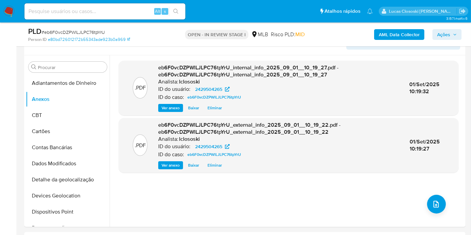
click at [264, 215] on div ".PDF eb6F0vcDZPWlLJLPC76tpYrU_internal_info_2025_09_01__10_19_27.pdf - eb6F0vcD…" at bounding box center [289, 141] width 340 height 161
click at [432, 207] on icon "upload-file" at bounding box center [436, 204] width 8 height 8
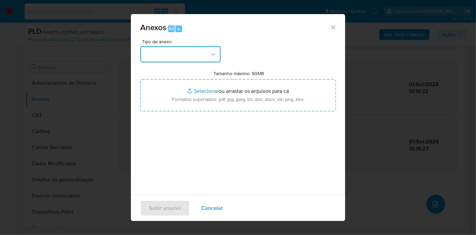
click at [185, 50] on button "button" at bounding box center [180, 54] width 80 height 16
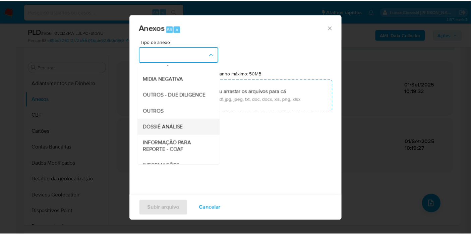
scroll to position [103, 0]
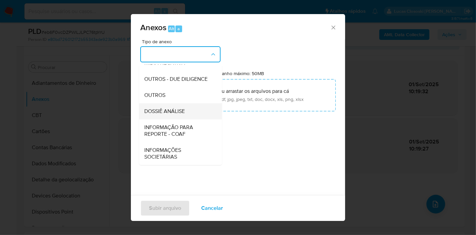
click at [176, 109] on span "DOSSIÊ ANÁLISE" at bounding box center [164, 111] width 41 height 7
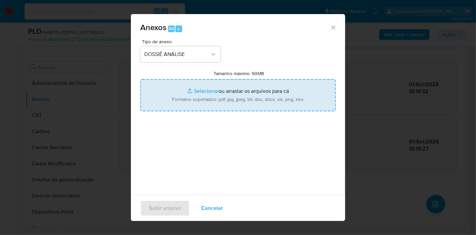
click at [204, 92] on input "Tamanho máximo: 50MB Selecionar arquivos" at bounding box center [238, 95] width 196 height 32
type input "C:\fakepath\SAR - XXXX - CPF 02654955559 - JOELMA CARMO DE SOUZA.pdf"
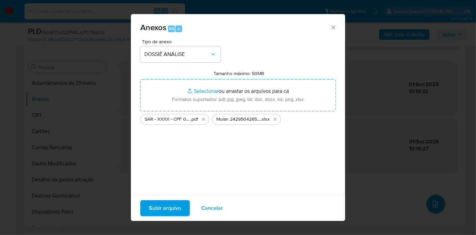
click at [181, 206] on button "Subir arquivo" at bounding box center [165, 208] width 50 height 16
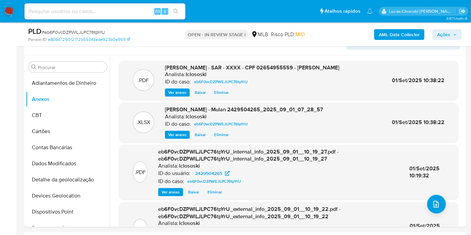
click at [458, 32] on button "Ações" at bounding box center [446, 34] width 29 height 11
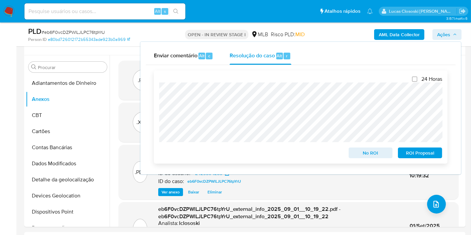
click at [427, 152] on span "ROI Proposal" at bounding box center [419, 152] width 35 height 9
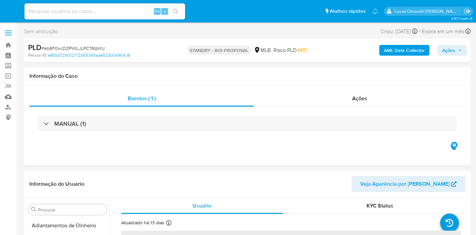
select select "10"
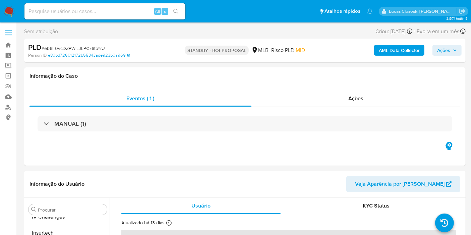
scroll to position [299, 0]
click at [76, 47] on span "# eb6F0vcDZPWlLJLPC76tpYrU" at bounding box center [73, 48] width 63 height 7
copy span "eb6F0vcDZPWlLJLPC76tpYrU"
click at [8, 9] on img at bounding box center [8, 11] width 11 height 11
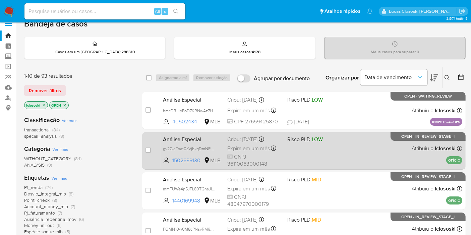
scroll to position [37, 0]
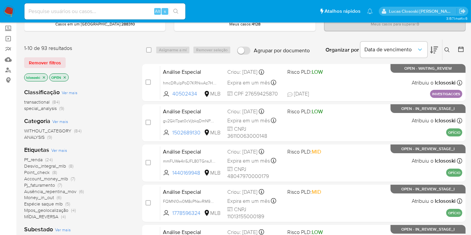
click at [40, 157] on span "Pf_renda" at bounding box center [33, 159] width 18 height 7
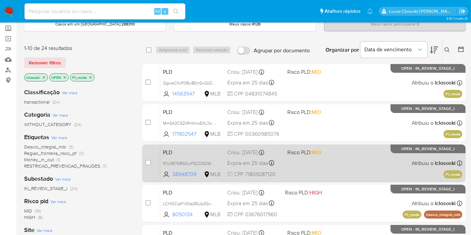
click at [346, 167] on div "PLD 97yVB7GR6QwFSCDSQWKMqrOZ 38948709 MLB Risco PLD: MID Criou: 12/08/2025 Crio…" at bounding box center [311, 163] width 302 height 34
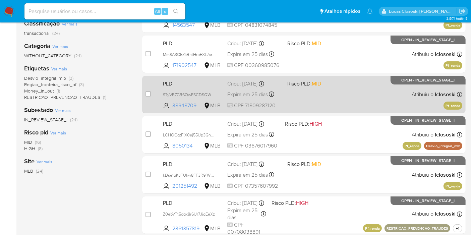
scroll to position [149, 0]
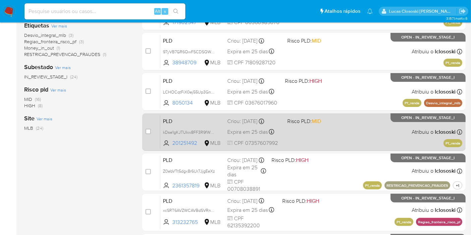
click at [325, 141] on div "PLD kDse1gKJTUkw8FF3R9fWMyGX 201251492 MLB Risco PLD: MID Criou: 12/08/2025 Cri…" at bounding box center [311, 132] width 302 height 34
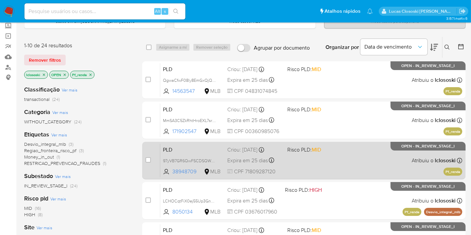
scroll to position [0, 0]
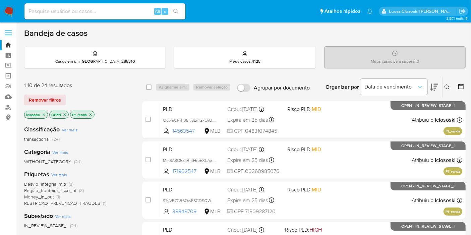
click at [90, 113] on icon "close-filter" at bounding box center [90, 115] width 4 height 4
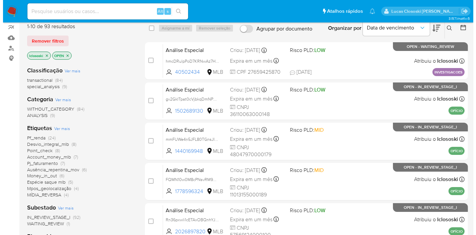
scroll to position [74, 0]
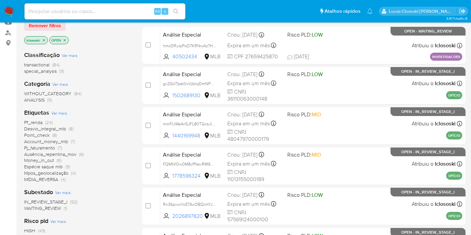
click at [60, 111] on span "Ver mais" at bounding box center [59, 113] width 16 height 6
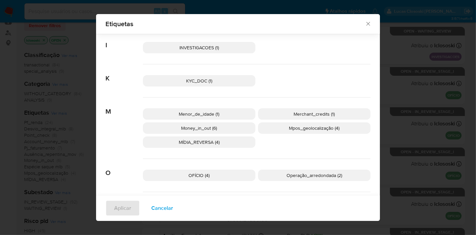
scroll to position [255, 0]
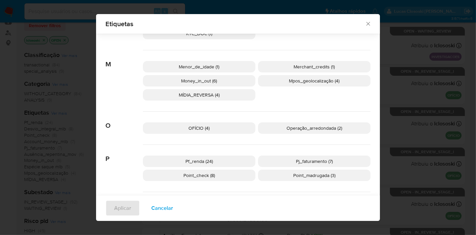
click at [232, 124] on p "OFÍCIO (4)" at bounding box center [199, 127] width 113 height 11
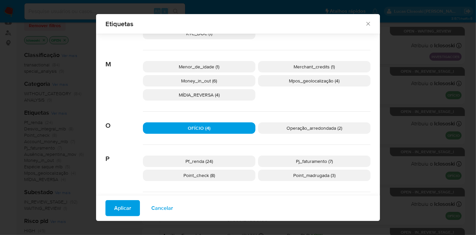
click at [124, 202] on span "Aplicar" at bounding box center [122, 208] width 17 height 15
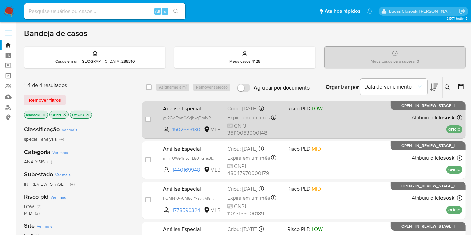
click at [319, 122] on div "Análise Especial gv2GkITpat0cVjbkqDmNPYSs 1502689130 MLB Risco PLD: LOW Criou: …" at bounding box center [311, 120] width 302 height 34
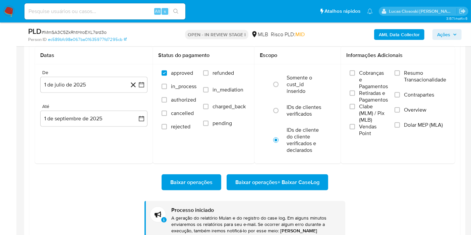
scroll to position [299, 0]
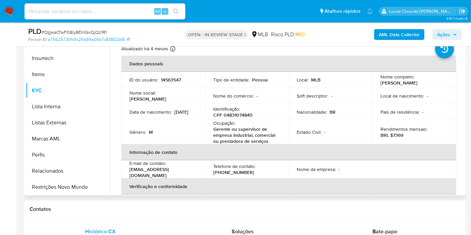
scroll to position [149, 0]
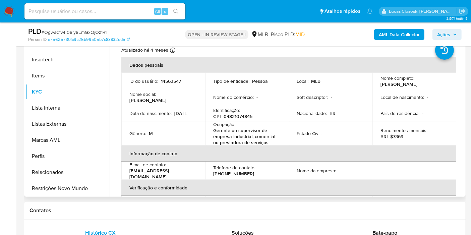
click at [231, 122] on p "Ocupação :" at bounding box center [224, 124] width 22 height 6
copy p "Ocupação"
click at [239, 118] on p "CPF 04831074845" at bounding box center [232, 116] width 39 height 6
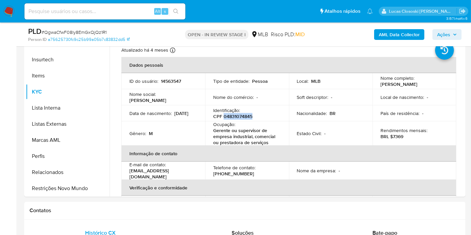
copy p "04831074845"
click at [388, 30] on b "AML Data Collector" at bounding box center [399, 34] width 41 height 11
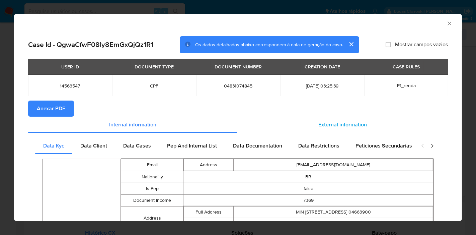
click at [333, 118] on div "External information" at bounding box center [343, 125] width 211 height 16
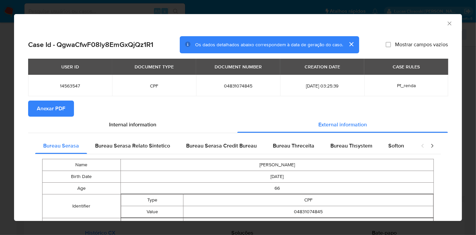
click at [447, 21] on icon "Fechar a janela" at bounding box center [450, 23] width 7 height 7
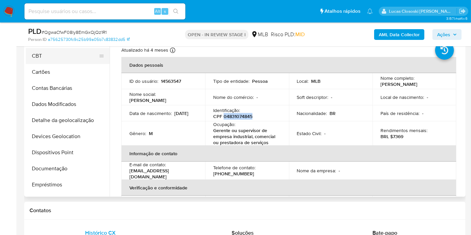
scroll to position [0, 0]
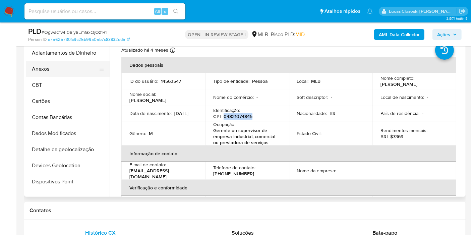
click at [53, 72] on button "Anexos" at bounding box center [65, 69] width 78 height 16
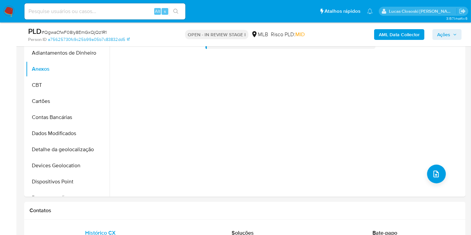
scroll to position [112, 0]
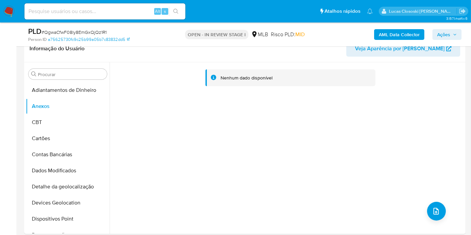
click at [384, 28] on div "AML Data Collector Ações" at bounding box center [390, 34] width 143 height 16
click at [382, 39] on b "AML Data Collector" at bounding box center [399, 34] width 41 height 11
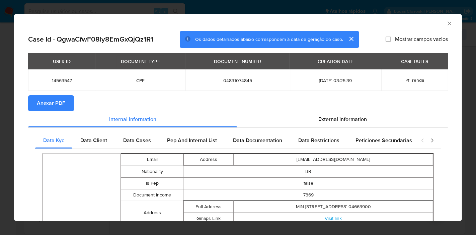
click at [62, 101] on span "Anexar PDF" at bounding box center [51, 103] width 28 height 15
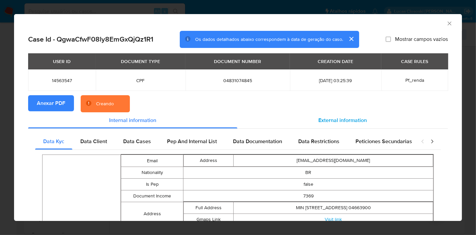
click at [328, 115] on div "External information" at bounding box center [343, 120] width 211 height 16
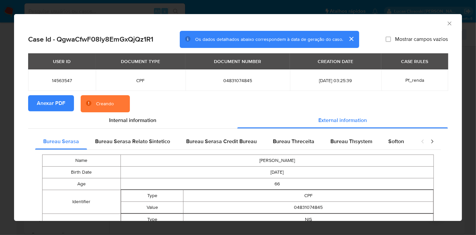
drag, startPoint x: 386, startPoint y: 139, endPoint x: 371, endPoint y: 71, distance: 68.9
click at [389, 139] on span "Softon" at bounding box center [397, 141] width 16 height 8
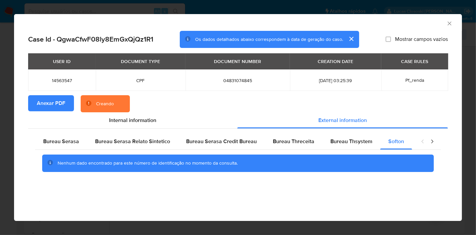
click at [256, 20] on div "AML Data Collector" at bounding box center [233, 22] width 428 height 7
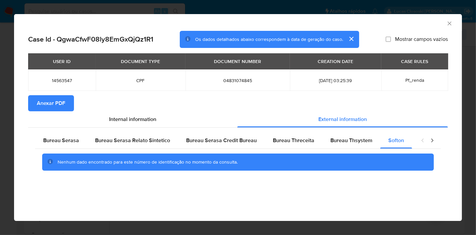
click at [455, 23] on div "AML Data Collector" at bounding box center [238, 22] width 448 height 17
click at [450, 23] on icon "Fechar a janela" at bounding box center [450, 23] width 4 height 4
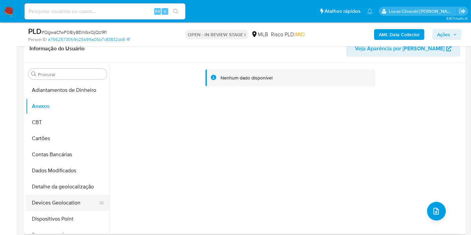
click at [52, 195] on button "Devices Geolocation" at bounding box center [65, 203] width 78 height 16
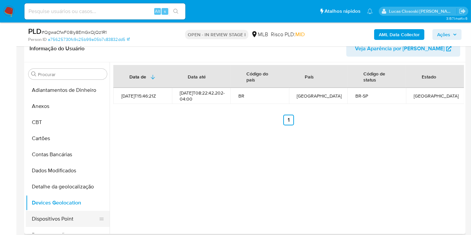
drag, startPoint x: 57, startPoint y: 218, endPoint x: 57, endPoint y: 212, distance: 6.4
click at [57, 218] on button "Dispositivos Point" at bounding box center [65, 219] width 78 height 16
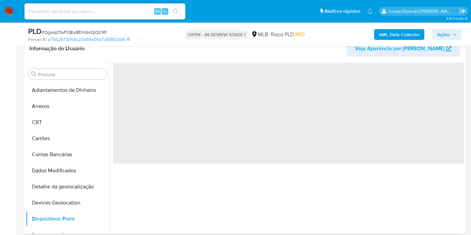
scroll to position [74, 0]
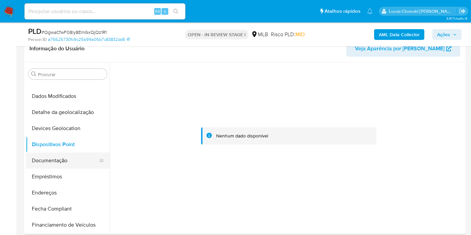
click at [48, 166] on button "Documentação" at bounding box center [65, 160] width 78 height 16
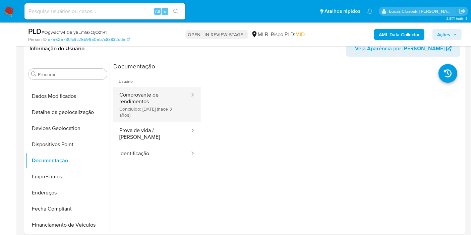
click at [170, 111] on button "Comprovante de rendimentos Concluído: 26/06/2022 (hace 3 años)" at bounding box center [151, 105] width 77 height 36
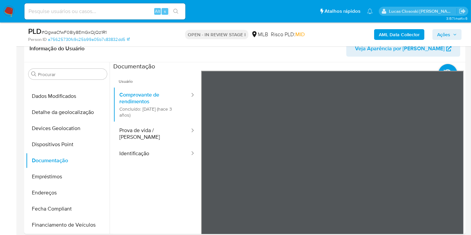
scroll to position [121, 0]
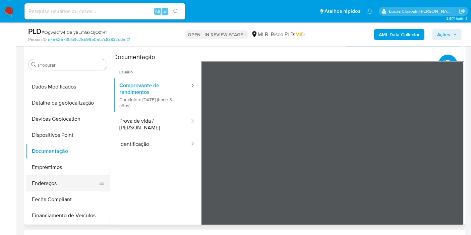
click at [56, 188] on button "Endereços" at bounding box center [65, 183] width 78 height 16
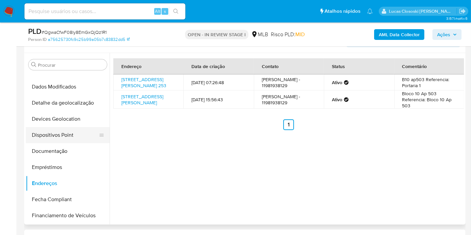
scroll to position [112, 0]
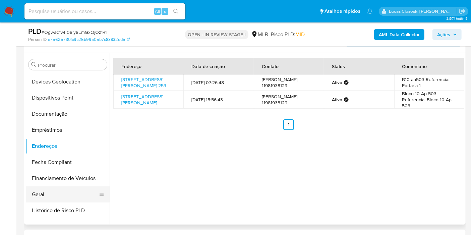
click at [56, 192] on button "Geral" at bounding box center [65, 194] width 78 height 16
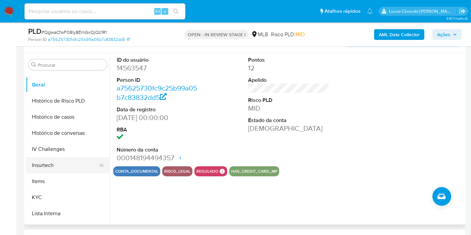
scroll to position [223, 0]
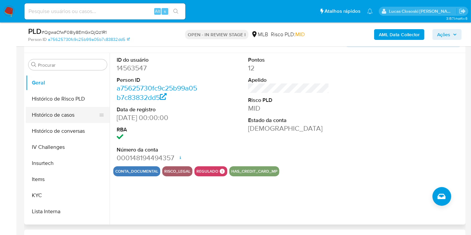
click at [76, 119] on button "Histórico de casos" at bounding box center [65, 115] width 78 height 16
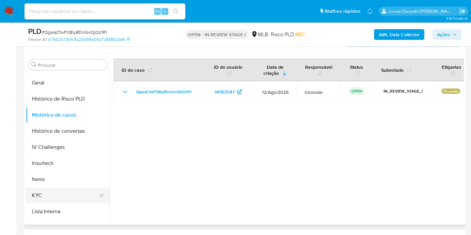
click at [46, 191] on button "KYC" at bounding box center [65, 195] width 78 height 16
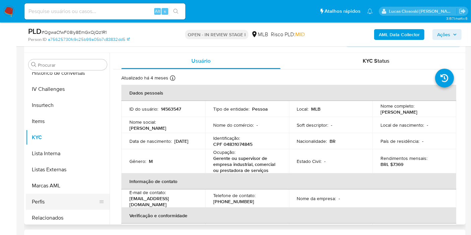
scroll to position [299, 0]
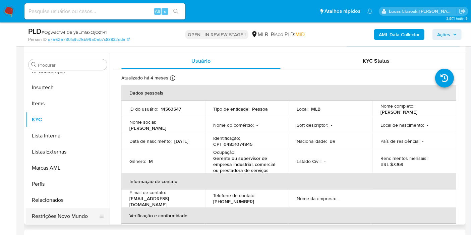
click at [81, 215] on button "Restrições Novo Mundo" at bounding box center [65, 216] width 78 height 16
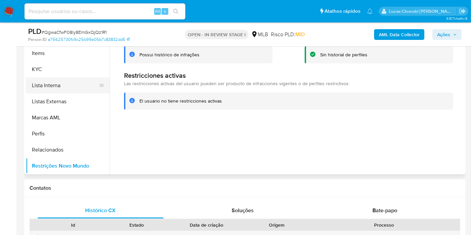
scroll to position [195, 0]
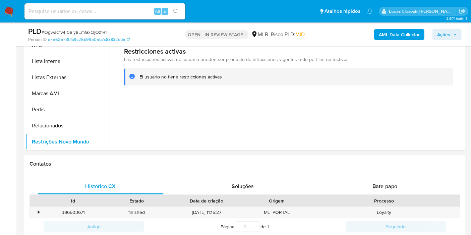
click at [81, 30] on span "# QgwaCfwF08ly8EmGxQjQz1R1" at bounding box center [74, 32] width 65 height 7
copy span "QgwaCfwF08ly8EmGxQjQz1R1"
click at [384, 147] on div at bounding box center [287, 65] width 354 height 172
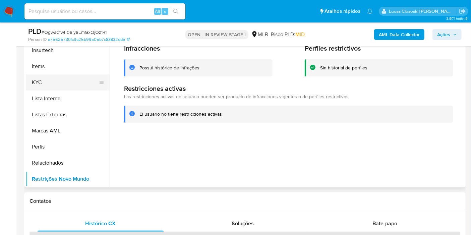
click at [45, 87] on button "KYC" at bounding box center [65, 82] width 78 height 16
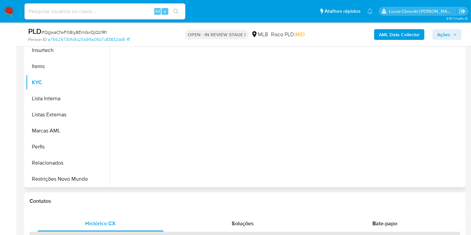
scroll to position [121, 0]
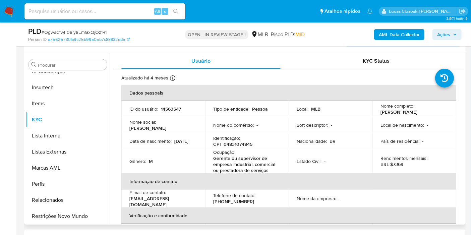
click at [230, 143] on p "CPF 04831074845" at bounding box center [232, 144] width 39 height 6
copy p "04831074845"
click at [93, 34] on span "# QgwaCfwF08ly8EmGxQjQz1R1" at bounding box center [74, 32] width 65 height 7
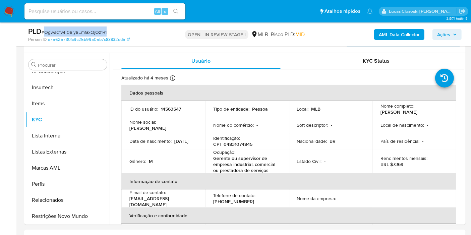
click at [93, 34] on span "# QgwaCfwF08ly8EmGxQjQz1R1" at bounding box center [74, 32] width 65 height 7
copy span "QgwaCfwF08ly8EmGxQjQz1R1"
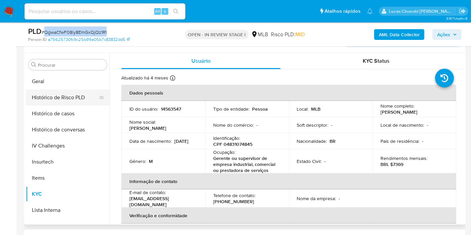
scroll to position [150, 0]
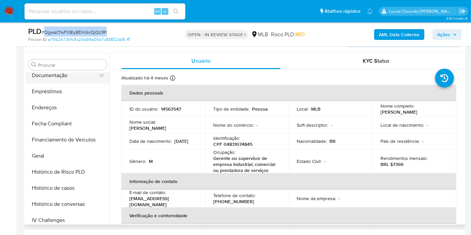
click at [56, 78] on button "Documentação" at bounding box center [65, 75] width 78 height 16
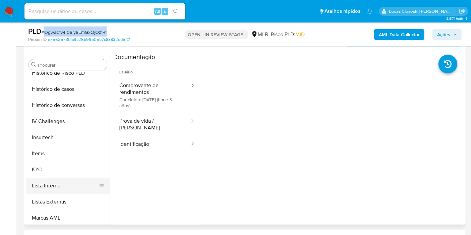
scroll to position [262, 0]
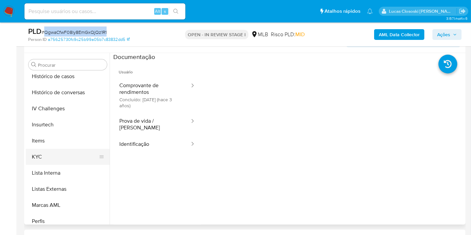
click at [60, 156] on button "KYC" at bounding box center [65, 157] width 78 height 16
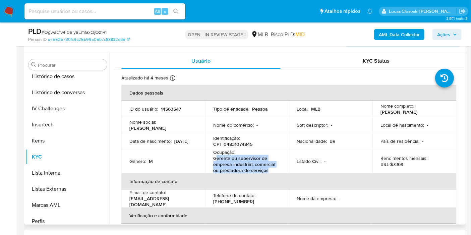
drag, startPoint x: 267, startPoint y: 172, endPoint x: 216, endPoint y: 156, distance: 53.1
click at [216, 156] on p "Gerente ou supervisor de empresa industrial, comercial ou prestadora de serviços" at bounding box center [245, 164] width 65 height 18
copy p "erente ou supervisor de empresa industrial, comercial ou prestadora de serviços"
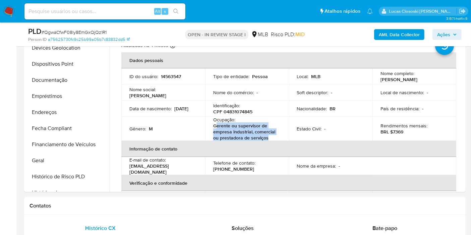
scroll to position [158, 0]
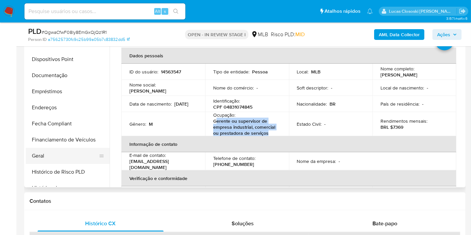
click at [32, 151] on button "Geral" at bounding box center [65, 156] width 78 height 16
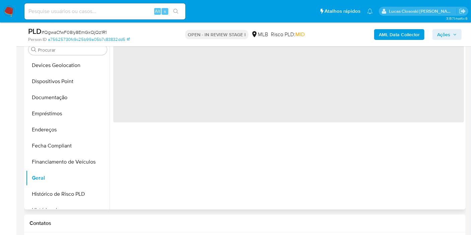
scroll to position [121, 0]
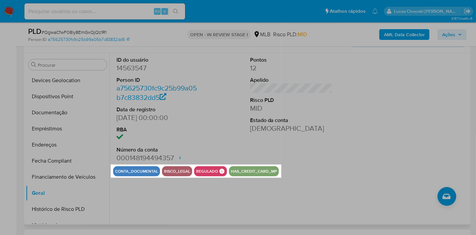
drag, startPoint x: 111, startPoint y: 164, endPoint x: 281, endPoint y: 178, distance: 171.0
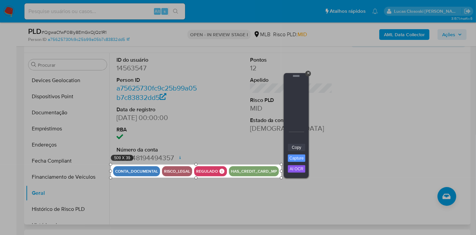
click at [292, 147] on link "Copy" at bounding box center [296, 147] width 17 height 7
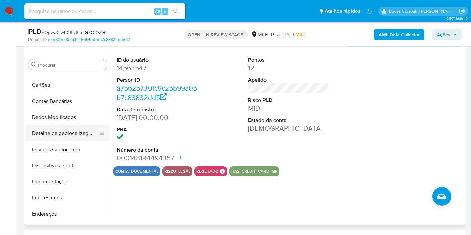
scroll to position [75, 0]
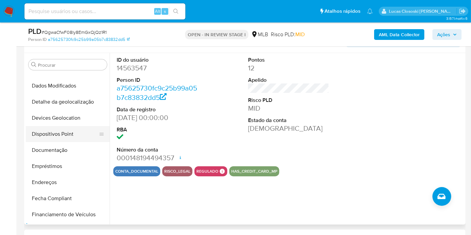
click at [53, 140] on button "Dispositivos Point" at bounding box center [65, 134] width 78 height 16
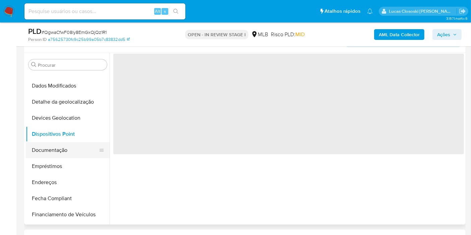
click at [59, 146] on button "Documentação" at bounding box center [65, 150] width 78 height 16
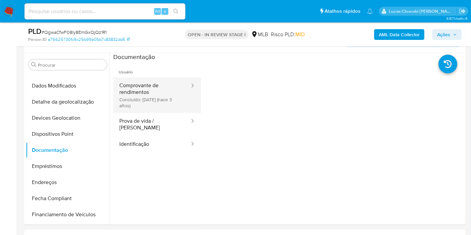
click at [165, 91] on button "Comprovante de rendimentos Concluído: 26/06/2022 (hace 3 años)" at bounding box center [151, 95] width 77 height 36
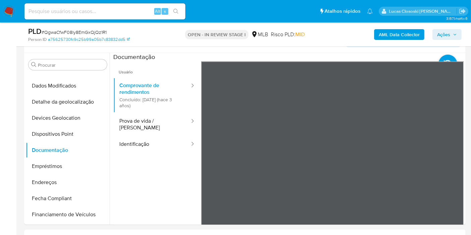
click at [437, 21] on nav "Pausado Ver notificaciones Alt s Atalhos rápidos Presiona las siguientes teclas…" at bounding box center [235, 11] width 471 height 22
drag, startPoint x: 438, startPoint y: 27, endPoint x: 438, endPoint y: 30, distance: 3.4
click at [438, 27] on div "AML Data Collector Ações" at bounding box center [390, 34] width 143 height 16
drag, startPoint x: 438, startPoint y: 30, endPoint x: 320, endPoint y: 41, distance: 118.7
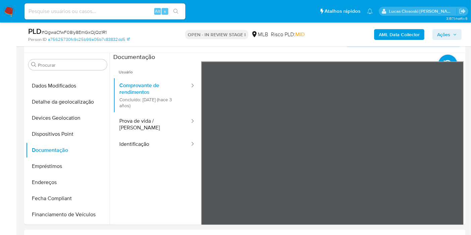
click at [438, 30] on span "Ações" at bounding box center [443, 34] width 13 height 11
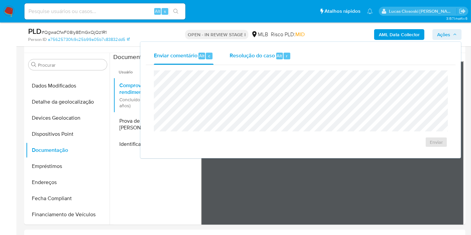
click at [281, 53] on div "Alt" at bounding box center [279, 56] width 7 height 7
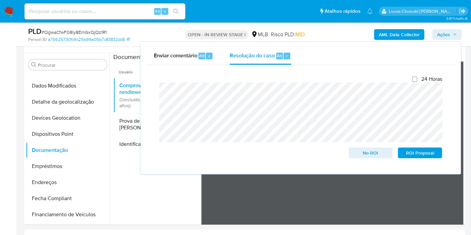
click at [453, 38] on span "Ações" at bounding box center [447, 34] width 20 height 9
click at [452, 35] on span "Ações" at bounding box center [447, 34] width 20 height 9
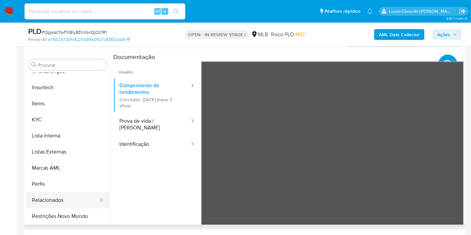
click at [76, 209] on button "Restrições Novo Mundo" at bounding box center [68, 216] width 84 height 16
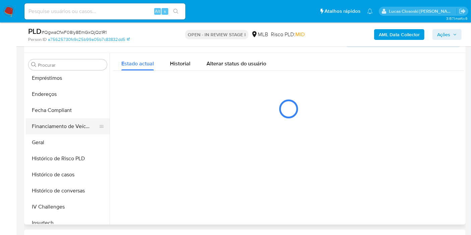
scroll to position [187, 0]
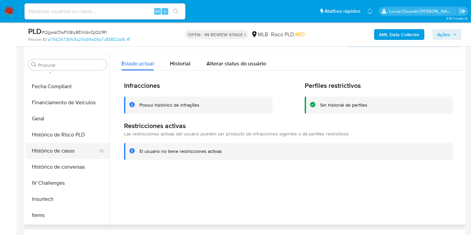
click at [68, 152] on button "Histórico de casos" at bounding box center [65, 151] width 78 height 16
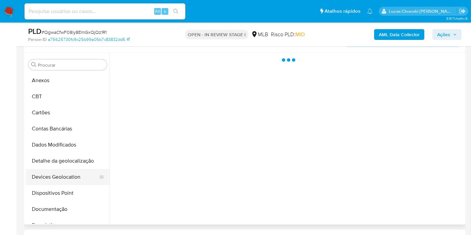
scroll to position [0, 0]
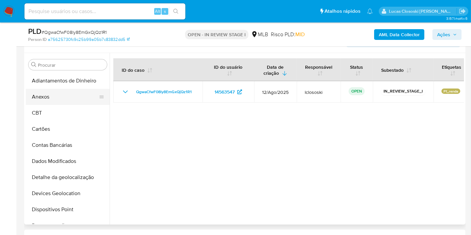
click at [52, 92] on button "Anexos" at bounding box center [65, 97] width 78 height 16
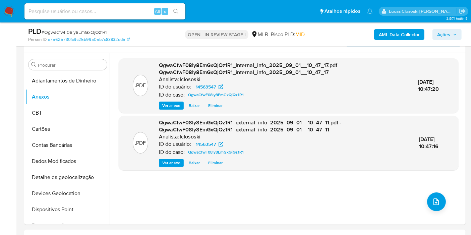
click at [449, 30] on span "Ações" at bounding box center [443, 34] width 13 height 11
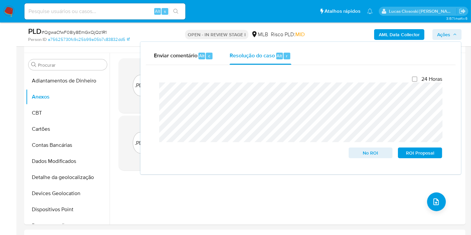
click at [449, 30] on span "Ações" at bounding box center [443, 34] width 13 height 11
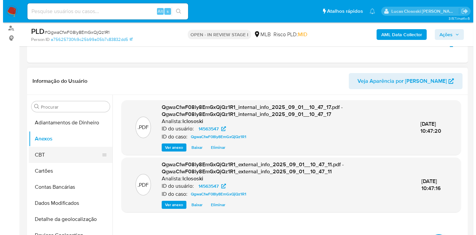
scroll to position [112, 0]
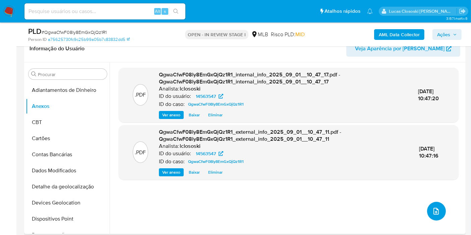
click at [433, 208] on icon "upload-file" at bounding box center [435, 211] width 5 height 7
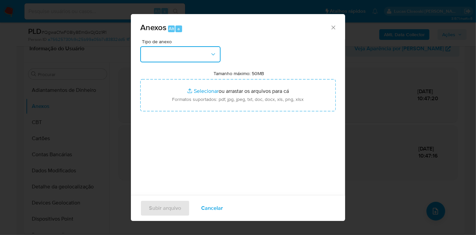
click at [164, 57] on button "button" at bounding box center [180, 54] width 80 height 16
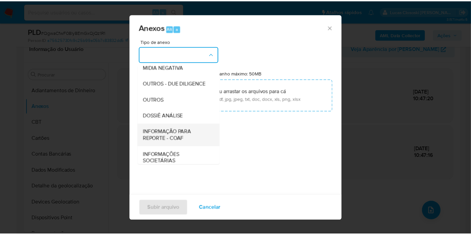
scroll to position [103, 0]
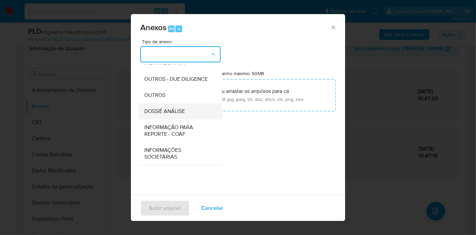
click at [175, 109] on span "DOSSIÊ ANÁLISE" at bounding box center [164, 111] width 41 height 7
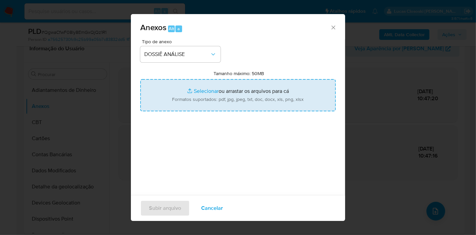
click at [214, 99] on input "Tamanho máximo: 50MB Selecionar arquivos" at bounding box center [238, 95] width 196 height 32
type input "C:\fakepath\SAR - XXXX - CPF 04831074845 - SILVIO ALBERTO OKAZAKI.pdf"
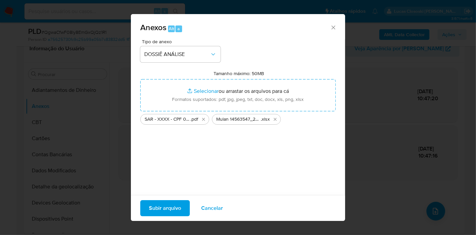
click at [176, 210] on span "Subir arquivo" at bounding box center [165, 208] width 32 height 15
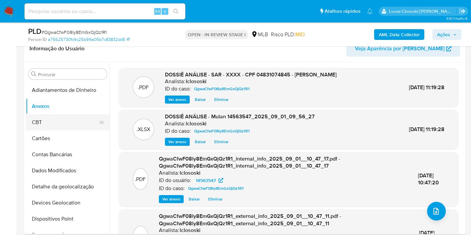
drag, startPoint x: 63, startPoint y: 112, endPoint x: 50, endPoint y: 114, distance: 13.2
click at [63, 112] on button "Anexos" at bounding box center [68, 106] width 84 height 16
click at [47, 115] on button "CBT" at bounding box center [65, 122] width 78 height 16
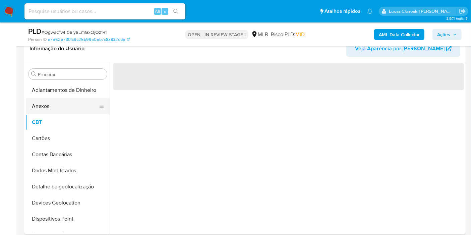
click at [43, 106] on button "Anexos" at bounding box center [65, 106] width 78 height 16
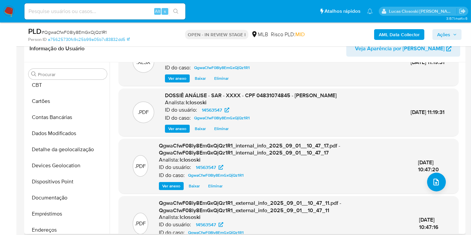
scroll to position [52, 0]
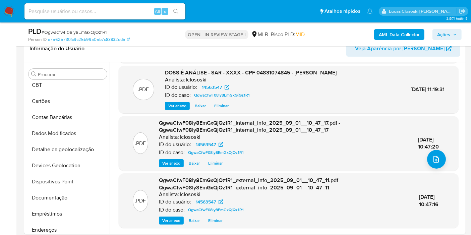
click at [447, 37] on span "Ações" at bounding box center [443, 34] width 13 height 11
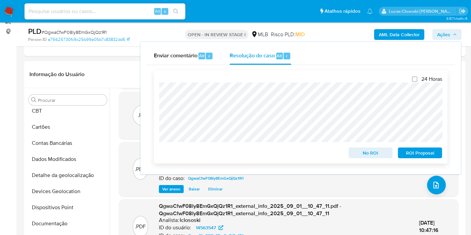
scroll to position [74, 0]
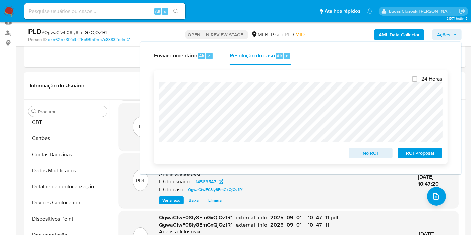
click at [409, 151] on span "ROI Proposal" at bounding box center [419, 152] width 35 height 9
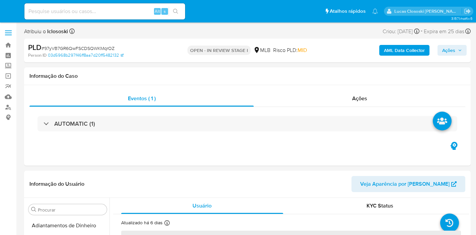
select select "10"
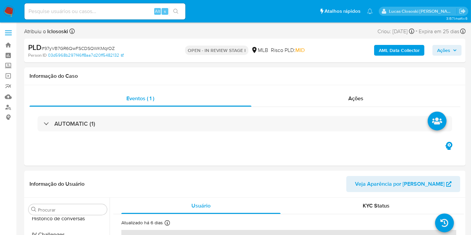
scroll to position [299, 0]
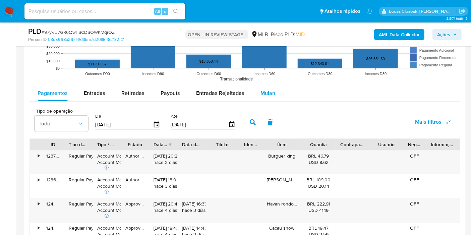
click at [264, 97] on div "Mulan" at bounding box center [267, 93] width 15 height 16
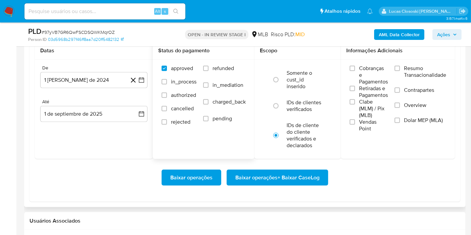
scroll to position [819, 0]
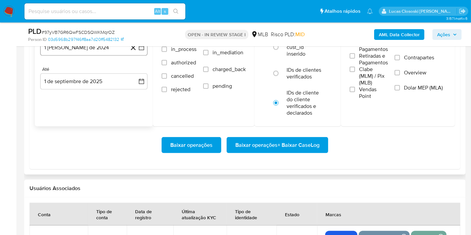
click at [146, 51] on button "1 [PERSON_NAME] de 2024" at bounding box center [93, 48] width 107 height 16
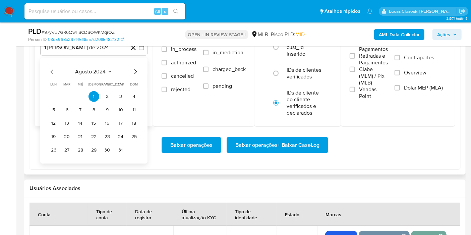
click at [93, 74] on div "agosto 2024" at bounding box center [93, 72] width 91 height 8
click at [111, 69] on icon "Seleccionar mes y año" at bounding box center [109, 71] width 5 height 5
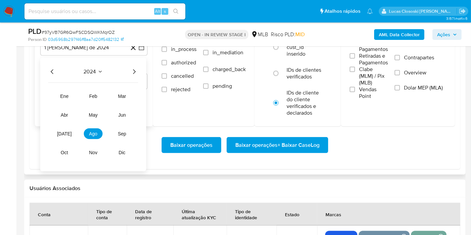
click at [138, 67] on div "2024 2024 ene feb mar abr may jun [DATE] ago sep oct nov dic" at bounding box center [93, 115] width 106 height 114
click at [136, 68] on icon "Año siguiente" at bounding box center [134, 72] width 8 height 8
click at [63, 134] on span "[DATE]" at bounding box center [64, 133] width 15 height 5
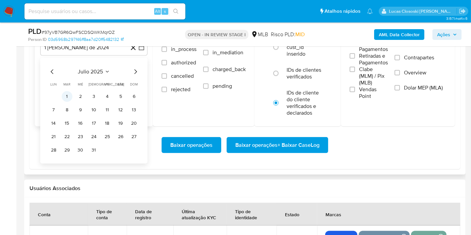
click at [68, 95] on button "1" at bounding box center [67, 96] width 11 height 11
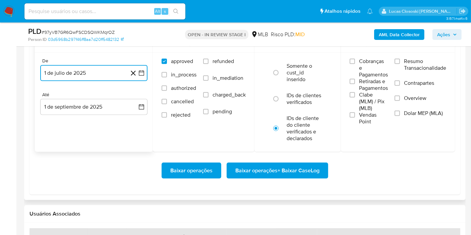
scroll to position [782, 0]
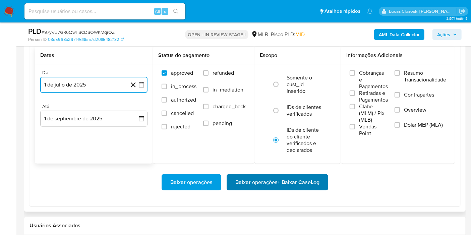
click at [294, 183] on span "Baixar operações + Baixar CaseLog" at bounding box center [277, 182] width 84 height 15
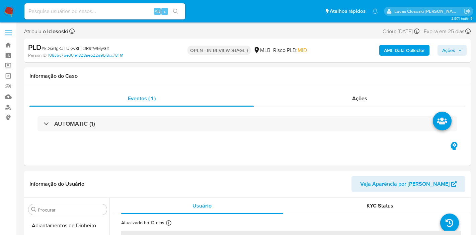
select select "10"
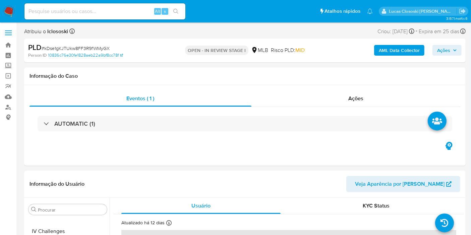
scroll to position [299, 0]
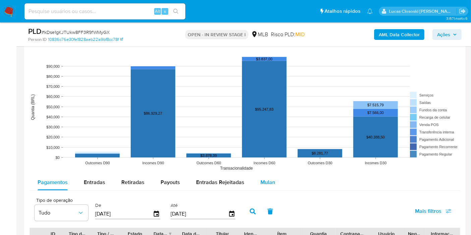
click at [277, 184] on button "Mulan" at bounding box center [267, 182] width 31 height 16
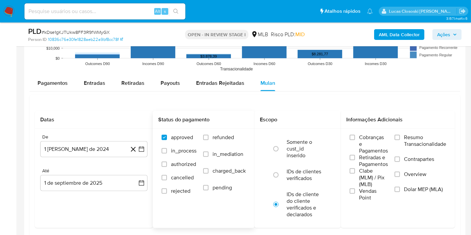
scroll to position [707, 0]
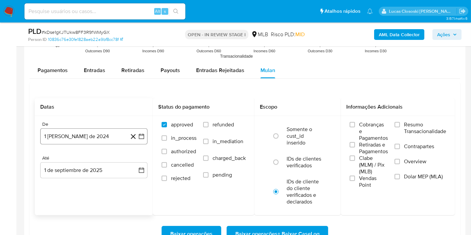
click at [144, 142] on button "1 [PERSON_NAME] de 2024" at bounding box center [93, 136] width 107 height 16
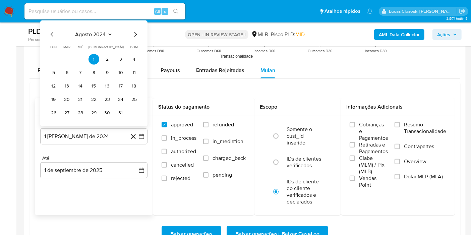
click at [96, 35] on span "agosto 2024" at bounding box center [90, 34] width 30 height 7
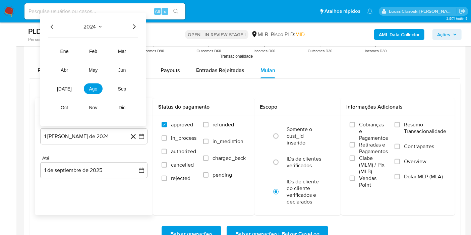
click at [143, 27] on div "2024 2024 ene feb mar abr may jun jul ago sep oct nov dic" at bounding box center [93, 70] width 106 height 114
click at [135, 27] on icon "Año siguiente" at bounding box center [134, 27] width 8 height 8
click at [64, 86] on span "[DATE]" at bounding box center [64, 88] width 15 height 5
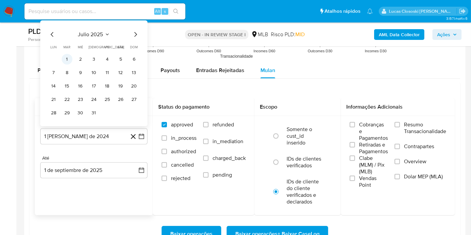
click at [68, 62] on button "1" at bounding box center [67, 59] width 11 height 11
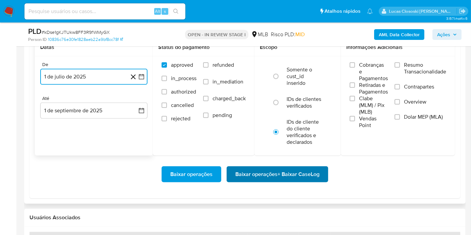
scroll to position [782, 0]
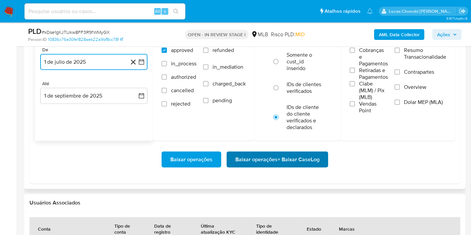
click at [291, 161] on span "Baixar operações + Baixar CaseLog" at bounding box center [277, 159] width 84 height 15
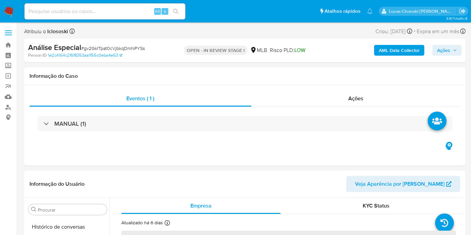
scroll to position [299, 0]
select select "10"
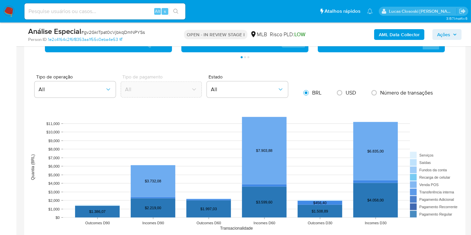
scroll to position [744, 0]
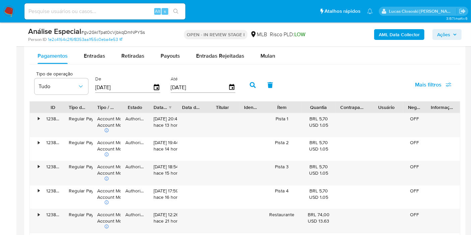
click at [275, 65] on div "Pagamentos Entradas Retiradas Payouts Entradas Rejeitadas Mulan Tipo de operaçã…" at bounding box center [244, 210] width 430 height 324
click at [269, 52] on span "Mulan" at bounding box center [267, 56] width 15 height 8
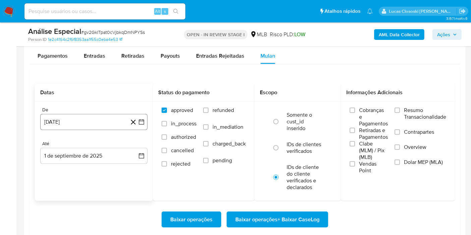
click at [146, 124] on button "[DATE]" at bounding box center [93, 122] width 107 height 16
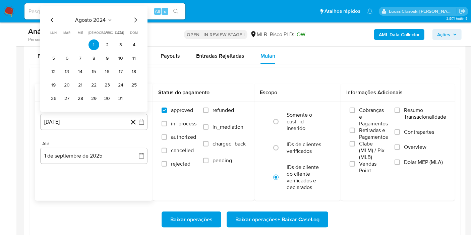
click at [97, 17] on span "agosto 2024" at bounding box center [90, 20] width 30 height 7
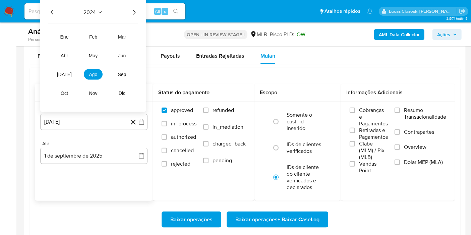
click at [133, 9] on icon "Año siguiente" at bounding box center [134, 12] width 8 height 8
click at [65, 39] on button "ene" at bounding box center [64, 36] width 19 height 11
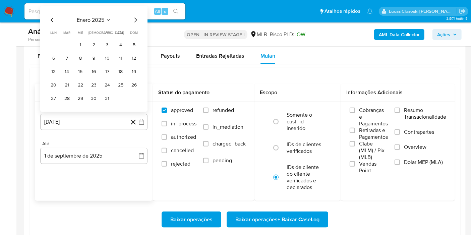
click at [79, 45] on button "1" at bounding box center [80, 45] width 11 height 11
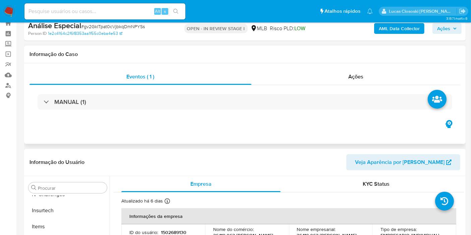
scroll to position [0, 0]
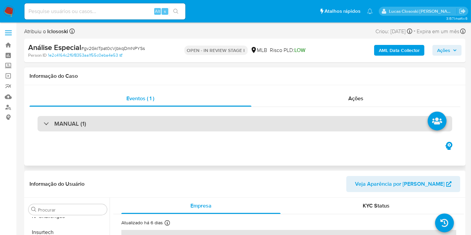
click at [184, 118] on div "MANUAL (1)" at bounding box center [245, 123] width 414 height 15
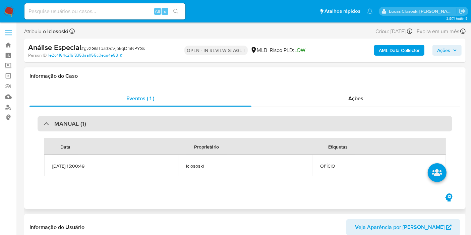
click at [184, 118] on div "MANUAL (1)" at bounding box center [245, 123] width 414 height 15
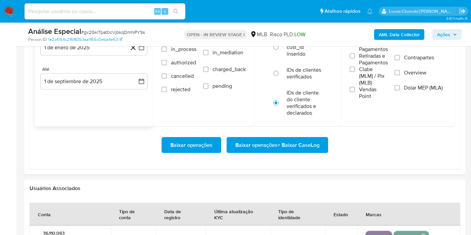
click at [278, 140] on span "Baixar operações + Baixar CaseLog" at bounding box center [277, 145] width 84 height 15
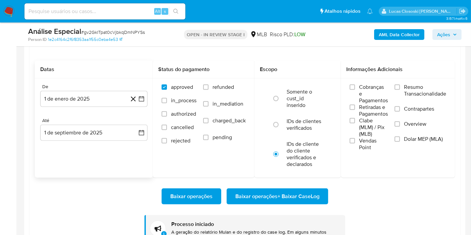
scroll to position [744, 0]
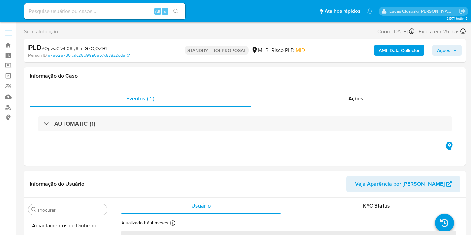
select select "10"
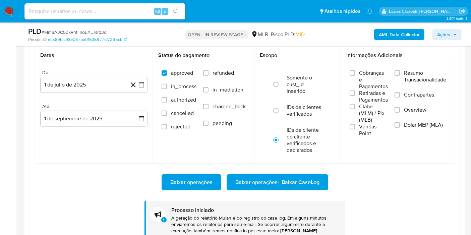
scroll to position [299, 0]
